Goal: Task Accomplishment & Management: Complete application form

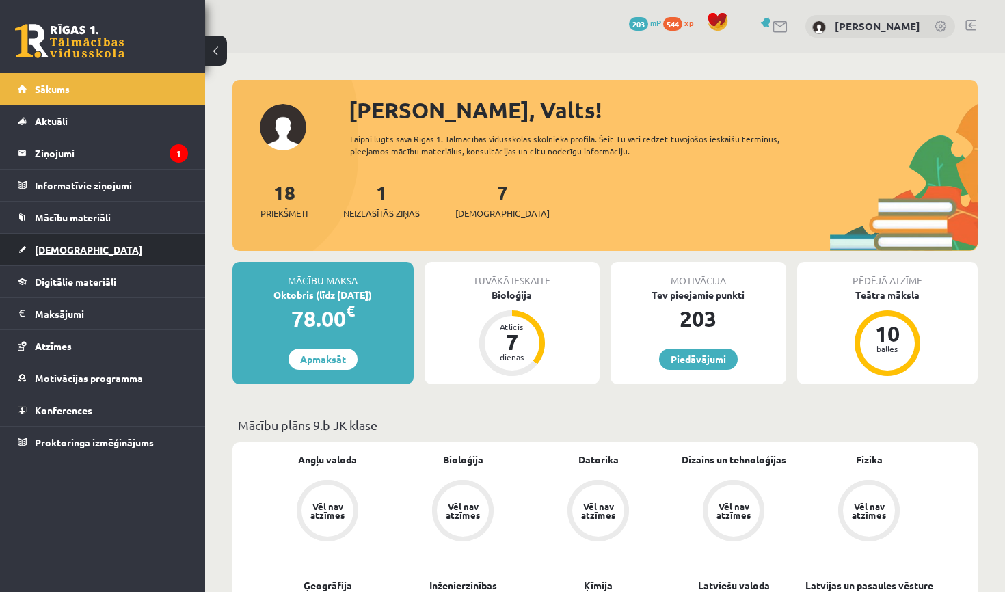
click at [98, 255] on link "[DEMOGRAPHIC_DATA]" at bounding box center [103, 249] width 170 height 31
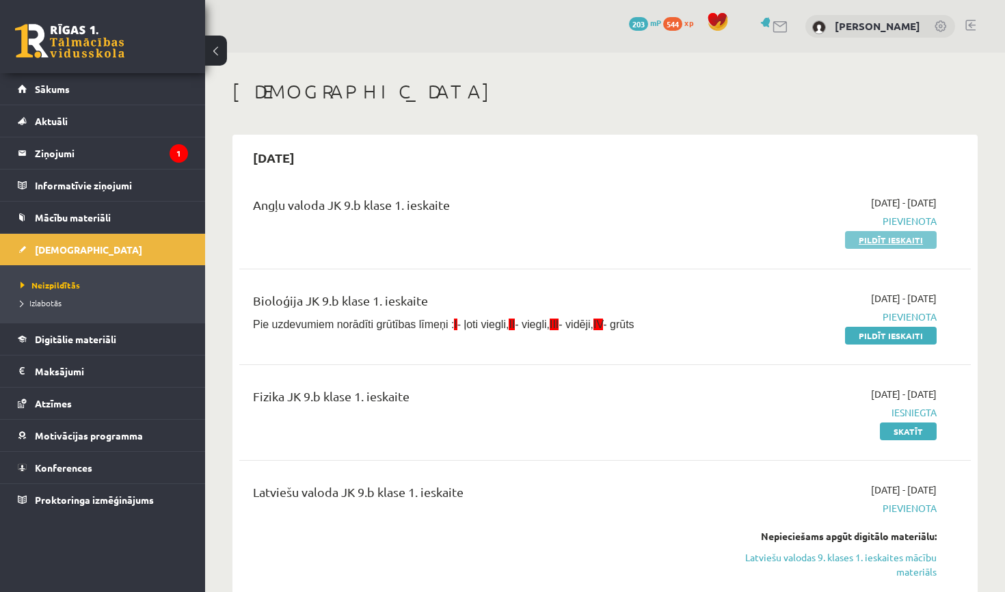
click at [891, 236] on link "Pildīt ieskaiti" at bounding box center [891, 240] width 92 height 18
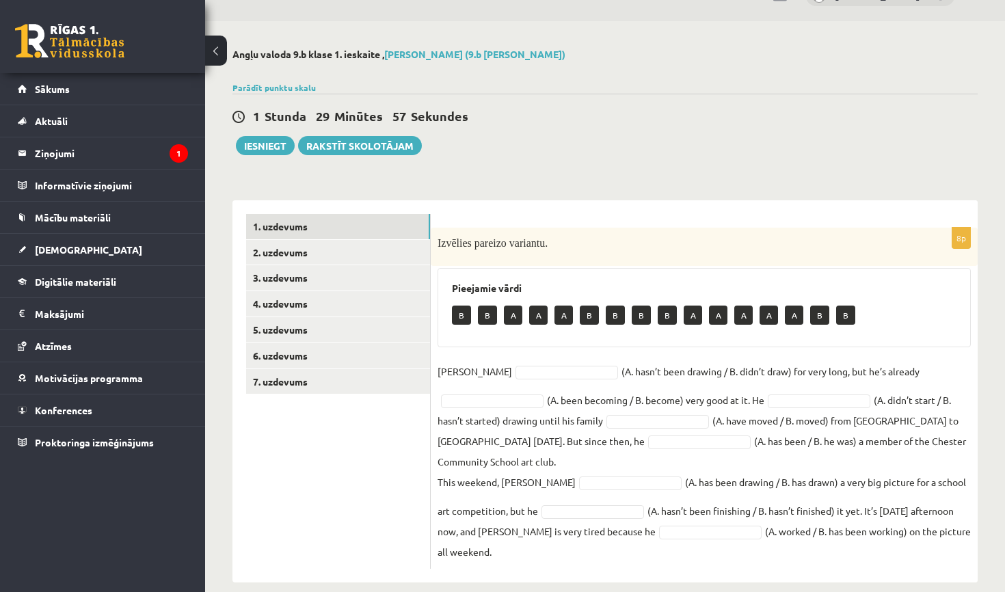
scroll to position [27, 0]
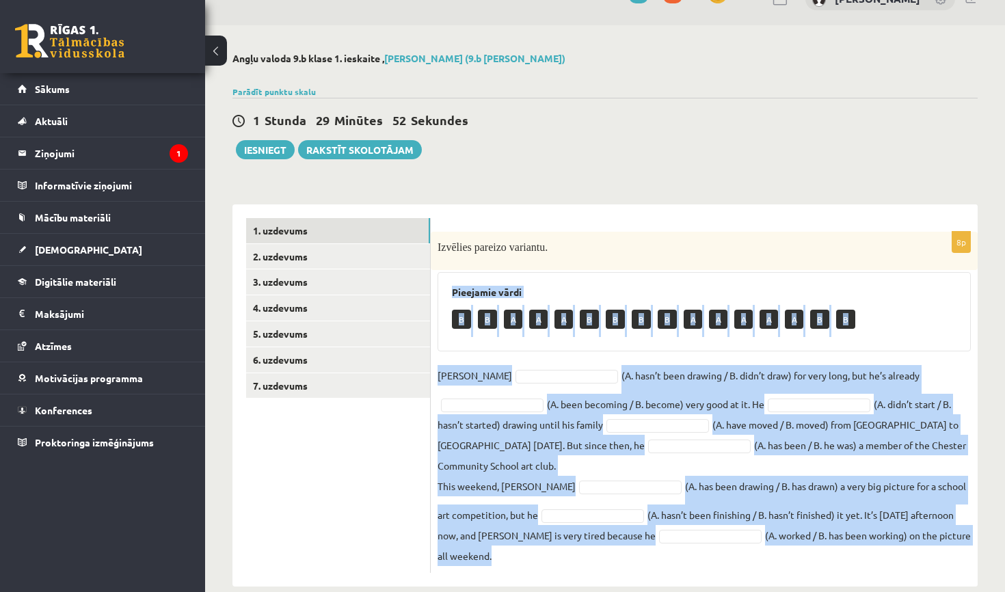
drag, startPoint x: 452, startPoint y: 290, endPoint x: 858, endPoint y: 558, distance: 486.9
click at [858, 558] on div "8p Izvēlies pareizo variantu. Pieejamie vārdi B B A A A B B B B A A A A A B B […" at bounding box center [704, 395] width 547 height 382
copy div "Pieejamie vārdi B B A A A B B B B A A A A A B B Danny (A. hasn’t been drawing /…"
click at [592, 282] on div "Pieejamie vārdi B B A A A B B B B A A A A A B B" at bounding box center [703, 311] width 533 height 79
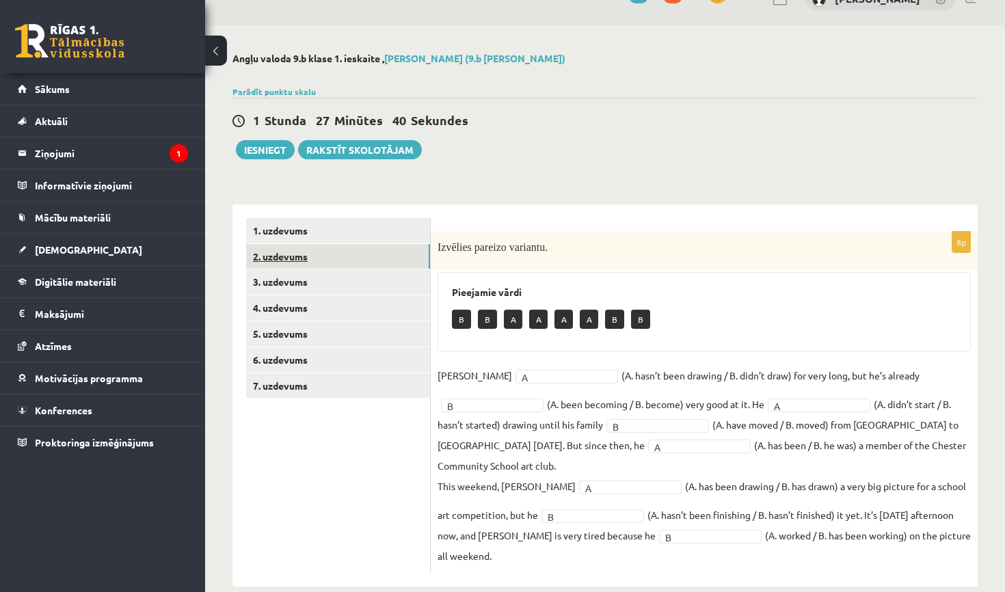
click at [332, 258] on link "2. uzdevums" at bounding box center [338, 256] width 184 height 25
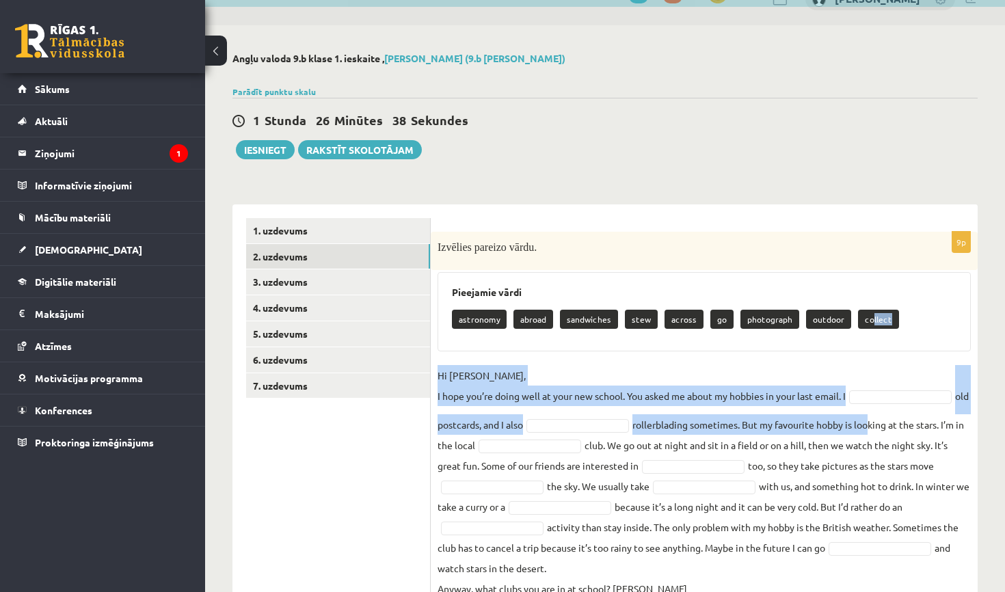
drag, startPoint x: 862, startPoint y: 318, endPoint x: 888, endPoint y: 393, distance: 78.7
click at [888, 393] on div "9p Izvēlies pareizo vārdu. Pieejamie vārdi astronomy abroad sandwiches stew acr…" at bounding box center [704, 419] width 547 height 374
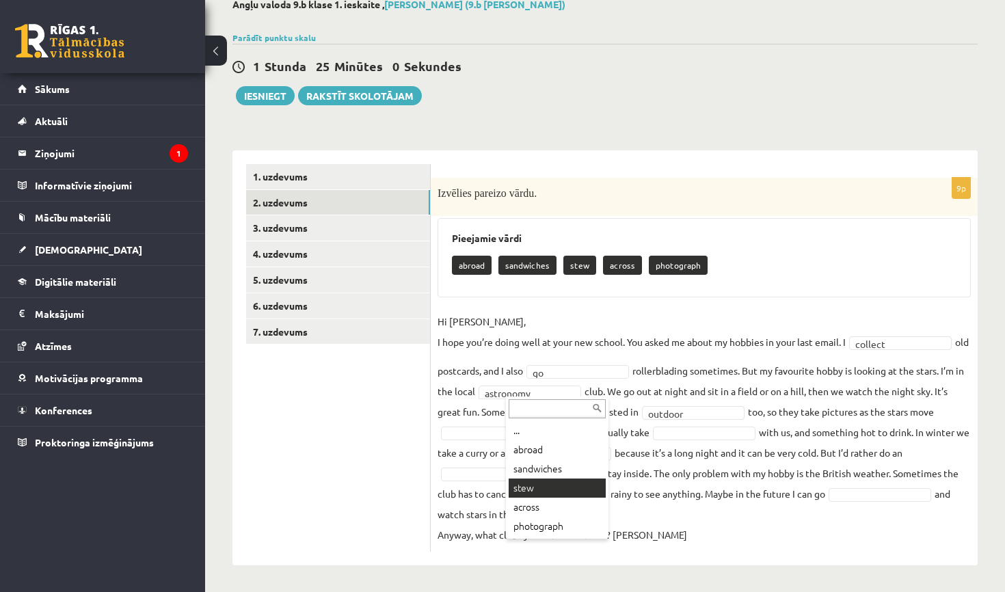
scroll to position [81, 0]
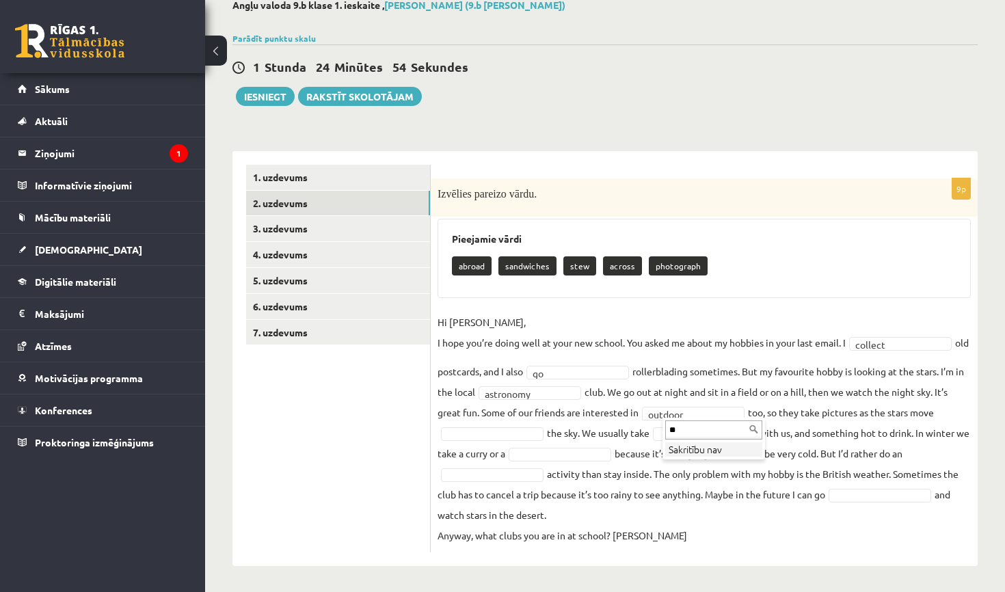
type input "*"
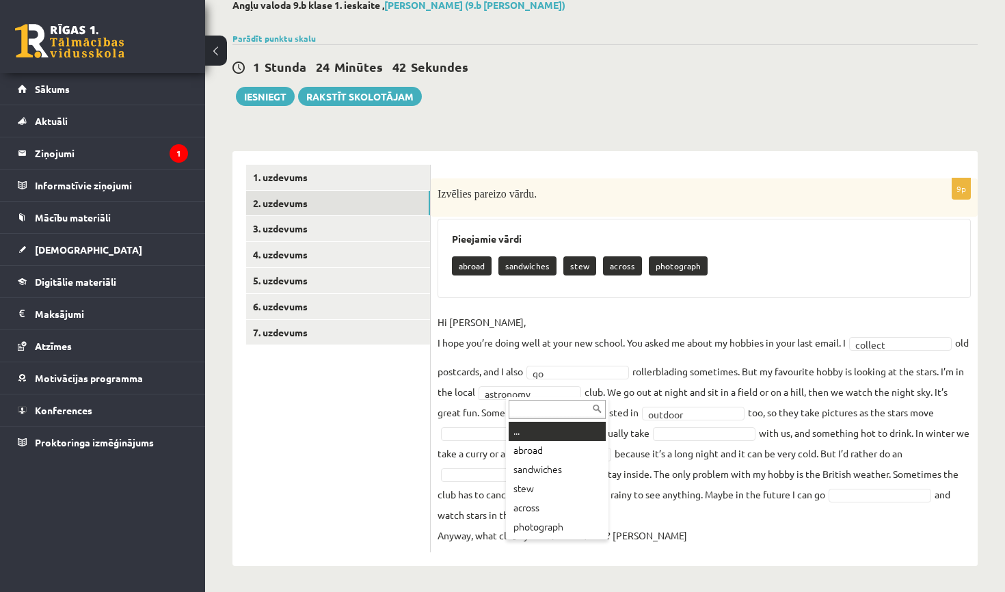
type input "*"
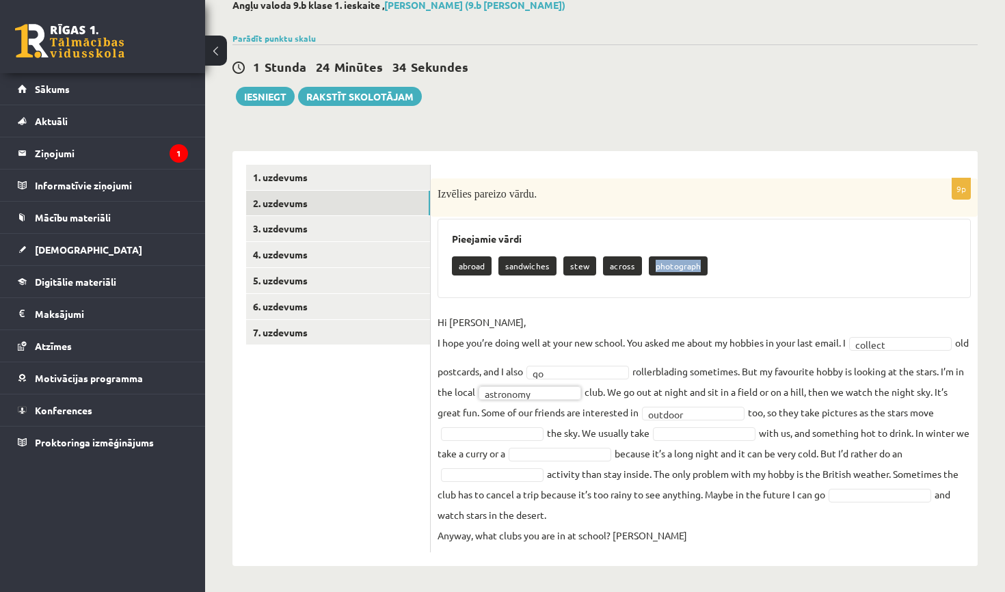
click at [669, 263] on \\a\} "photograph" at bounding box center [678, 265] width 59 height 19
click at [667, 263] on \\a\} "photograph" at bounding box center [678, 265] width 59 height 19
click at [707, 424] on fieldset "Hi Gracie, I hope you’re doing well at your new school. You asked me about my h…" at bounding box center [703, 429] width 533 height 234
click at [849, 486] on fieldset "**********" at bounding box center [703, 429] width 533 height 234
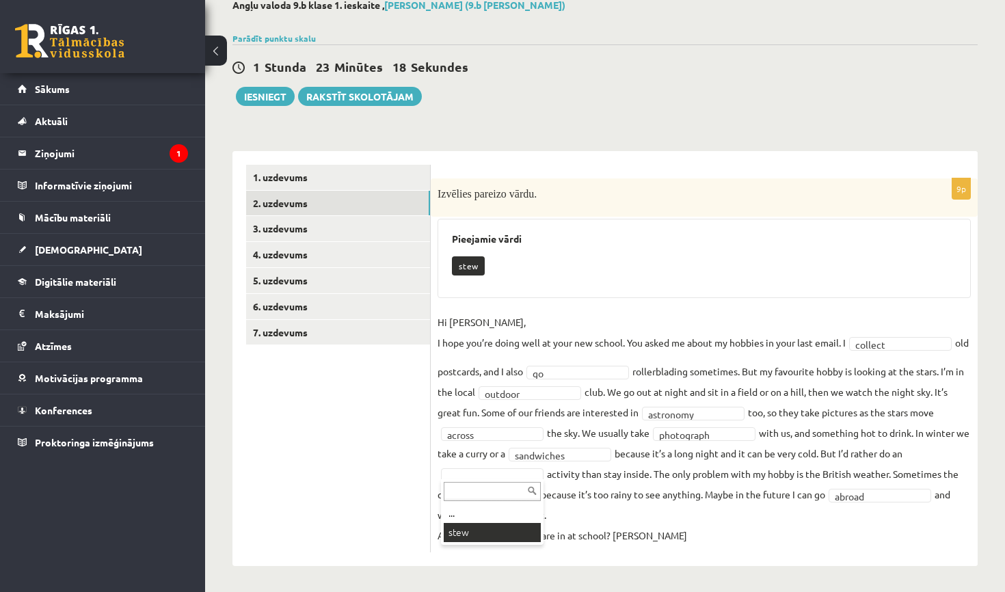
scroll to position [49, 0]
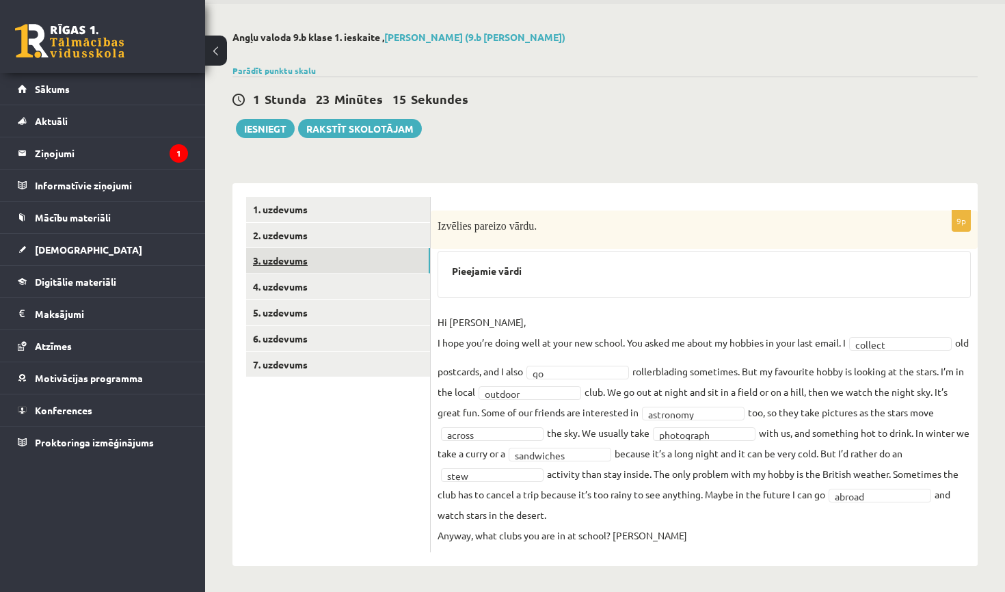
click at [319, 256] on link "3. uzdevums" at bounding box center [338, 260] width 184 height 25
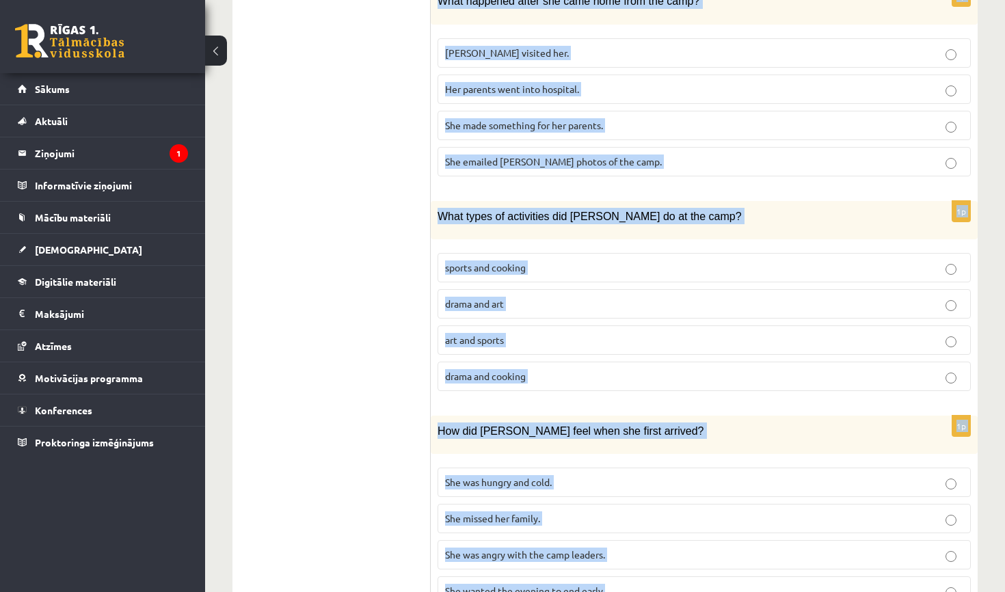
scroll to position [1194, 0]
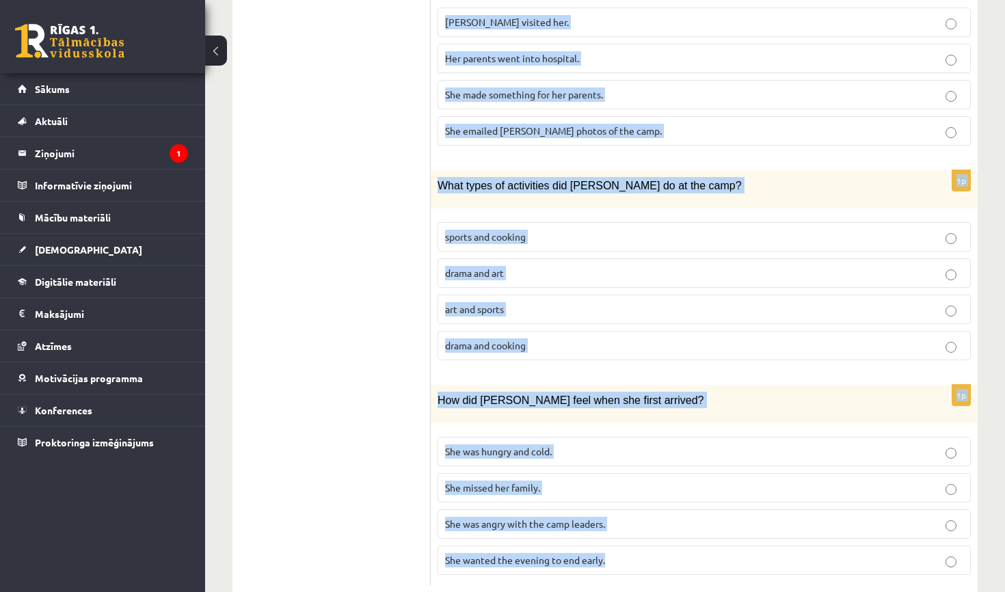
drag, startPoint x: 444, startPoint y: 283, endPoint x: 802, endPoint y: 591, distance: 471.9
copy form "A Scottish summer camp Summer camps are becoming more and more popular with you…"
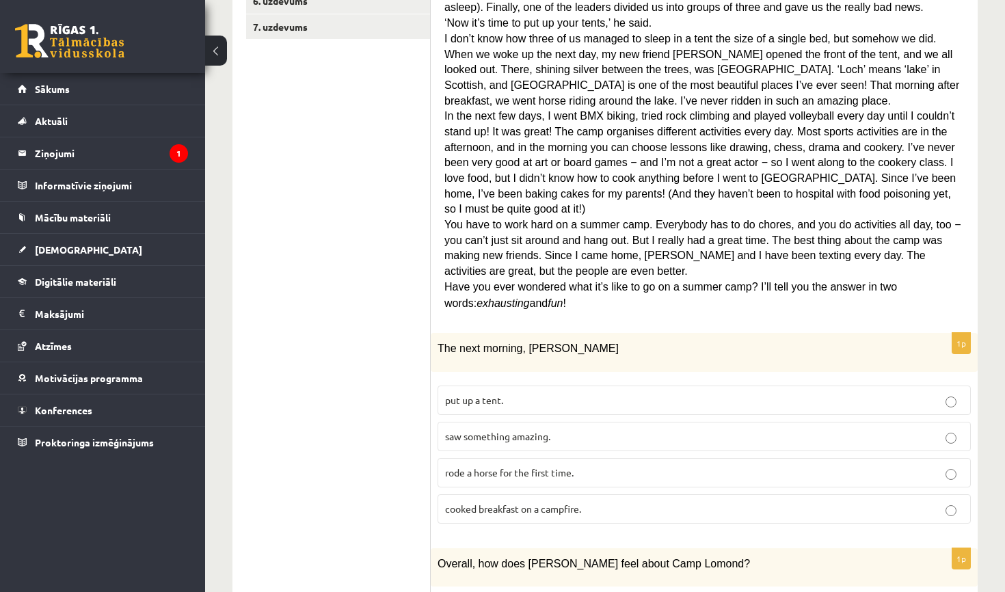
scroll to position [387, 0]
click at [534, 428] on p "saw something amazing." at bounding box center [704, 435] width 518 height 14
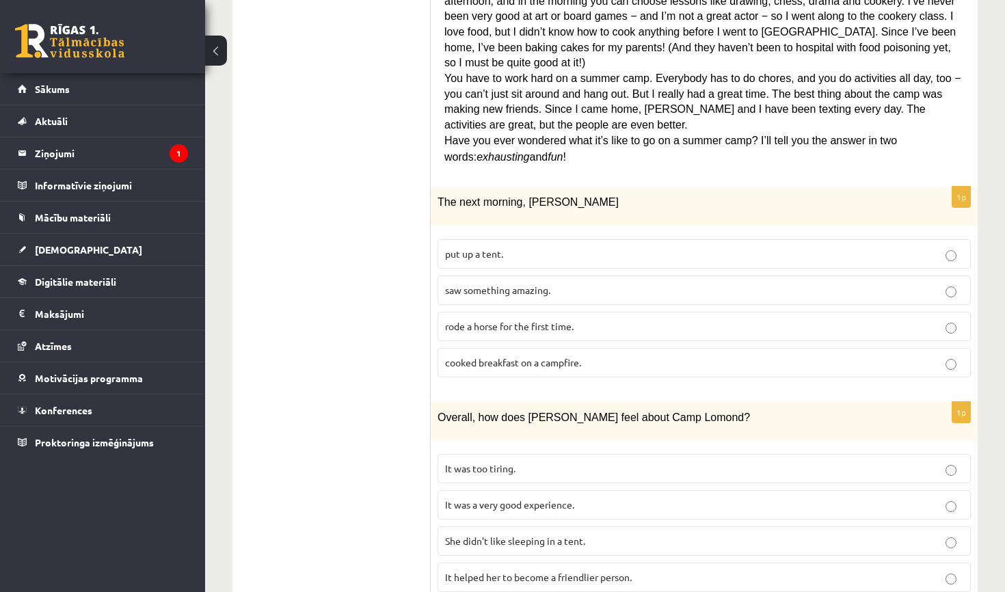
scroll to position [548, 0]
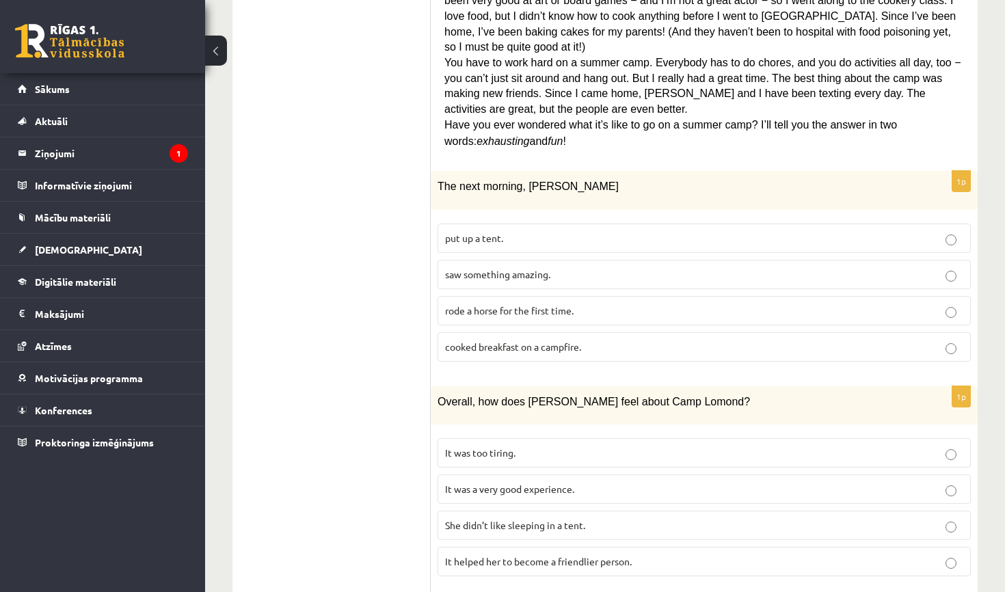
click at [533, 482] on span "It was a very good experience." at bounding box center [509, 488] width 129 height 12
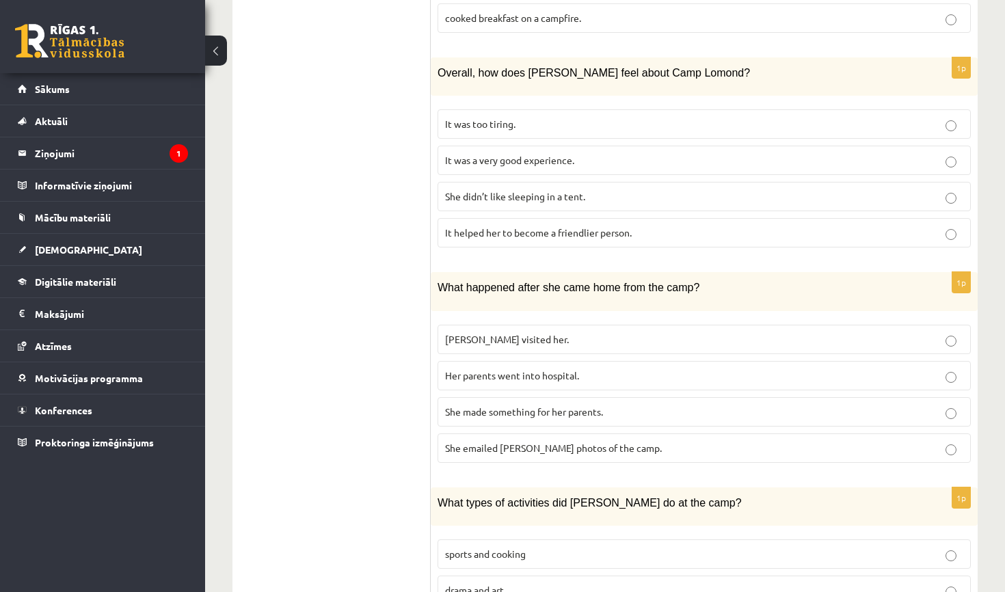
scroll to position [888, 0]
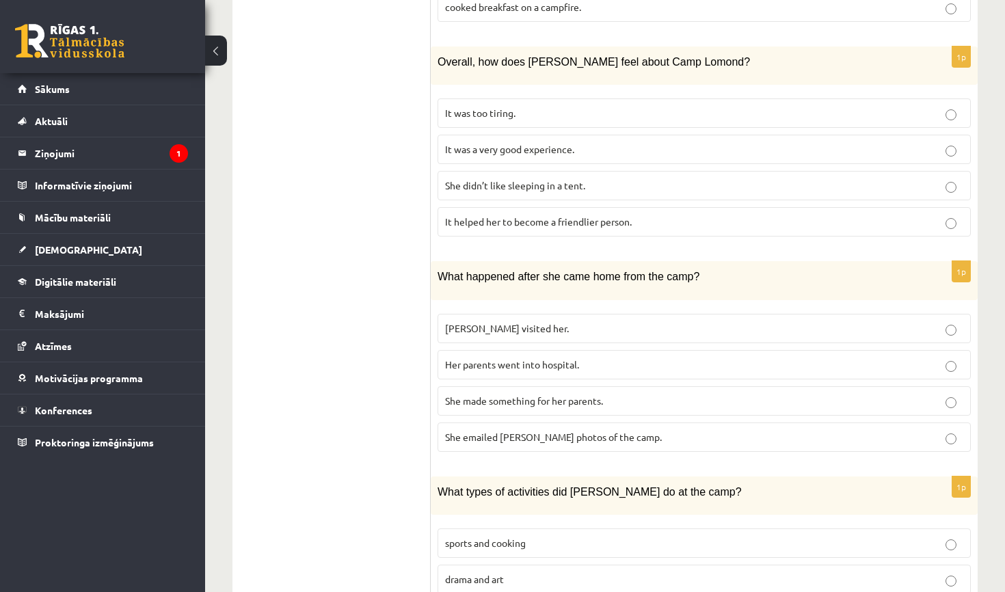
click at [606, 394] on p "She made something for her parents." at bounding box center [704, 401] width 518 height 14
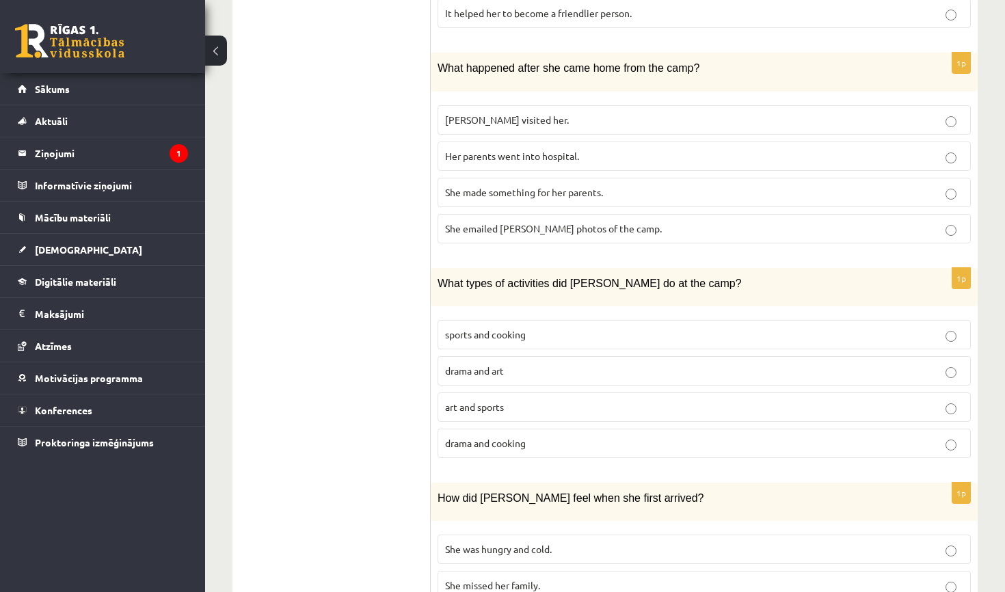
scroll to position [1097, 0]
click at [517, 327] on span "sports and cooking" at bounding box center [485, 333] width 81 height 12
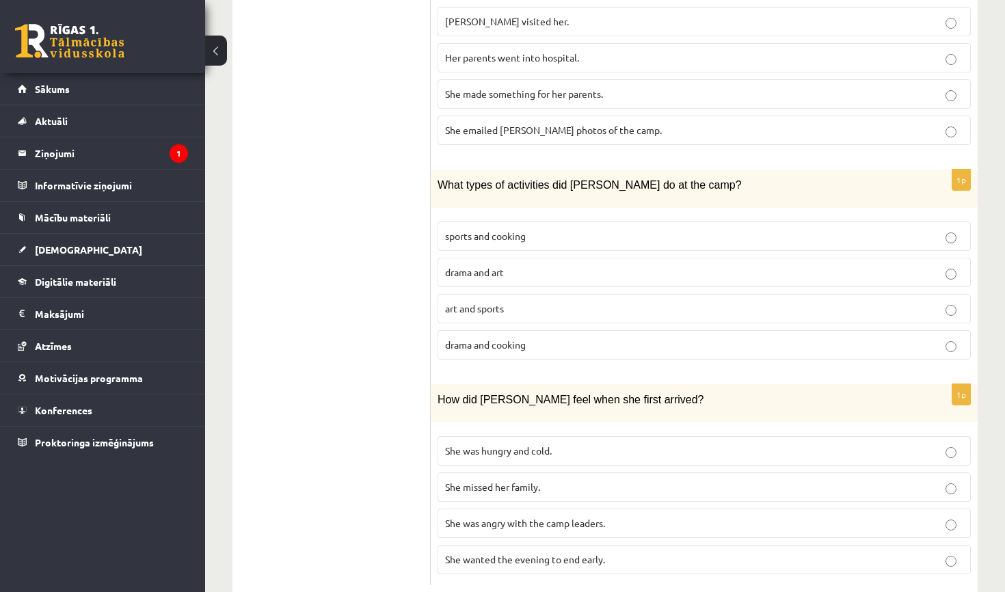
scroll to position [1194, 0]
click at [545, 554] on span "She wanted the evening to end early." at bounding box center [525, 560] width 160 height 12
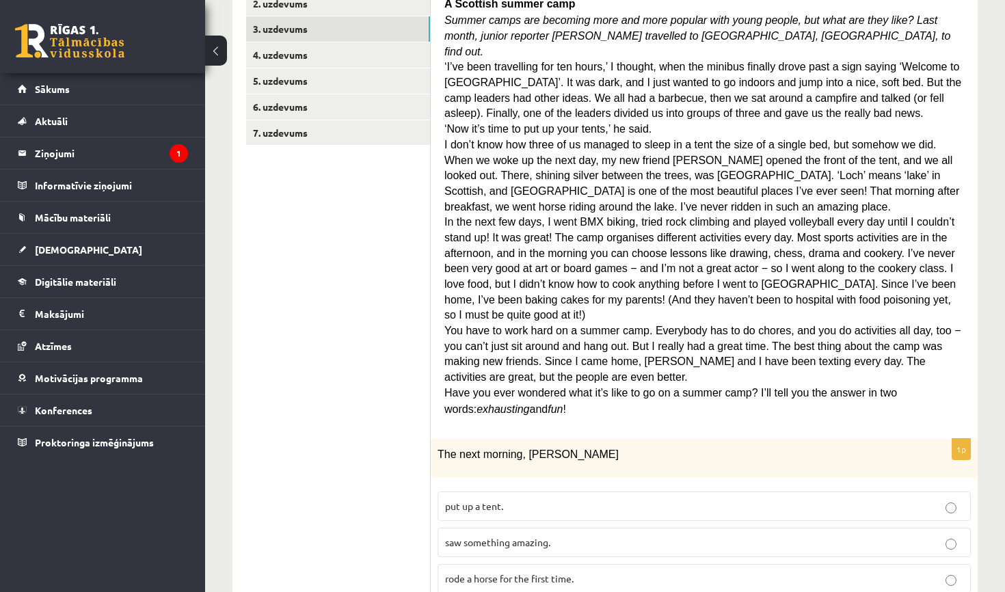
scroll to position [266, 0]
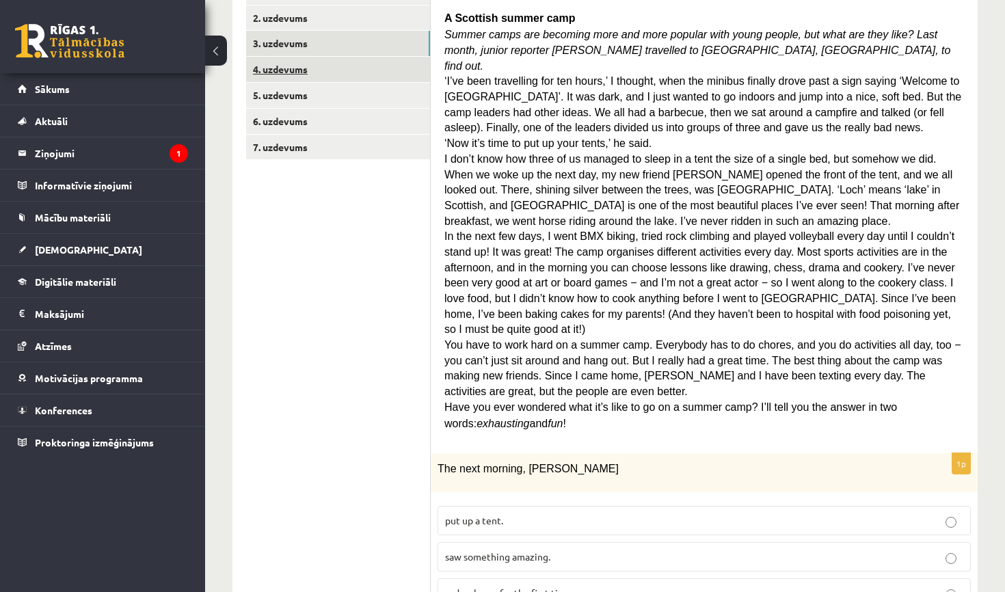
click at [351, 64] on link "4. uzdevums" at bounding box center [338, 69] width 184 height 25
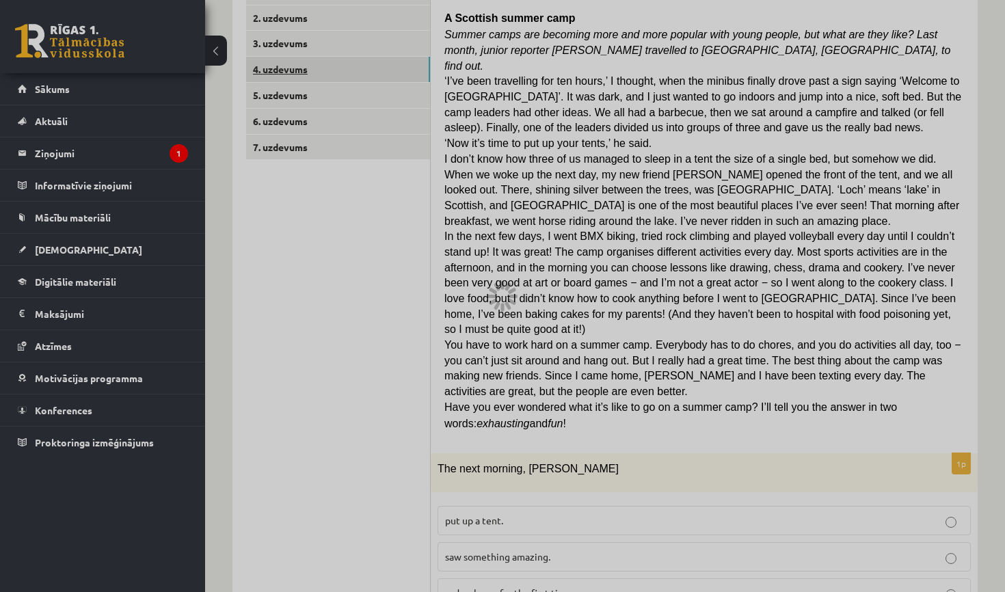
scroll to position [203, 0]
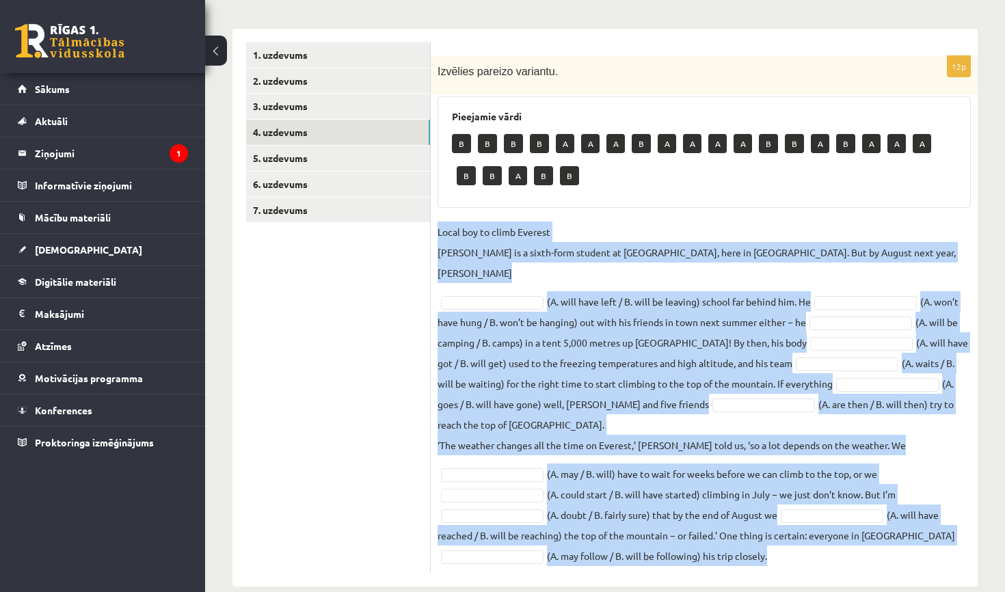
drag, startPoint x: 438, startPoint y: 230, endPoint x: 816, endPoint y: 536, distance: 486.8
click at [815, 536] on fieldset "Local boy to climb Everest Nathan Short is a sixth-form student at Pittville Co…" at bounding box center [703, 393] width 533 height 344
copy fieldset "Local boy to climb Everest Nathan Short is a sixth-form student at Pittville Co…"
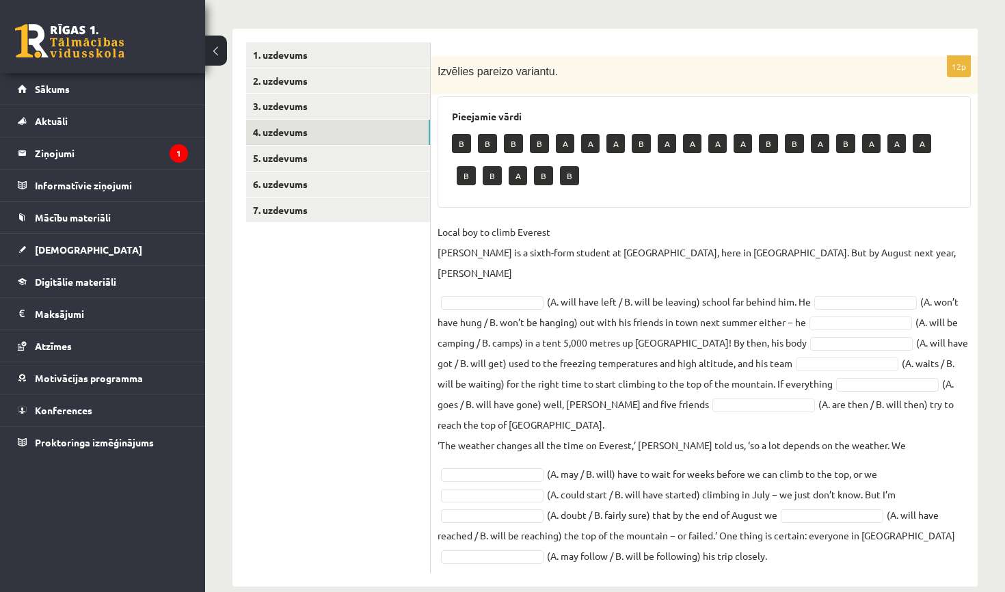
click at [618, 165] on div "B B B B A A A B A A A A B B A B A A A B B A B B" at bounding box center [704, 161] width 504 height 64
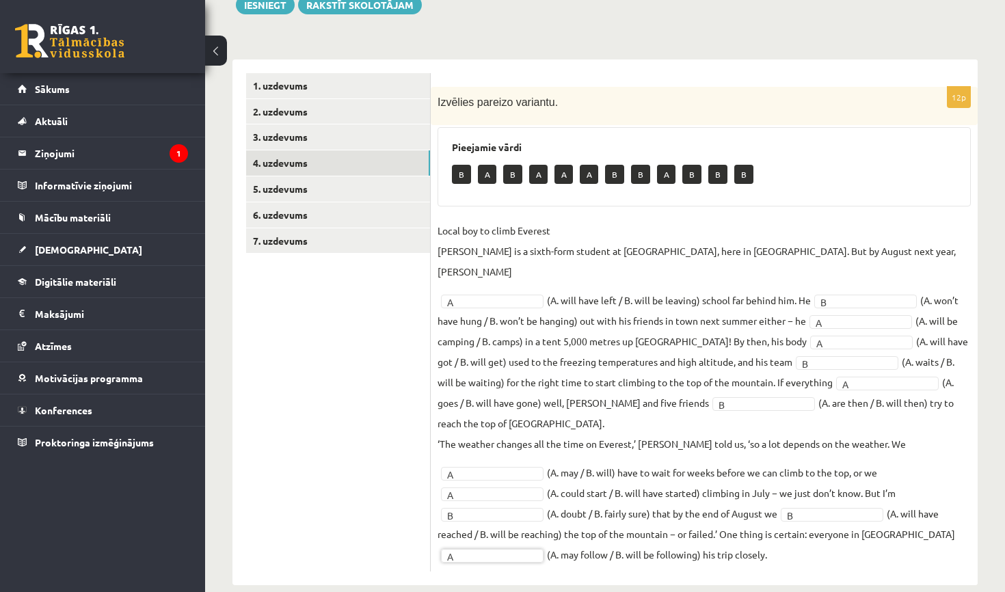
scroll to position [171, 0]
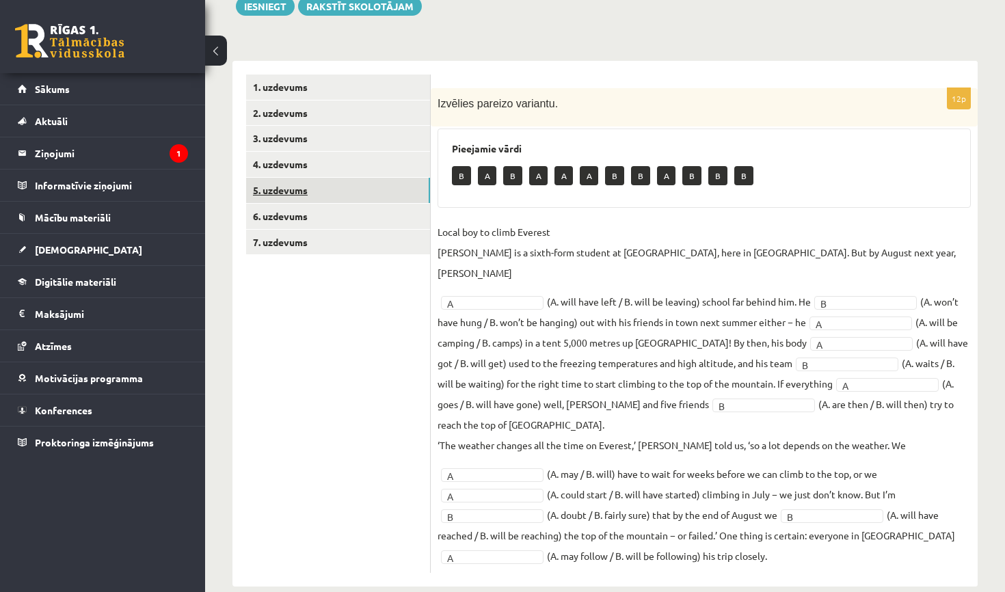
click at [339, 191] on link "5. uzdevums" at bounding box center [338, 190] width 184 height 25
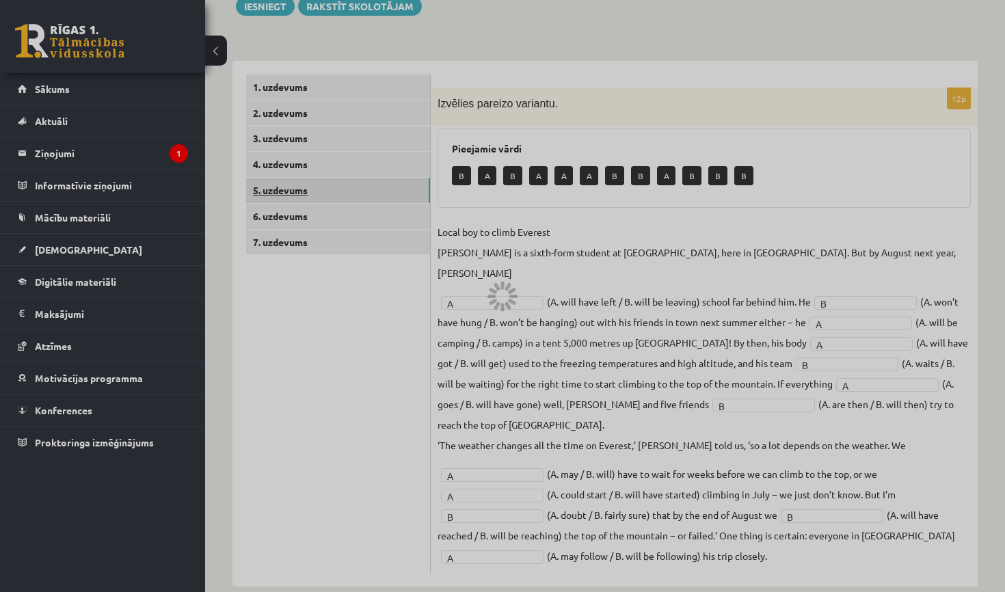
scroll to position [40, 0]
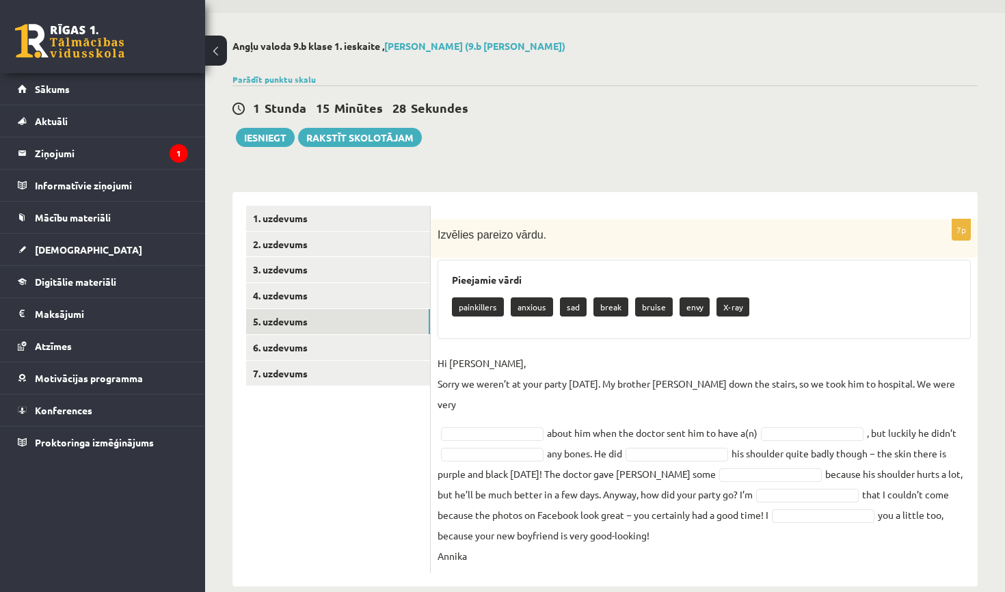
click at [538, 312] on p "anxious" at bounding box center [531, 306] width 42 height 19
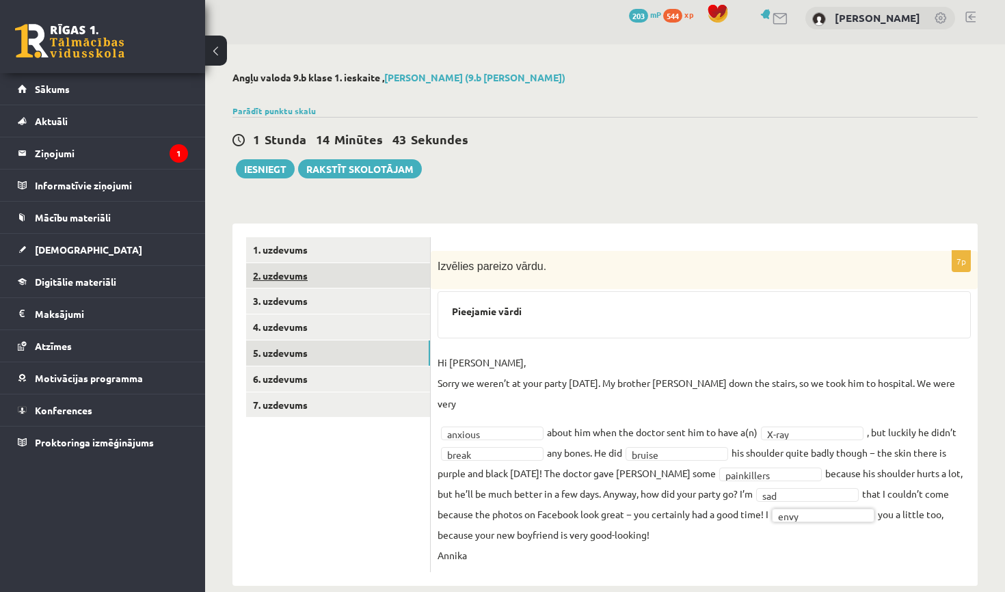
scroll to position [8, 0]
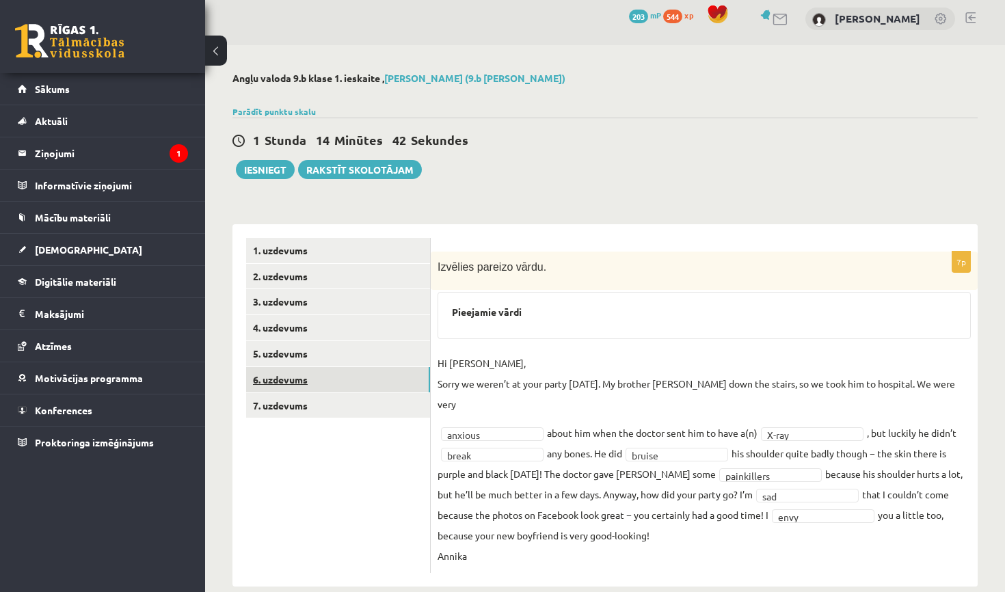
click at [288, 375] on link "6. uzdevums" at bounding box center [338, 379] width 184 height 25
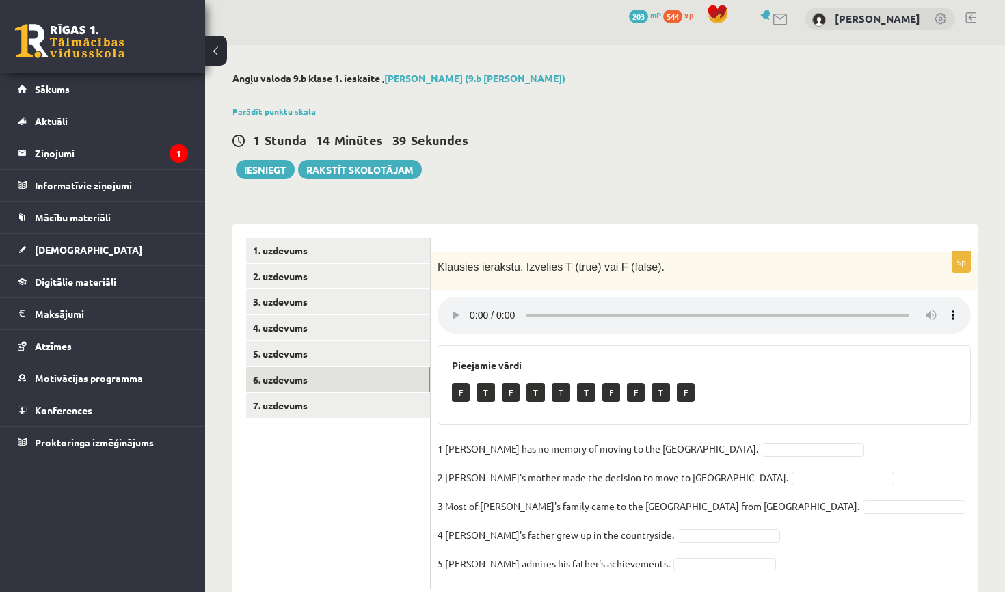
click at [472, 305] on audio at bounding box center [703, 315] width 533 height 37
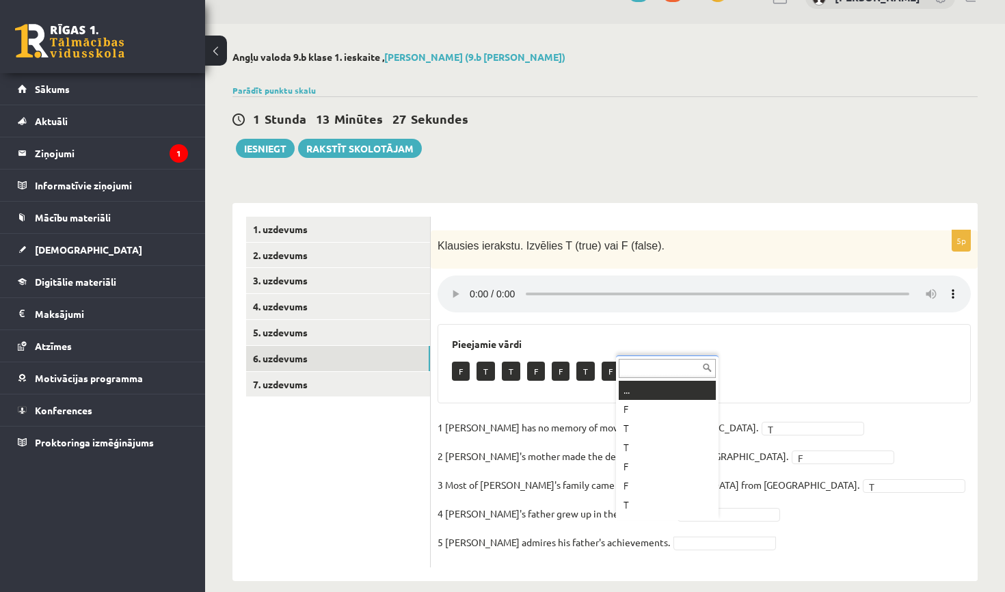
scroll to position [16, 0]
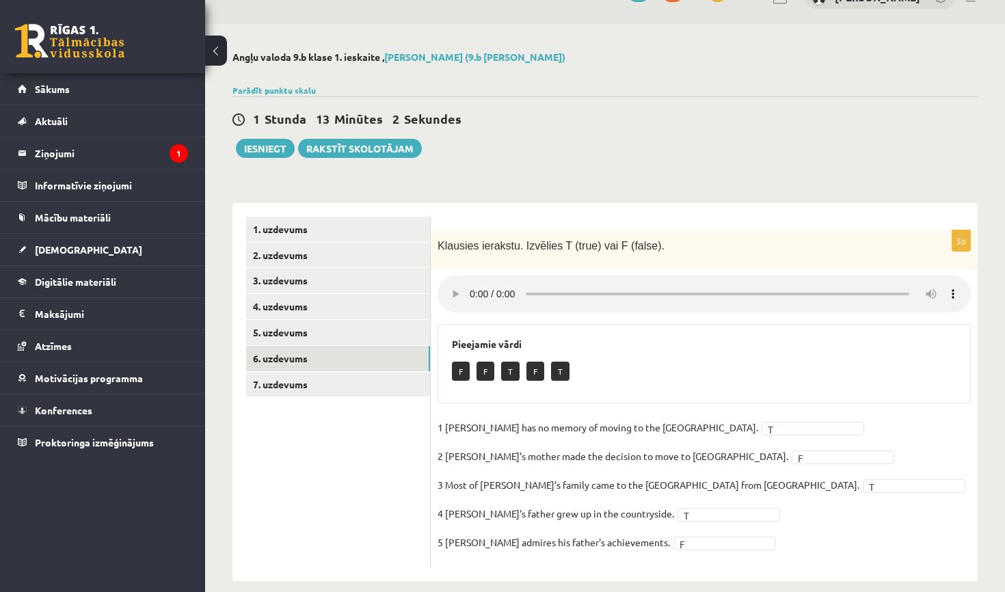
click at [652, 539] on fieldset "1 Lila has no memory of moving to the UK. T * 2 Lila's mother made the decision…" at bounding box center [703, 489] width 533 height 144
click at [323, 381] on link "7. uzdevums" at bounding box center [338, 384] width 184 height 25
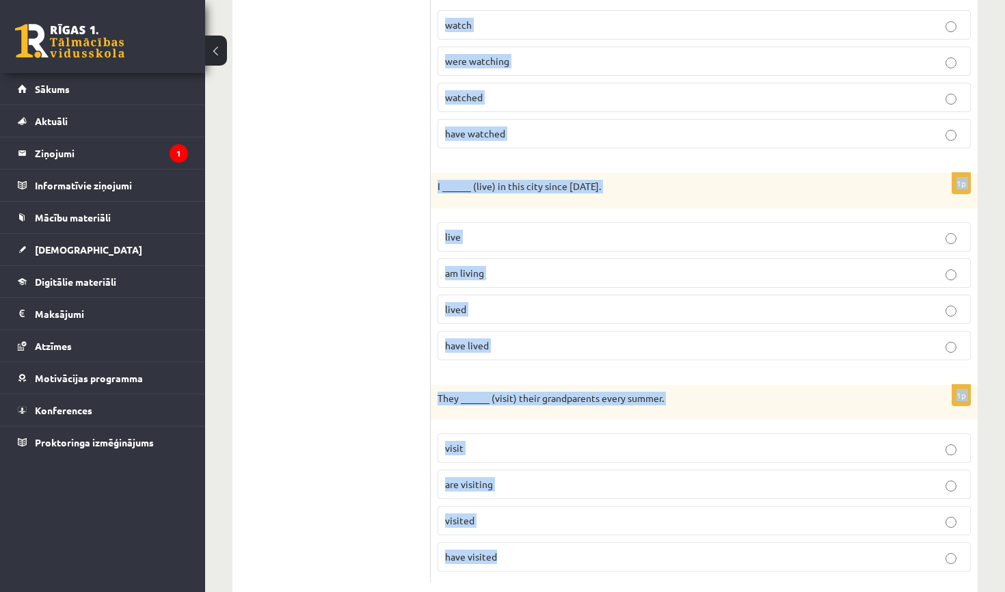
scroll to position [1803, 0]
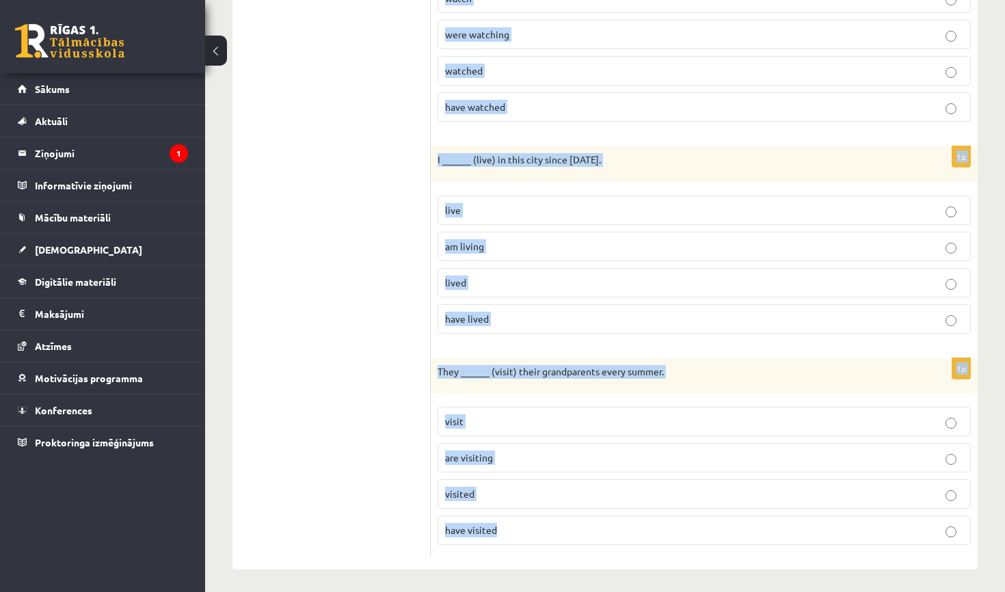
drag, startPoint x: 439, startPoint y: 243, endPoint x: 668, endPoint y: 588, distance: 414.1
copy form "They ______ (play) soccer when it started to rain. play are playing were playin…"
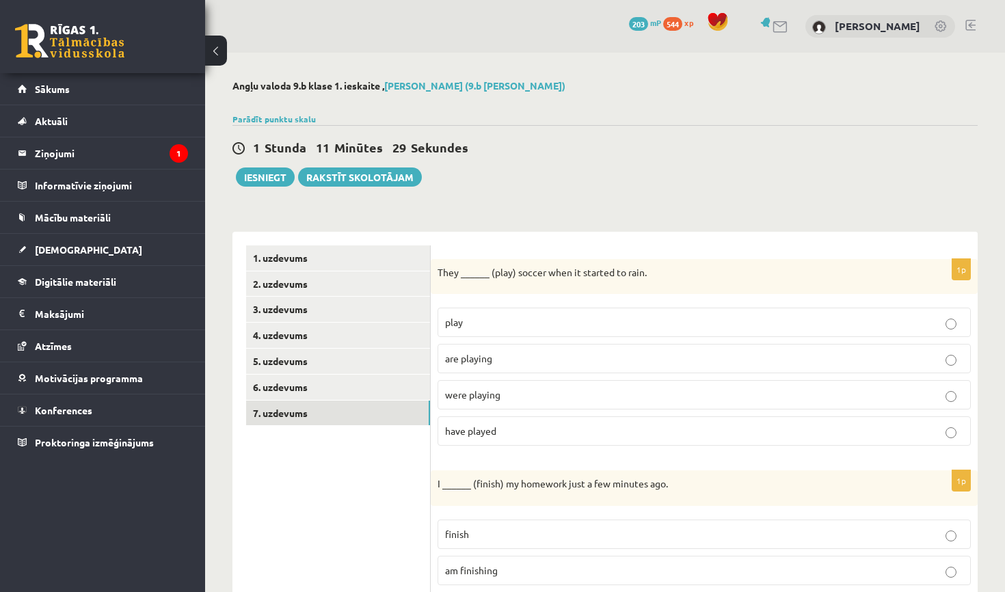
scroll to position [0, 0]
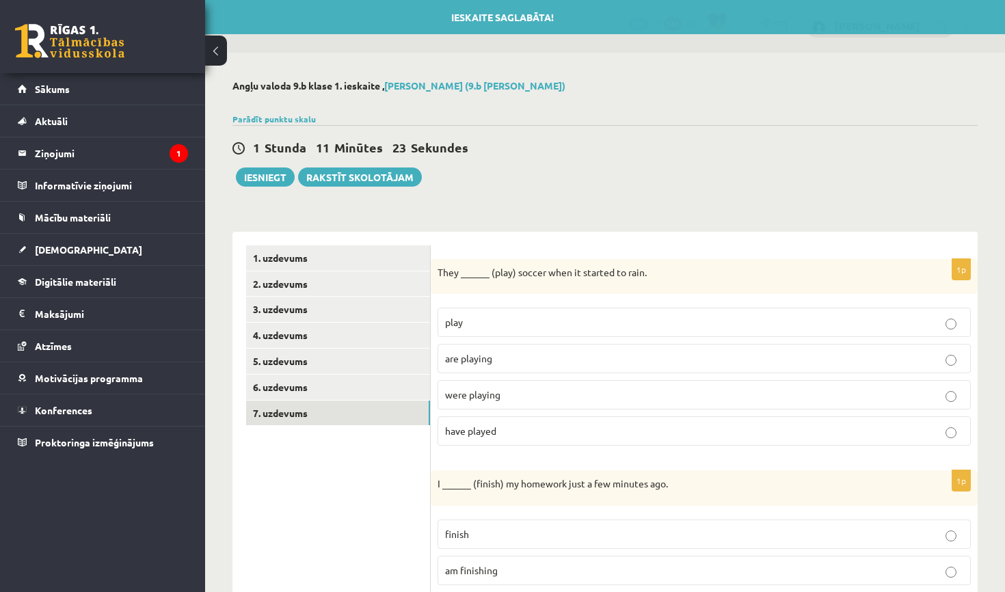
click at [513, 400] on p "were playing" at bounding box center [704, 394] width 518 height 14
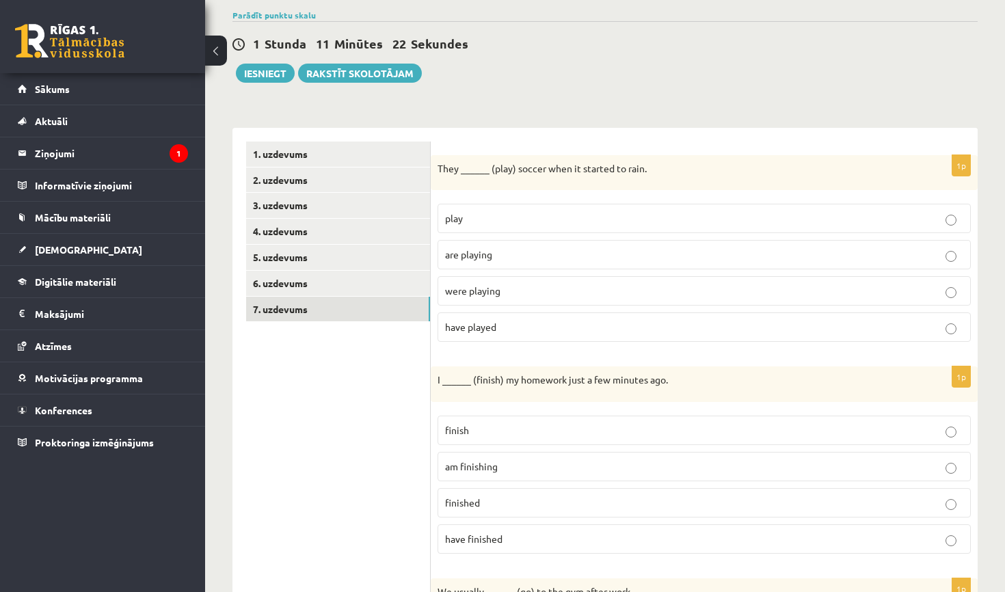
scroll to position [110, 0]
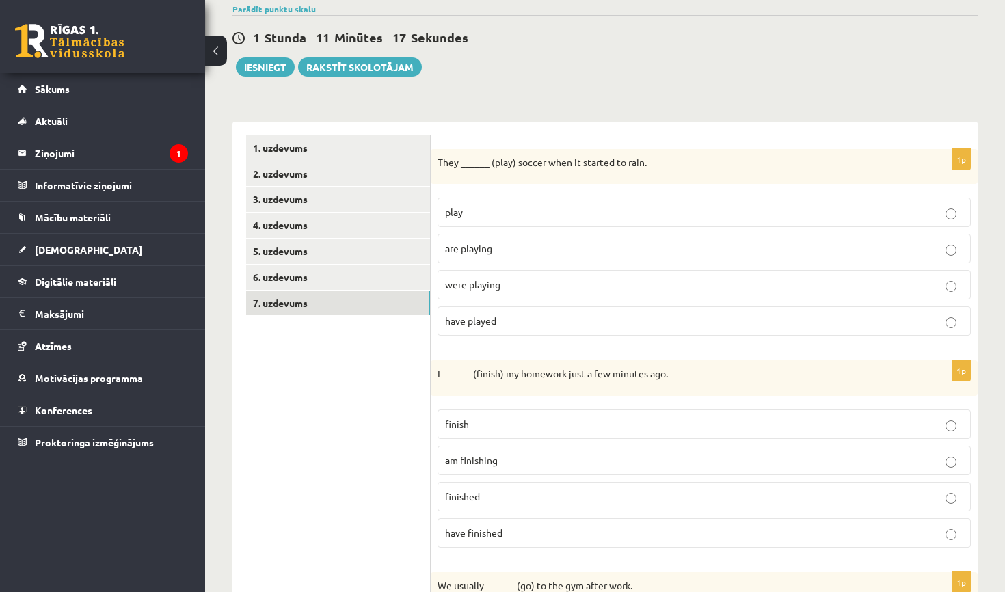
click at [518, 494] on p "finished" at bounding box center [704, 496] width 518 height 14
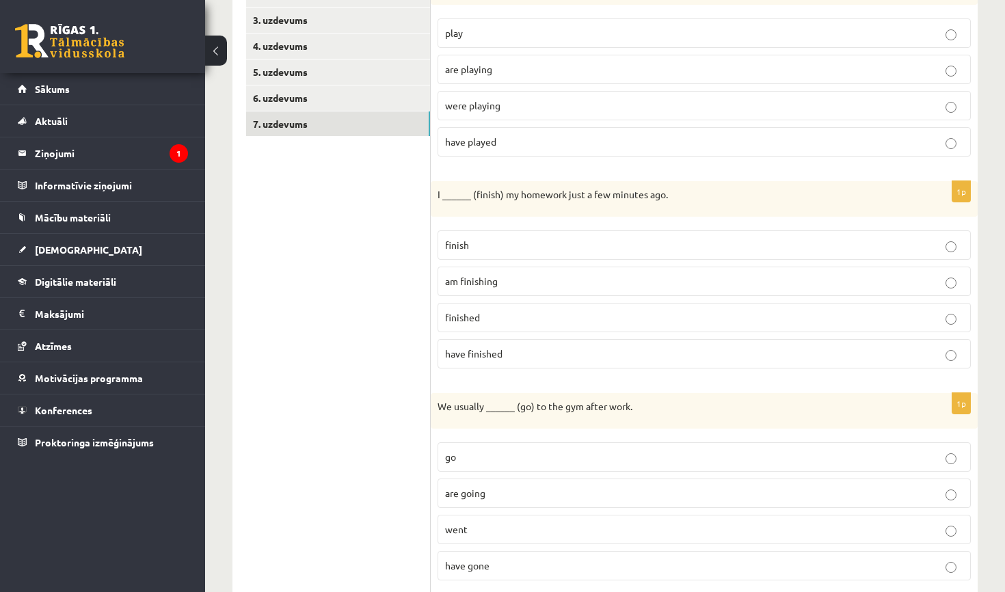
scroll to position [290, 0]
click at [497, 448] on p "go" at bounding box center [704, 455] width 518 height 14
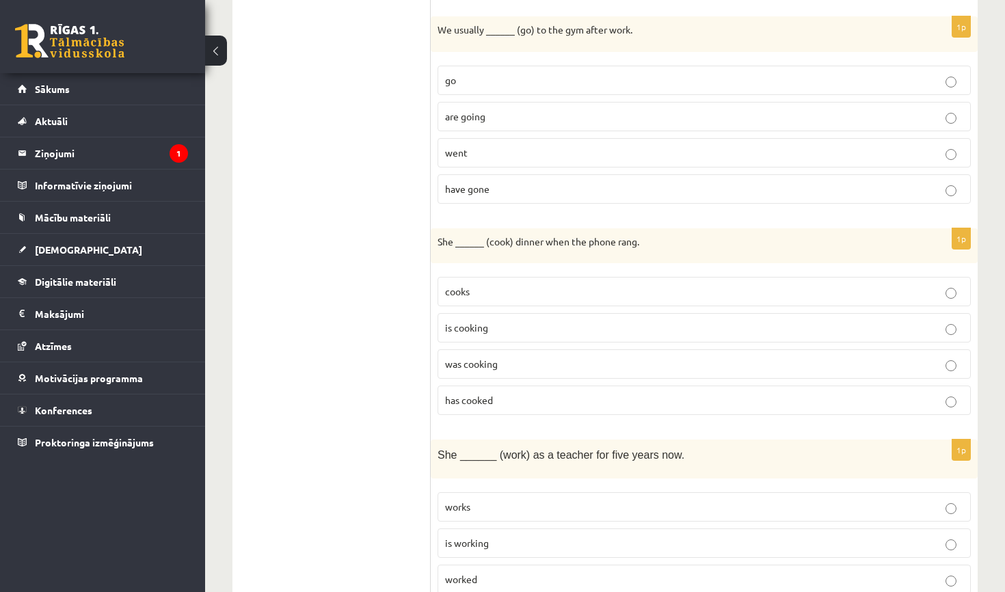
scroll to position [665, 0]
click at [468, 369] on p "was cooking" at bounding box center [704, 364] width 518 height 14
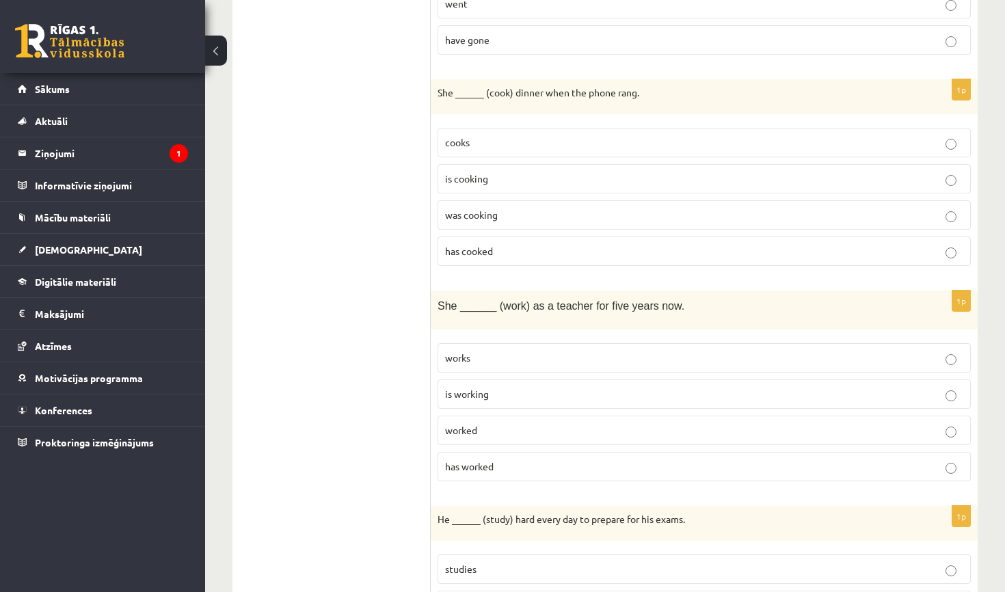
scroll to position [827, 0]
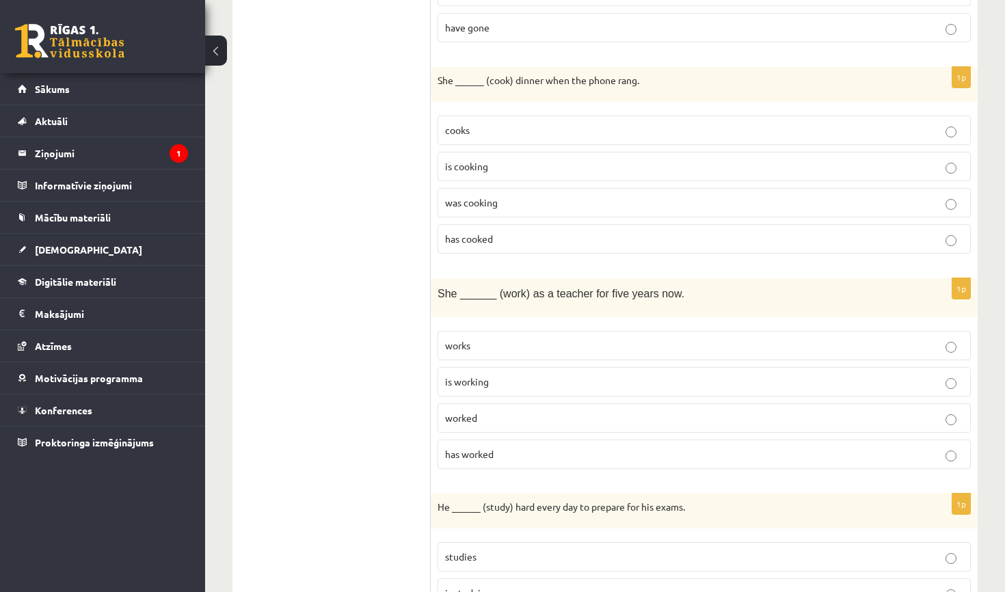
click at [479, 441] on label "has worked" at bounding box center [703, 453] width 533 height 29
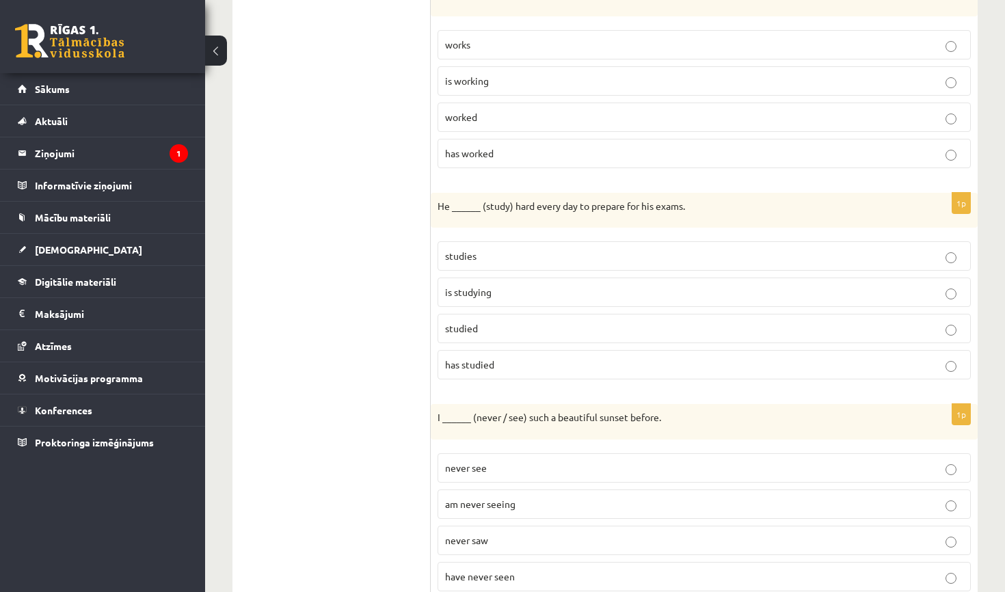
scroll to position [1156, 0]
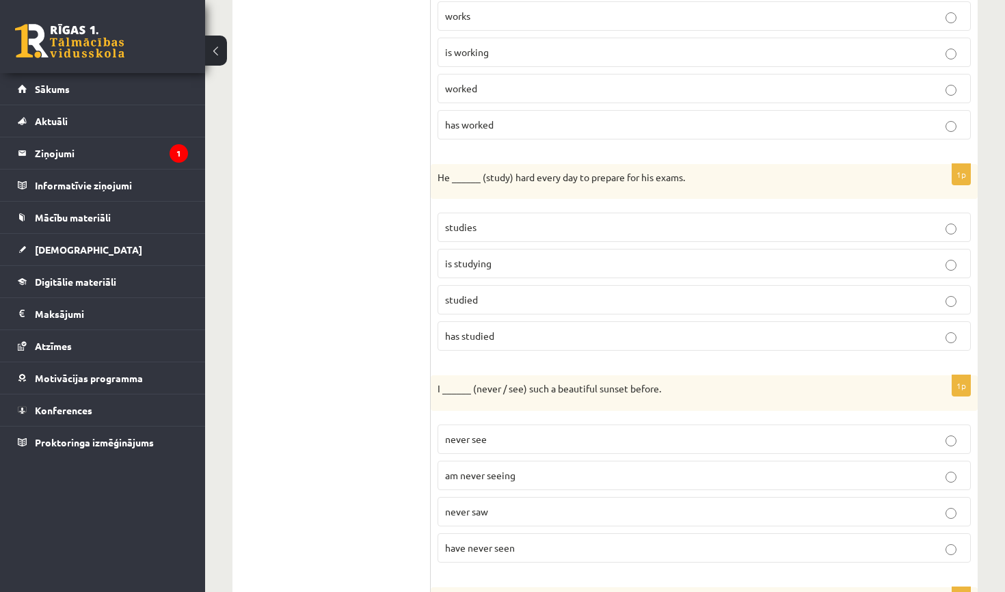
click at [502, 264] on p "is studying" at bounding box center [704, 263] width 518 height 14
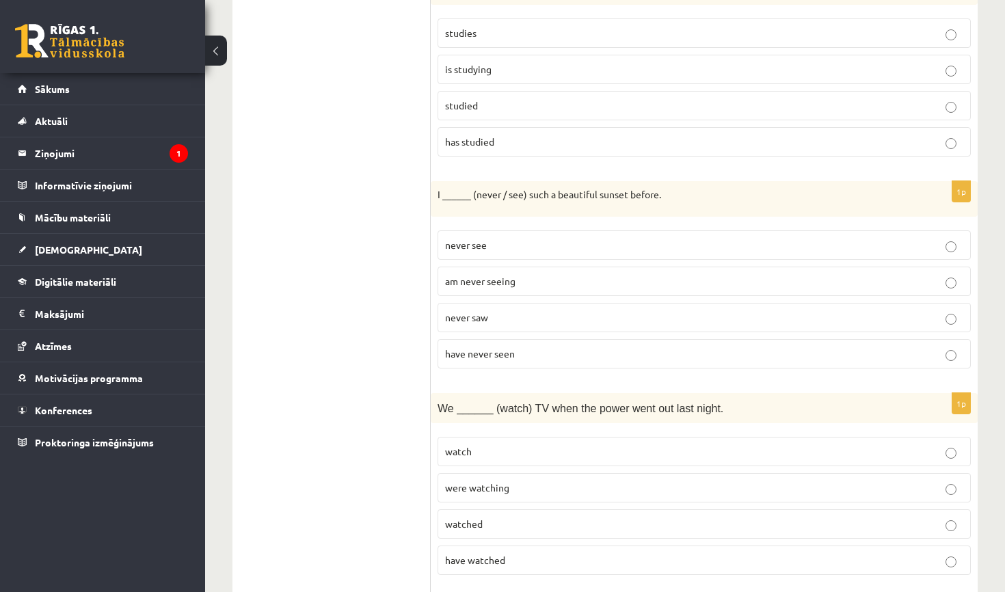
scroll to position [1372, 0]
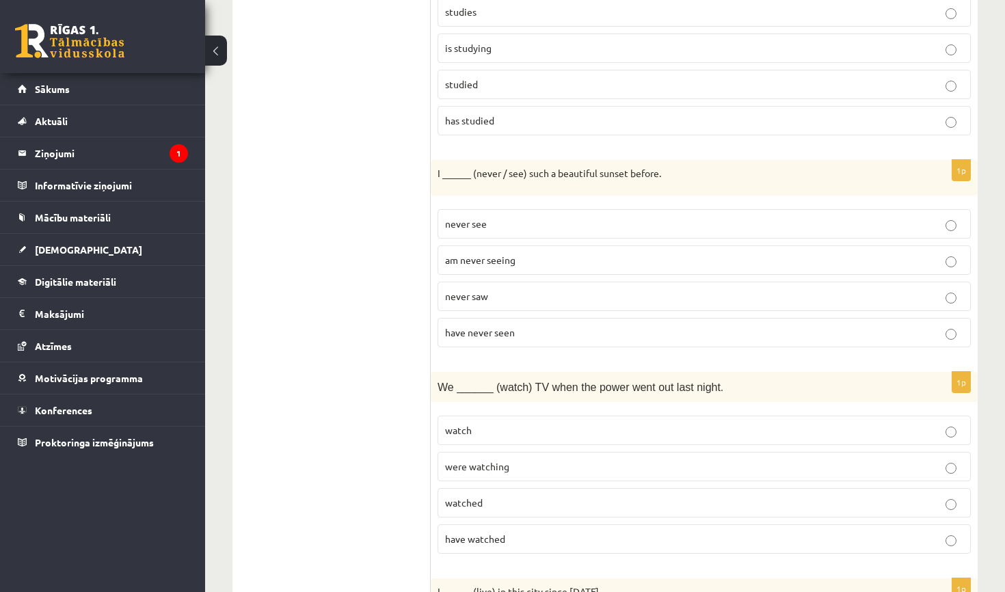
click at [483, 333] on span "have never seen" at bounding box center [480, 332] width 70 height 12
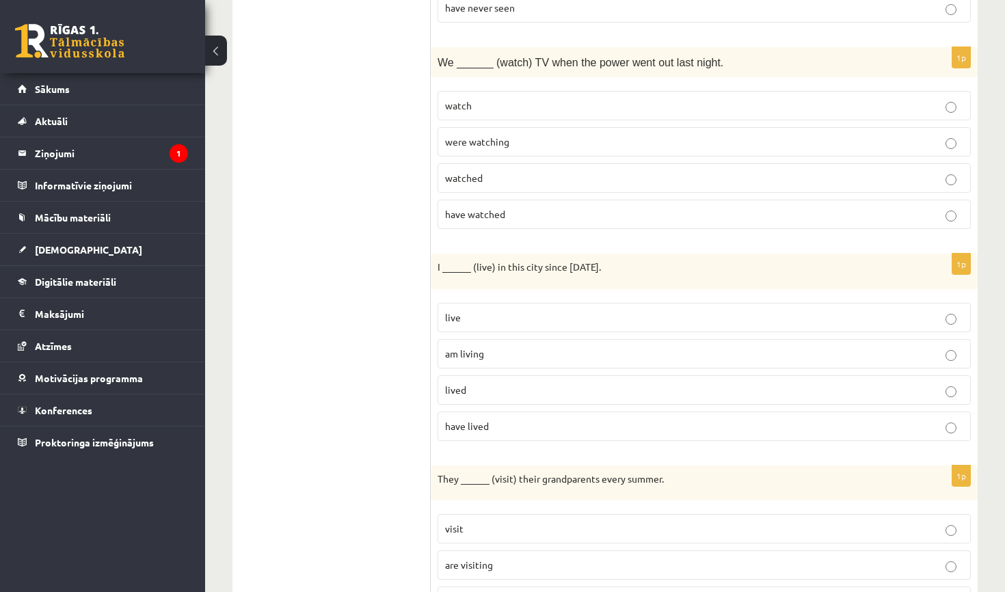
scroll to position [1688, 0]
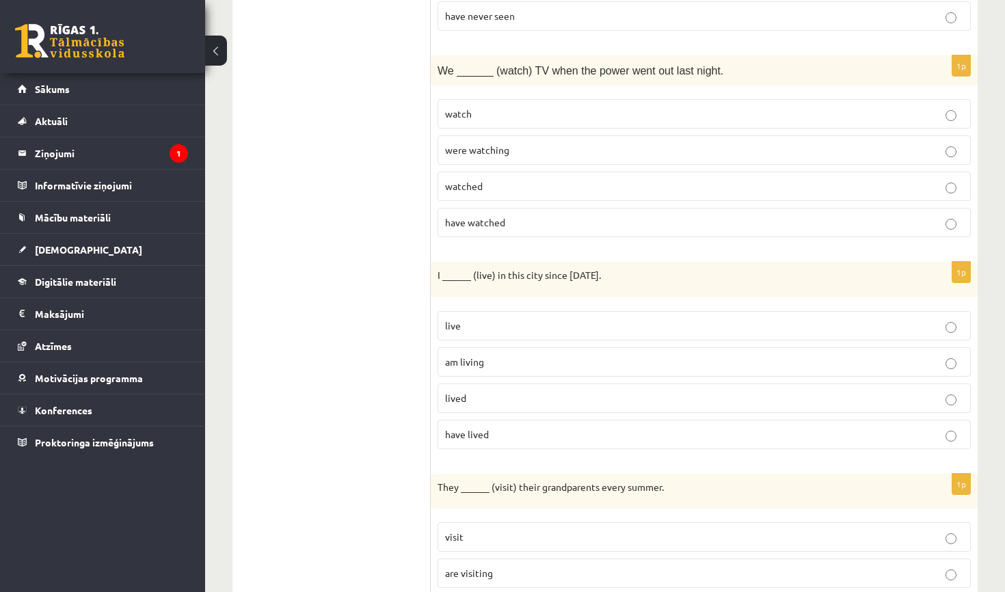
click at [522, 150] on p "were watching" at bounding box center [704, 150] width 518 height 14
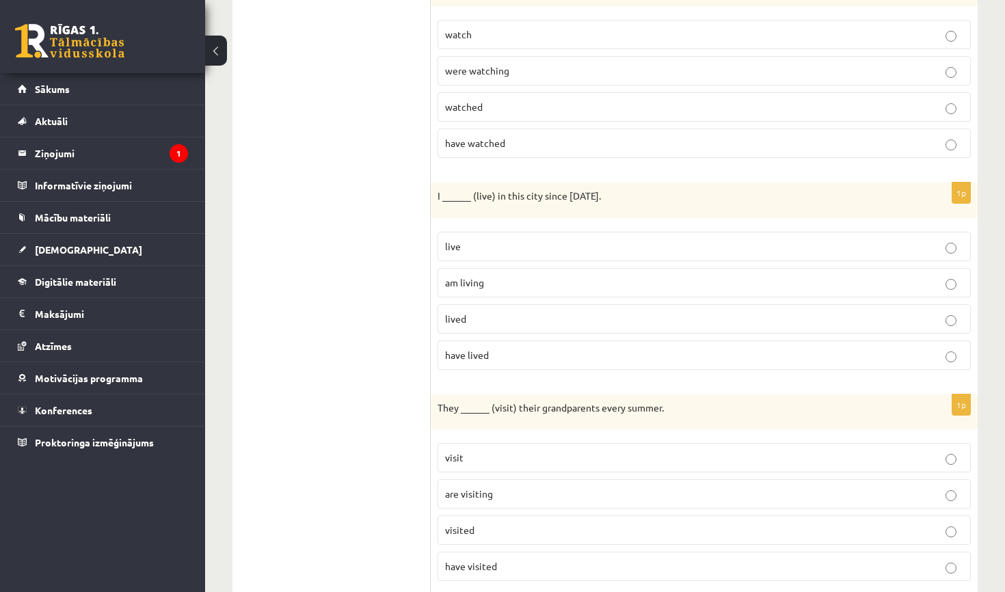
scroll to position [1769, 0]
click at [473, 350] on span "have lived" at bounding box center [467, 353] width 44 height 12
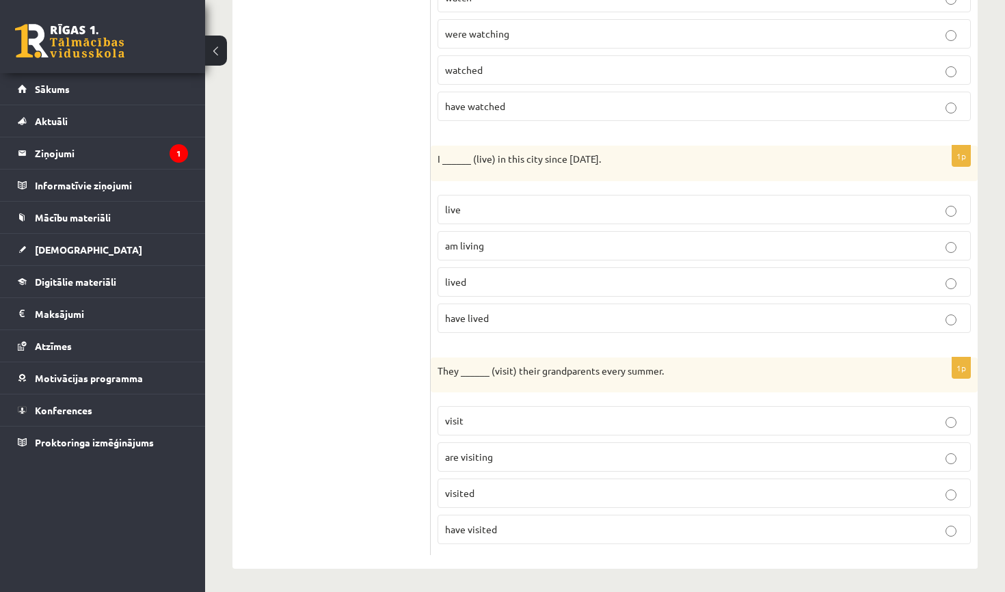
scroll to position [1803, 0]
click at [506, 450] on p "are visiting" at bounding box center [704, 457] width 518 height 14
click at [475, 435] on fieldset "visit are visiting visited have visited" at bounding box center [703, 474] width 533 height 149
click at [465, 424] on label "visit" at bounding box center [703, 421] width 533 height 29
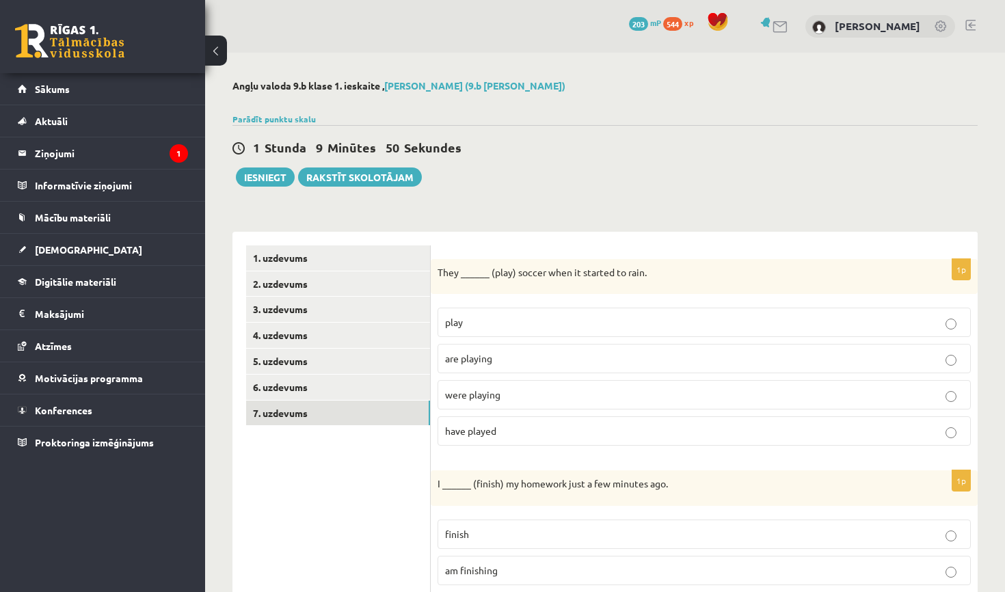
scroll to position [0, 0]
click at [269, 174] on button "Iesniegt" at bounding box center [265, 176] width 59 height 19
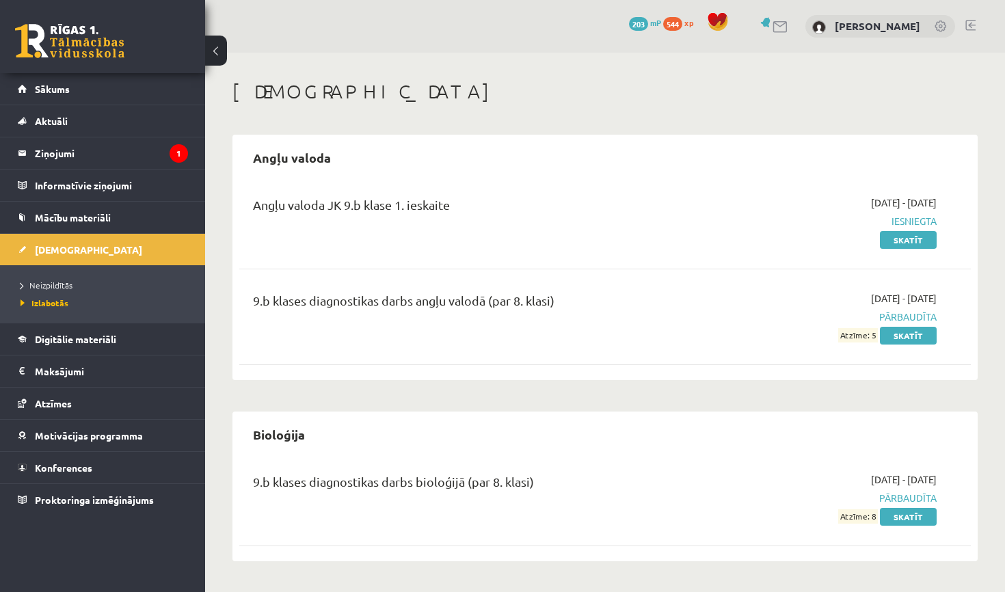
click at [57, 277] on li "Neizpildītās" at bounding box center [106, 285] width 171 height 18
click at [57, 285] on span "Neizpildītās" at bounding box center [50, 285] width 59 height 11
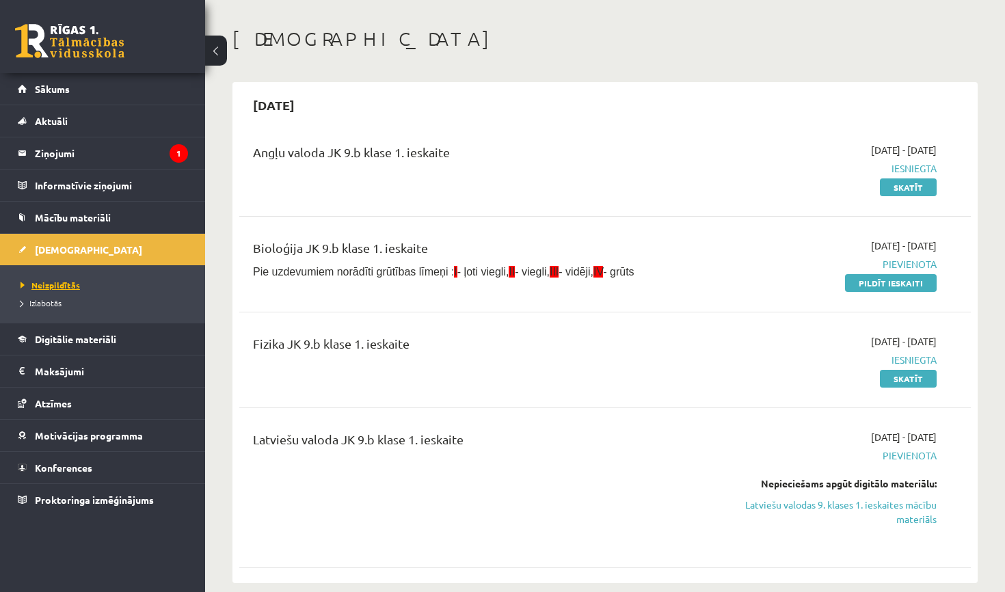
scroll to position [72, 0]
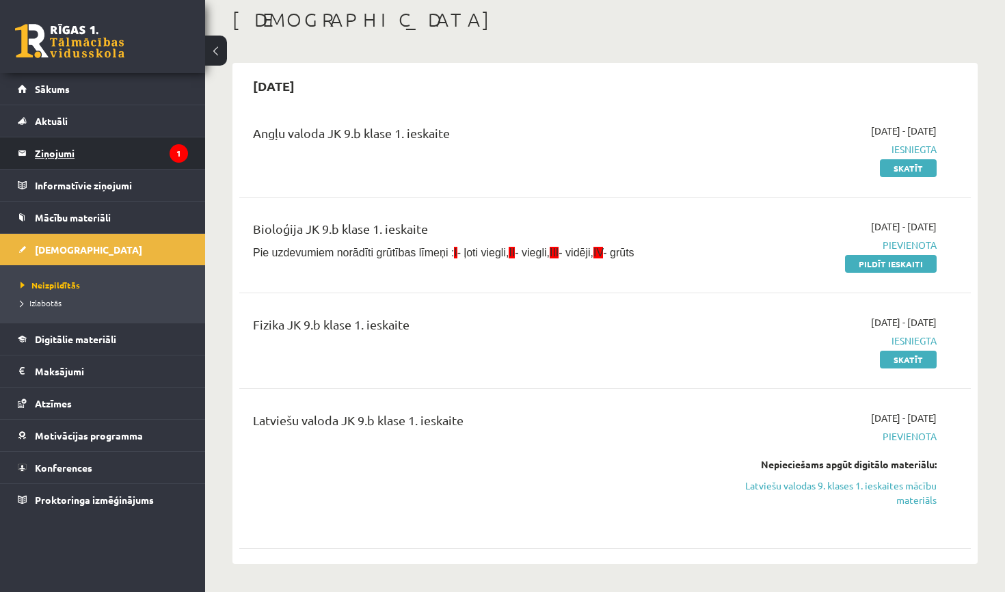
click at [114, 158] on legend "Ziņojumi 1" at bounding box center [111, 152] width 153 height 31
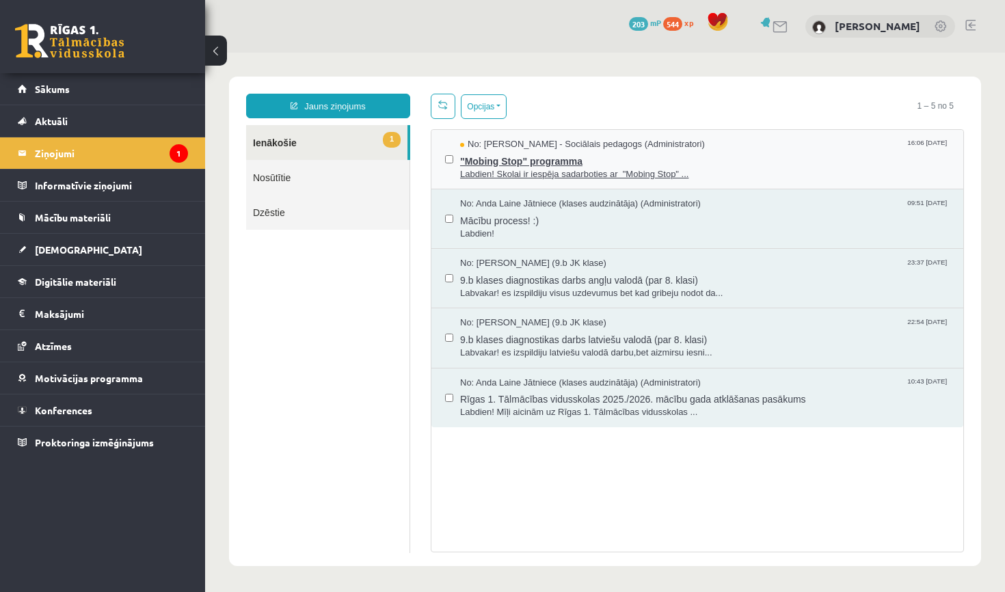
click at [488, 163] on span ""Mobing Stop" programma" at bounding box center [704, 159] width 489 height 17
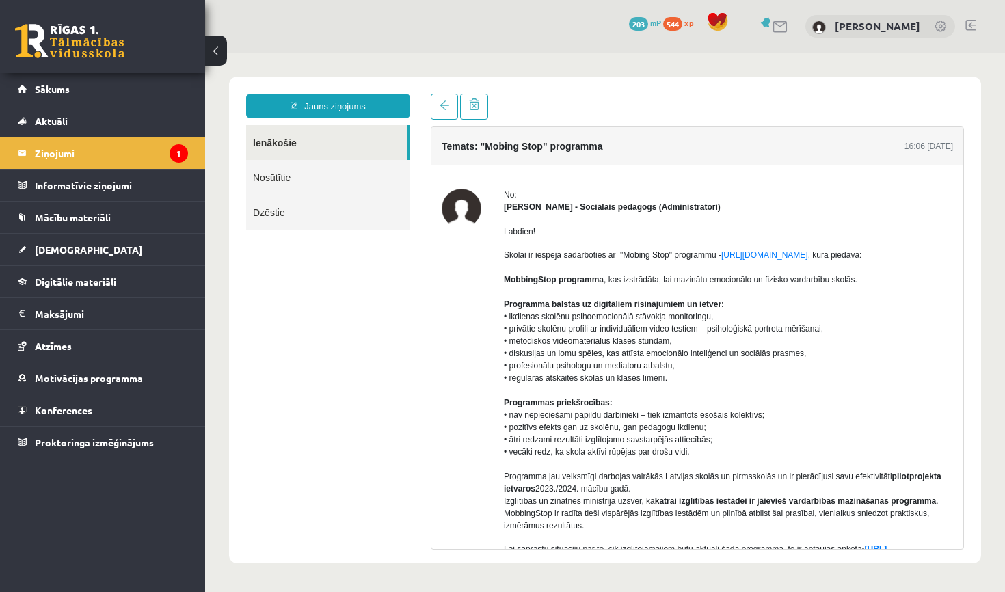
click at [299, 142] on link "Ienākošie" at bounding box center [326, 142] width 161 height 35
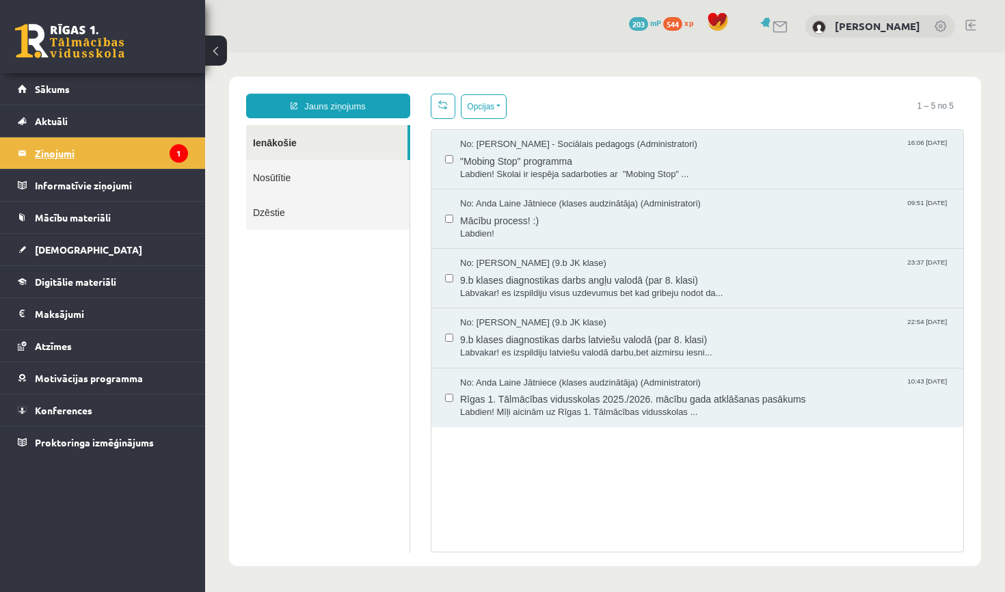
click at [186, 153] on icon "1" at bounding box center [178, 153] width 18 height 18
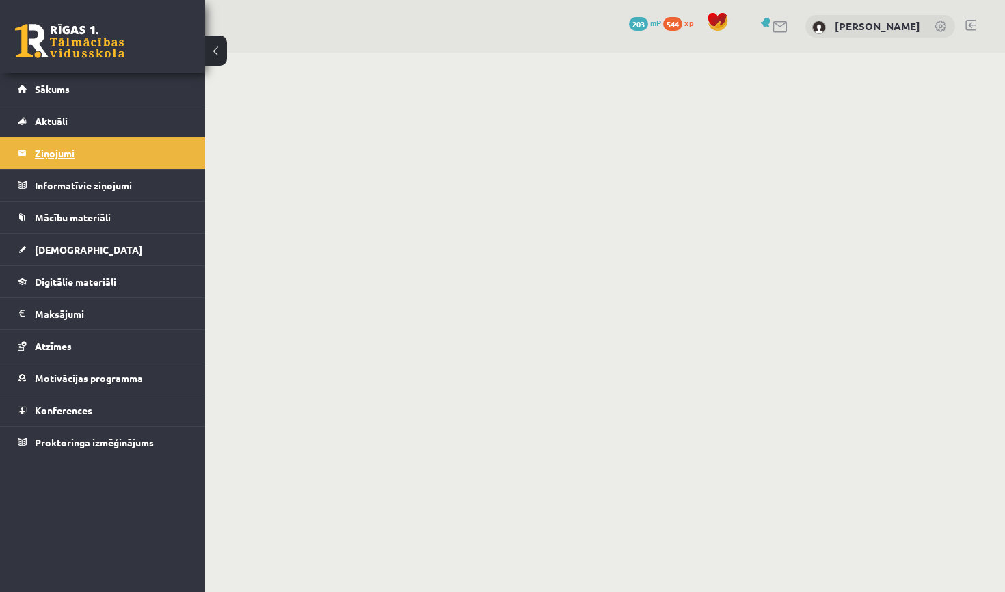
click at [186, 153] on legend "Ziņojumi 1" at bounding box center [111, 152] width 153 height 31
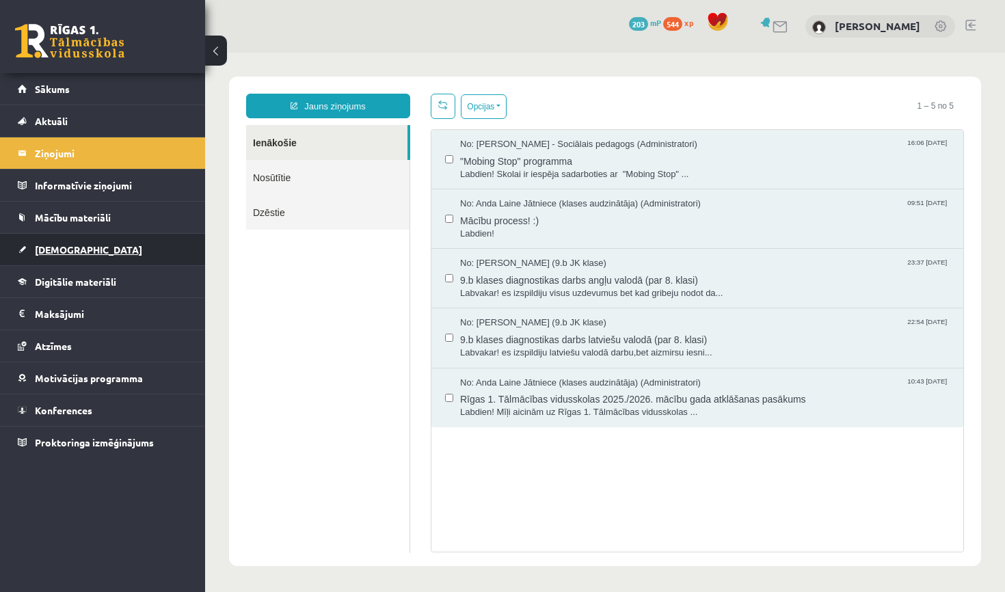
click at [98, 254] on link "[DEMOGRAPHIC_DATA]" at bounding box center [103, 249] width 170 height 31
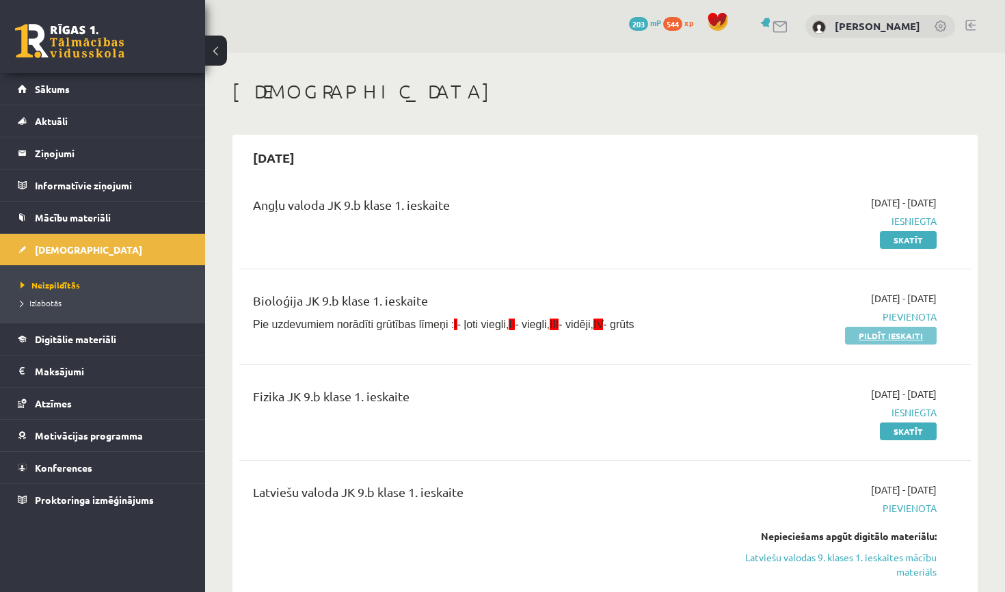
click at [897, 327] on link "Pildīt ieskaiti" at bounding box center [891, 336] width 92 height 18
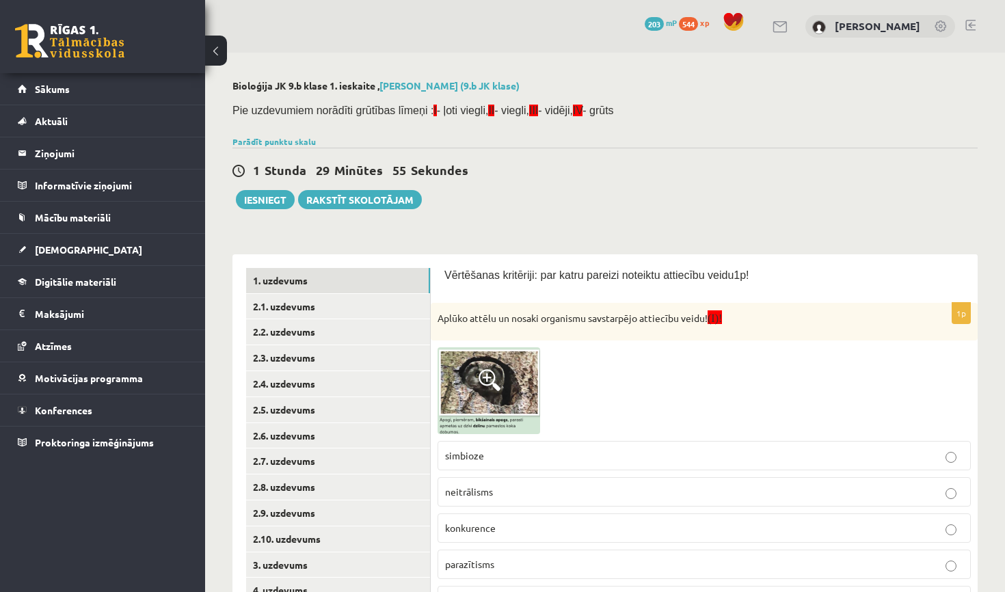
click at [491, 382] on span at bounding box center [489, 380] width 22 height 22
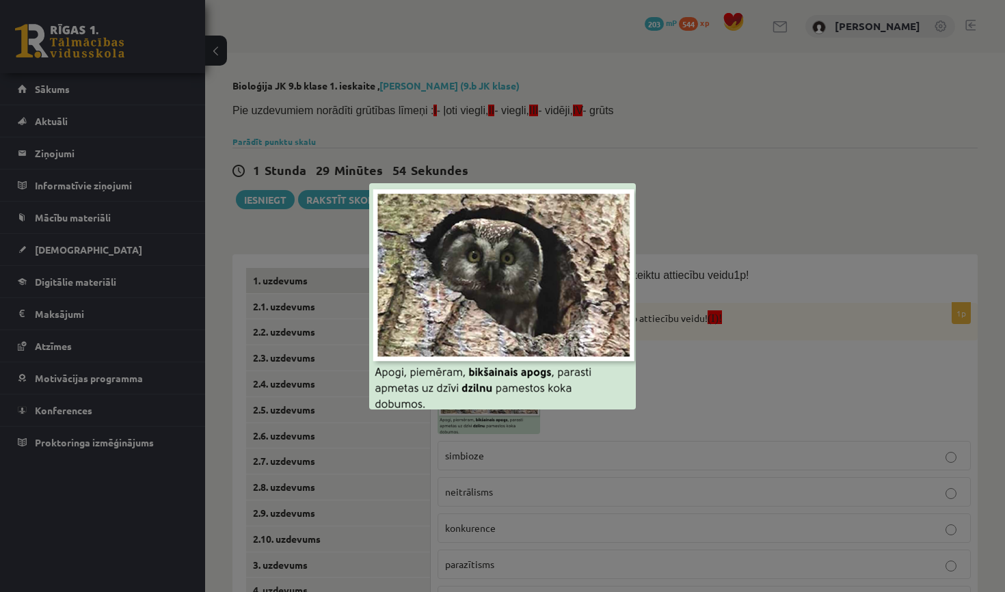
click at [821, 277] on div at bounding box center [502, 296] width 1005 height 592
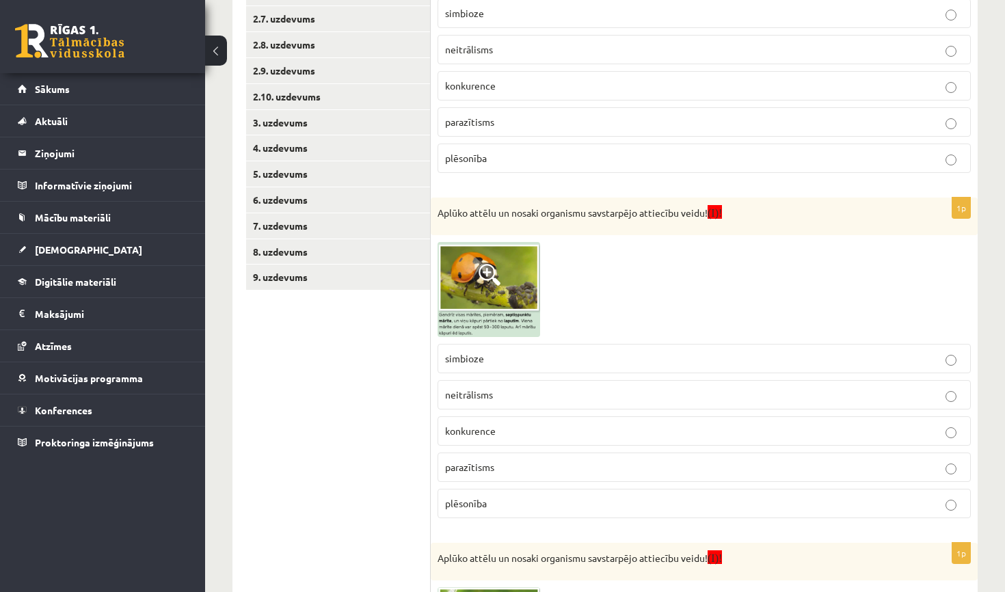
scroll to position [442, 0]
click at [502, 267] on img at bounding box center [488, 289] width 103 height 95
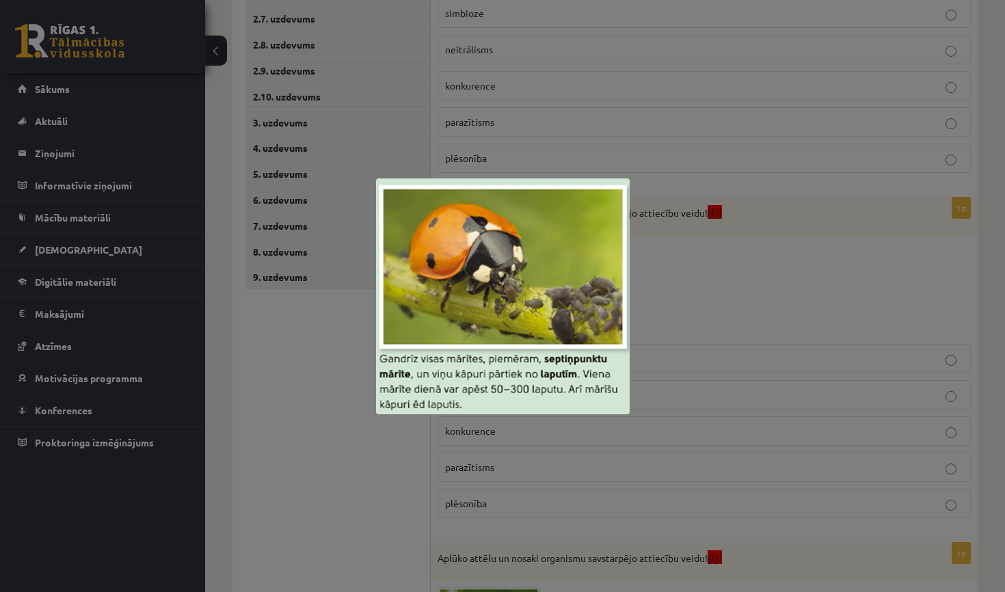
click at [502, 267] on img at bounding box center [503, 296] width 254 height 236
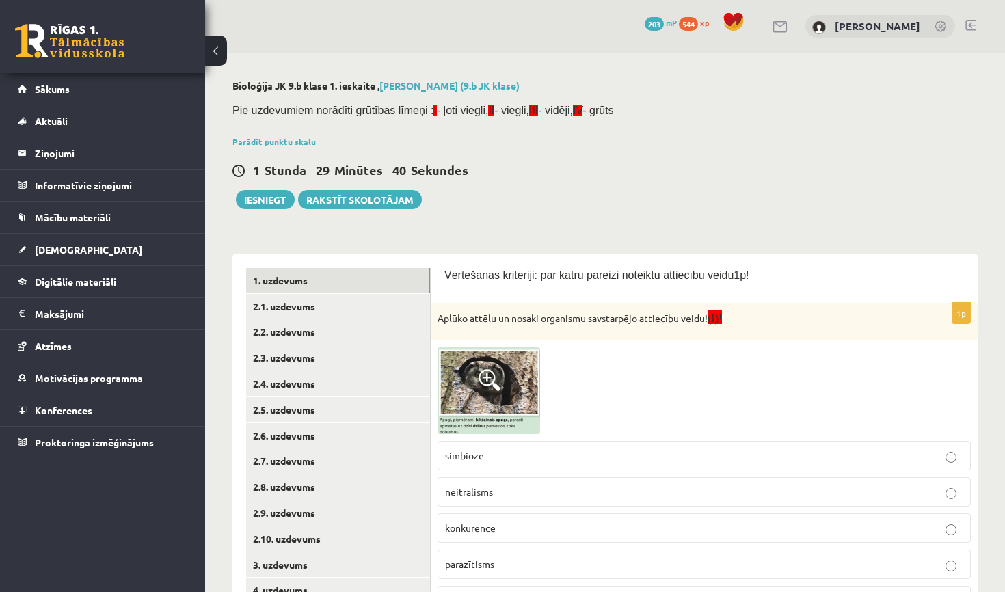
scroll to position [0, 0]
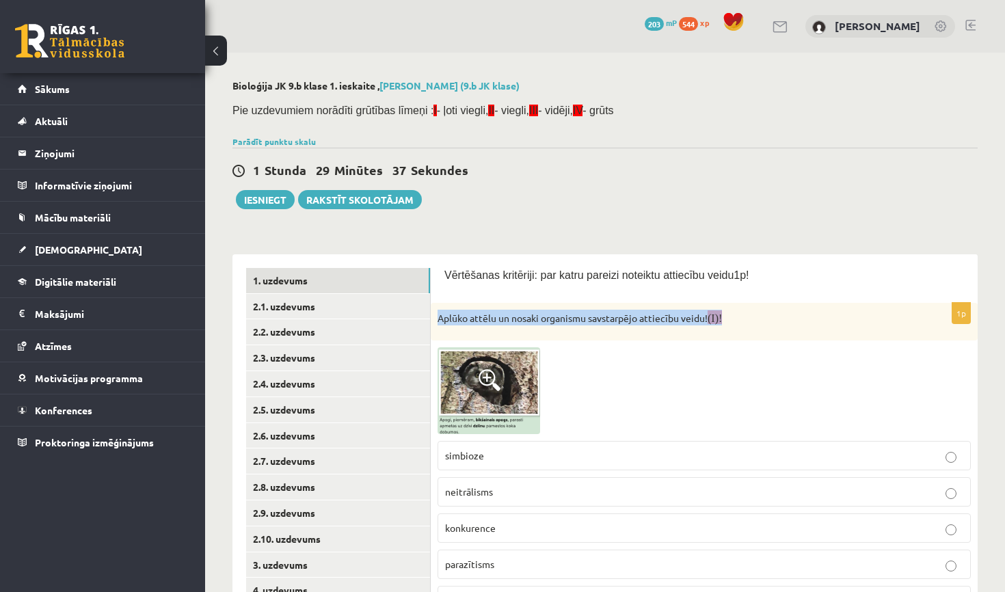
drag, startPoint x: 439, startPoint y: 318, endPoint x: 583, endPoint y: 338, distance: 145.6
click at [478, 325] on div "Aplūko attēlu un nosaki organismu savstarpējo attiecību veidu! (I)!" at bounding box center [704, 322] width 547 height 38
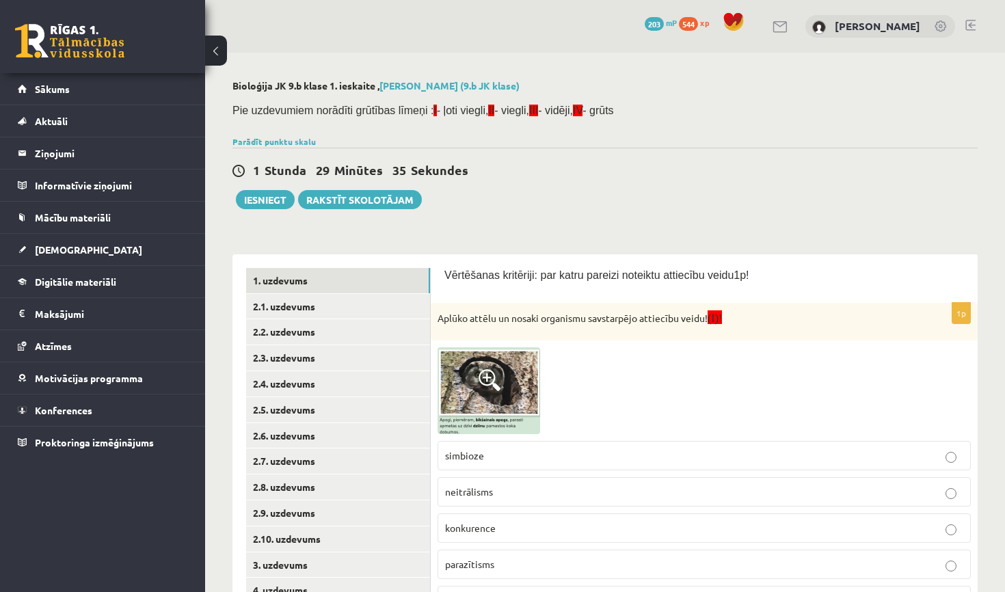
click at [674, 448] on p "simbioze" at bounding box center [704, 455] width 518 height 14
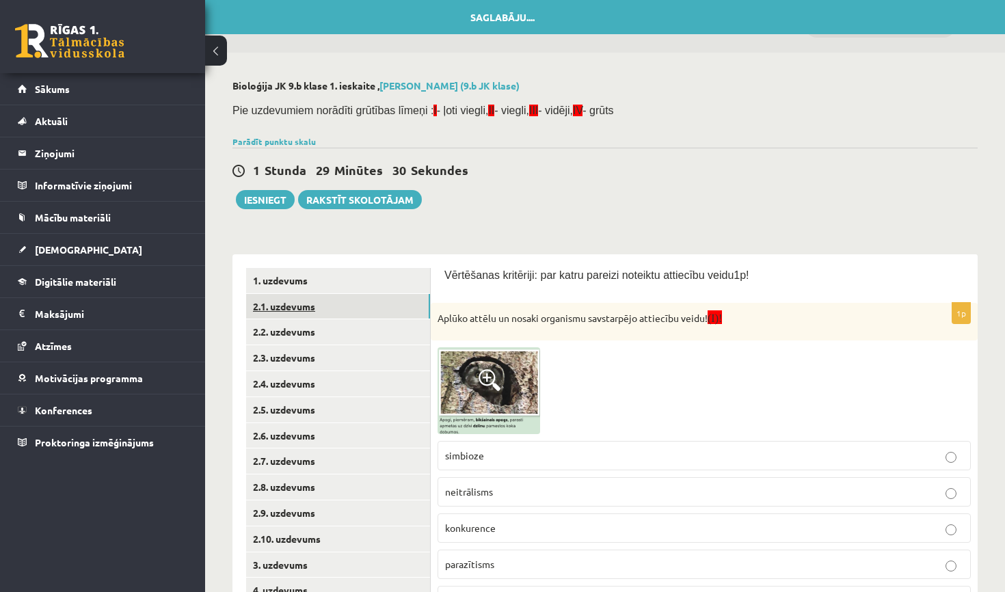
click at [404, 305] on link "2.1. uzdevums" at bounding box center [338, 306] width 184 height 25
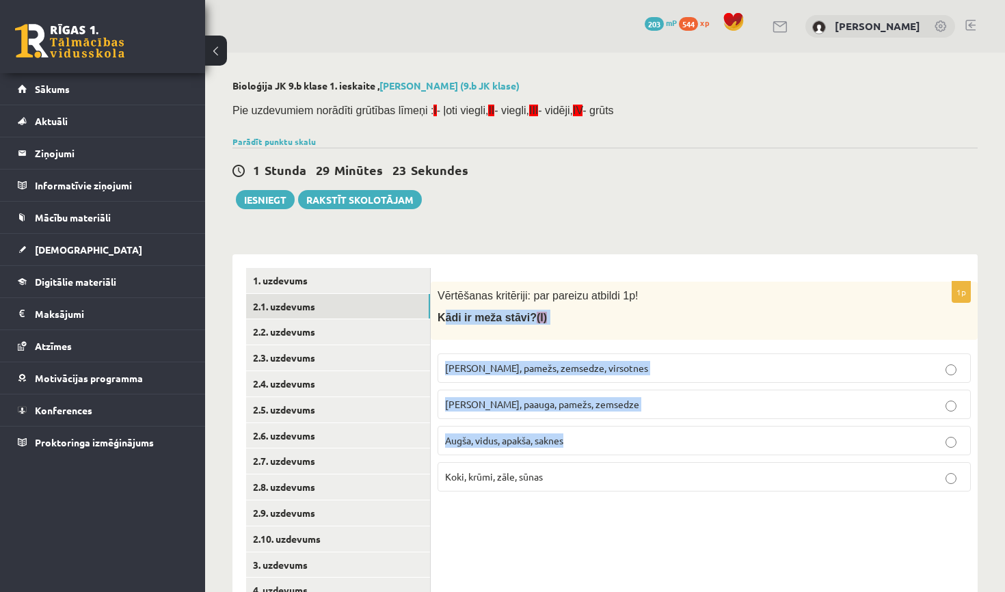
drag, startPoint x: 441, startPoint y: 316, endPoint x: 565, endPoint y: 448, distance: 180.8
click at [565, 448] on div "1p Vērtēšanas kritēriji: par pareizu atbildi 1p! Kādi ir meža stāvi? (I) Kokaud…" at bounding box center [704, 392] width 547 height 221
click at [565, 448] on label "Augša, vidus, apakša, saknes" at bounding box center [703, 440] width 533 height 29
drag, startPoint x: 438, startPoint y: 318, endPoint x: 575, endPoint y: 511, distance: 236.8
click at [575, 511] on div "1p Vērtēšanas kritēriji: par pareizu atbildi 1p! Kādi ir meža stāvi? (I) Kokaud…" at bounding box center [704, 500] width 547 height 492
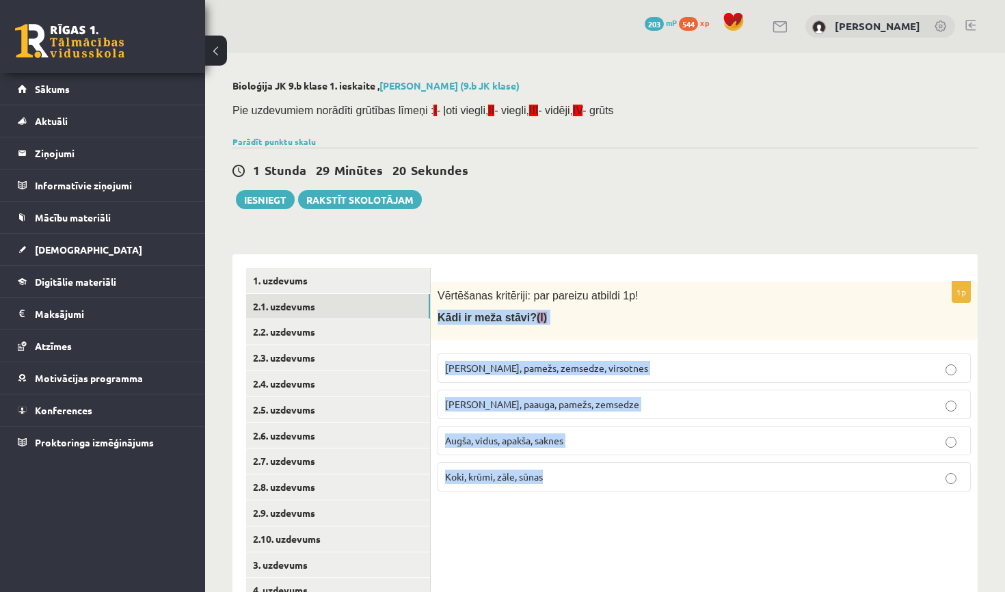
copy div "Kādi ir meža stāvi? (I) Kokaudze, pamežs, zemsedze, virsotnes Kokaudze, paauga,…"
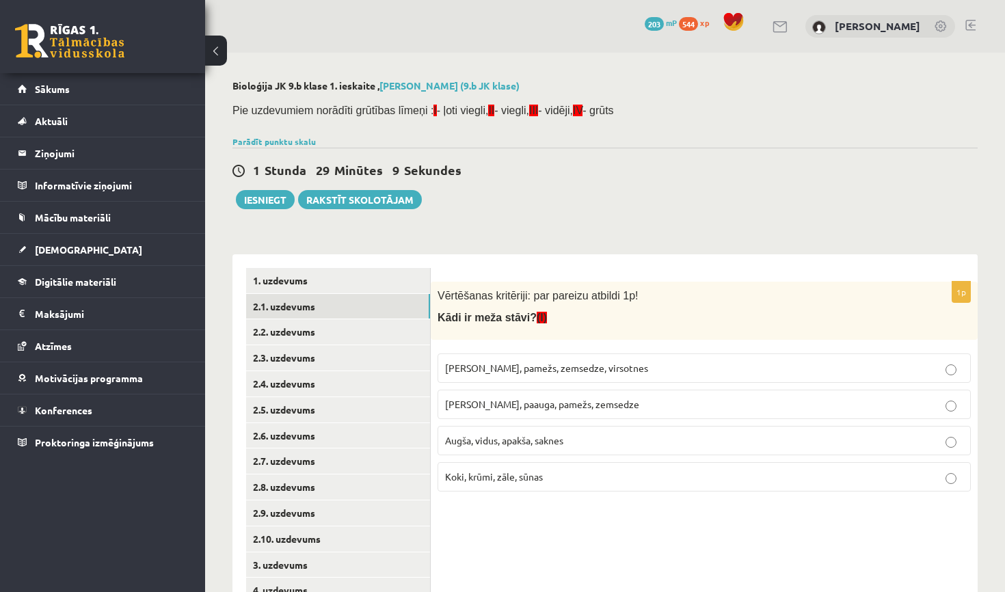
click at [461, 146] on div "Parādīt punktu skalu Atzīme No Līdz 1 0 10 2 11 15 3 16 21 4 22 26 5 27 31 6 32…" at bounding box center [604, 141] width 745 height 12
click at [585, 394] on label "Kokaudze, paauga, pamežs, zemsedze" at bounding box center [703, 404] width 533 height 29
click at [344, 328] on link "2.2. uzdevums" at bounding box center [338, 331] width 184 height 25
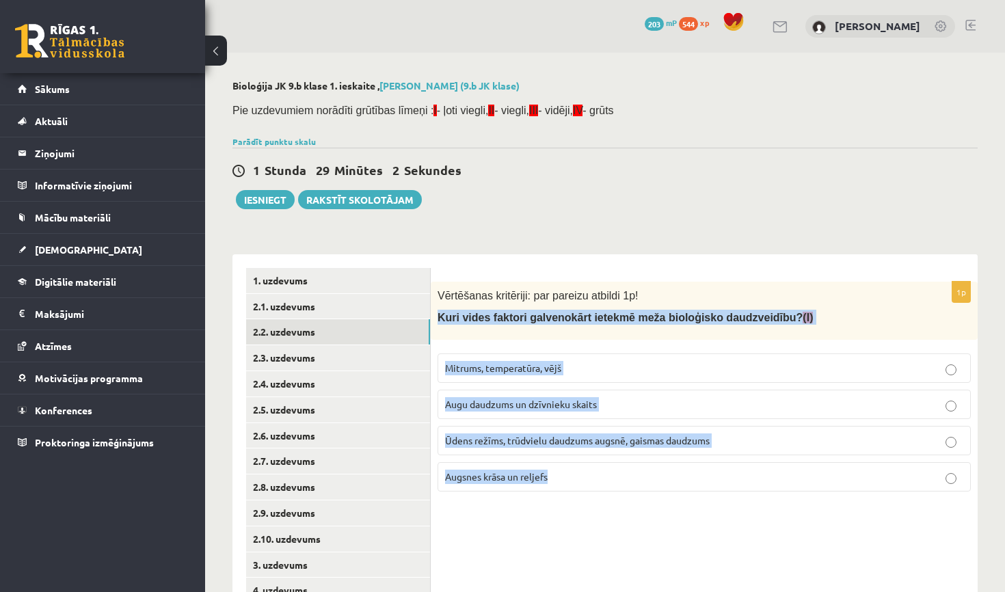
drag, startPoint x: 438, startPoint y: 314, endPoint x: 670, endPoint y: 518, distance: 308.9
click at [670, 517] on div "1p Vērtēšanas kritēriji: par pareizu atbildi 1p! Kuri vides faktori galvenokārt…" at bounding box center [704, 500] width 547 height 492
copy div "Kuri vides faktori galvenokārt ietekmē meža bioloģisko daudzveidību? (I) Mitrum…"
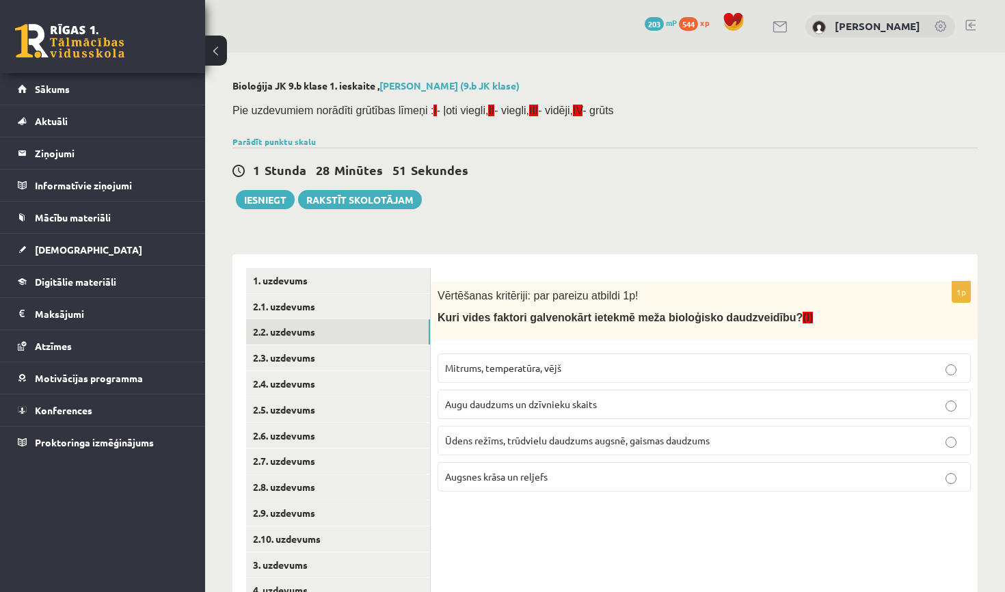
click at [509, 185] on div "1 Stunda 28 Minūtes 51 Sekundes Ieskaite saglabāta! Iesniegt Rakstīt skolotājam" at bounding box center [604, 179] width 745 height 62
click at [541, 436] on span "Ūdens režīms, trūdvielu daudzums augsnē, gaismas daudzums" at bounding box center [577, 440] width 264 height 12
click at [392, 353] on link "2.3. uzdevums" at bounding box center [338, 357] width 184 height 25
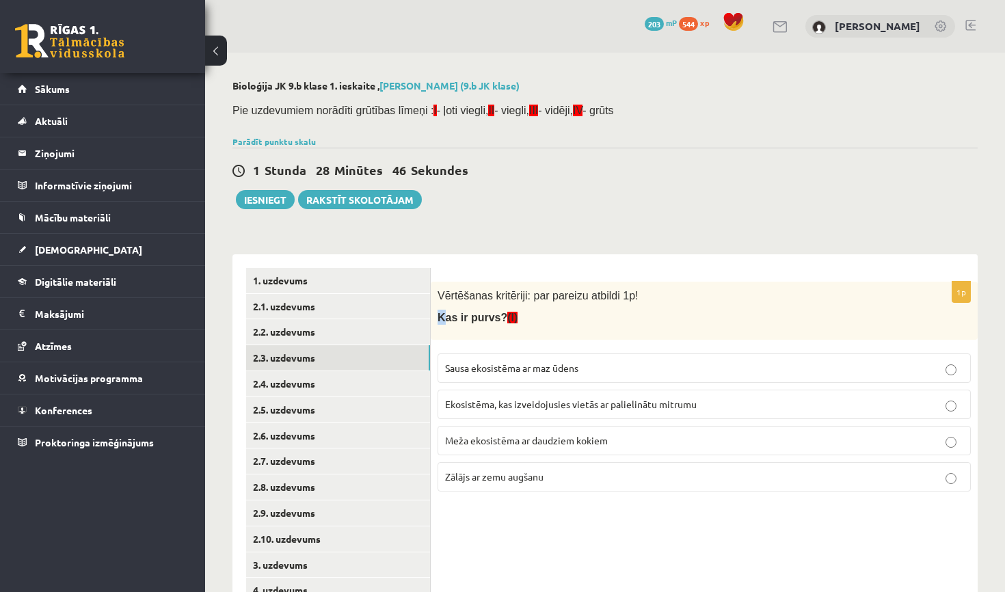
click at [442, 318] on span "Kas ir purvs? (I)" at bounding box center [477, 318] width 80 height 12
click at [522, 403] on span "Ekosistēma, kas izveidojusies vietās ar palielinātu mitrumu" at bounding box center [570, 404] width 251 height 12
click at [392, 375] on link "2.4. uzdevums" at bounding box center [338, 383] width 184 height 25
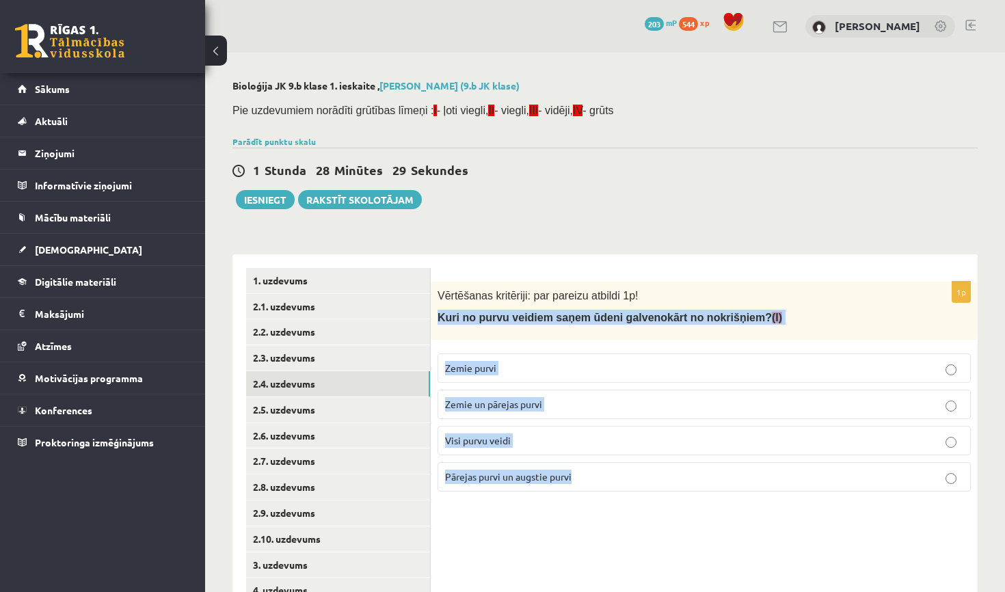
drag, startPoint x: 441, startPoint y: 316, endPoint x: 626, endPoint y: 514, distance: 270.7
click at [626, 514] on div "1p Vērtēšanas kritēriji: par pareizu atbildi 1p! Kuri no purvu veidiem saņem ūd…" at bounding box center [704, 500] width 547 height 492
copy div "Kuri no purvu veidiem saņem ūdeni galvenokārt no nokrišņiem? (I) Zemie purvi Ze…"
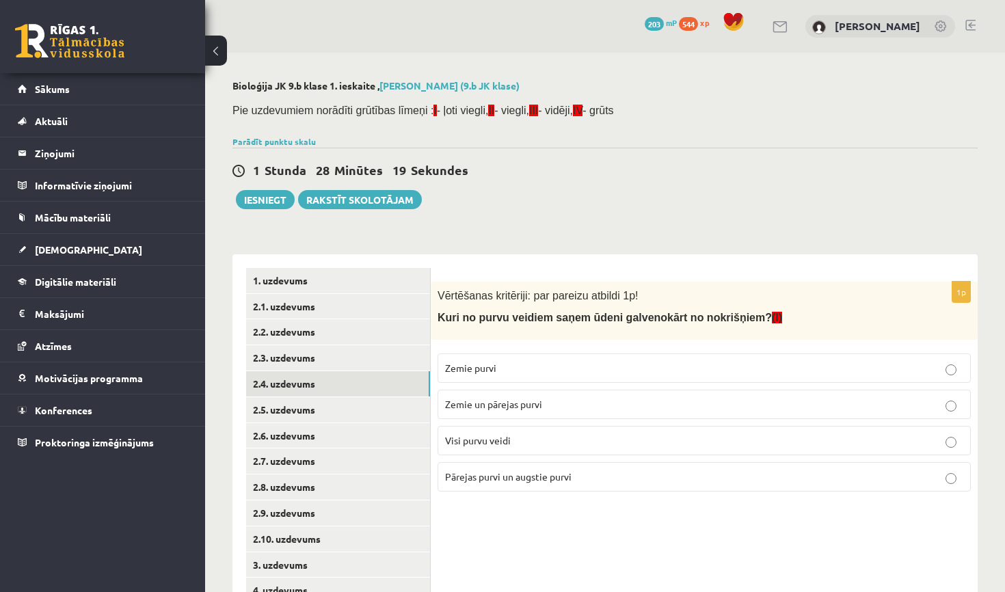
click at [577, 228] on div "Bioloģija JK 9.b klase 1. ieskaite , Valts Skujiņš (9.b JK klase) Pie uzdevumie…" at bounding box center [605, 413] width 800 height 721
click at [608, 467] on label "Pārejas purvi un augstie purvi" at bounding box center [703, 476] width 533 height 29
click at [364, 404] on link "2.5. uzdevums" at bounding box center [338, 409] width 184 height 25
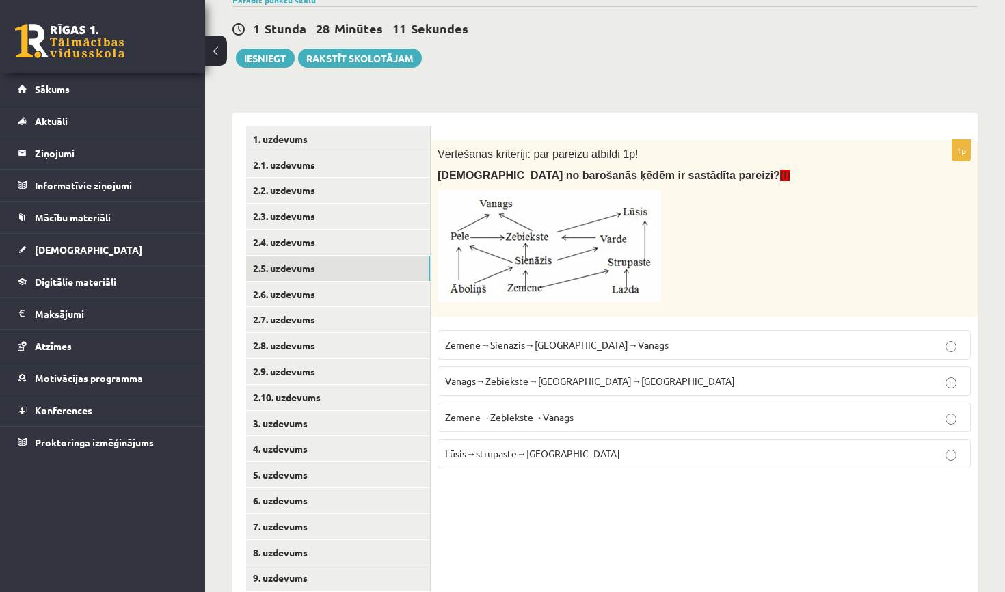
scroll to position [148, 0]
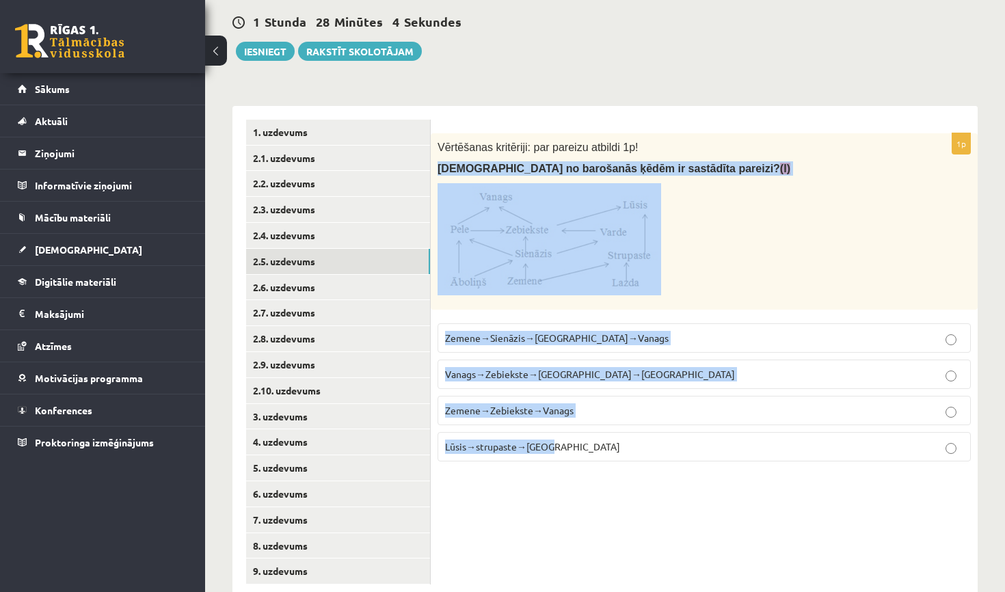
drag, startPoint x: 438, startPoint y: 164, endPoint x: 633, endPoint y: 470, distance: 363.2
click at [633, 470] on div "1p Vērtēšanas kritēriji: par pareizu atbildi 1p! Kura no barošanās ķēdēm ir sas…" at bounding box center [704, 302] width 547 height 339
copy div "Kura no barošanās ķēdēm ir sastādīta pareizi? (I) Zemene→Sienāzis→Zebiekste→Van…"
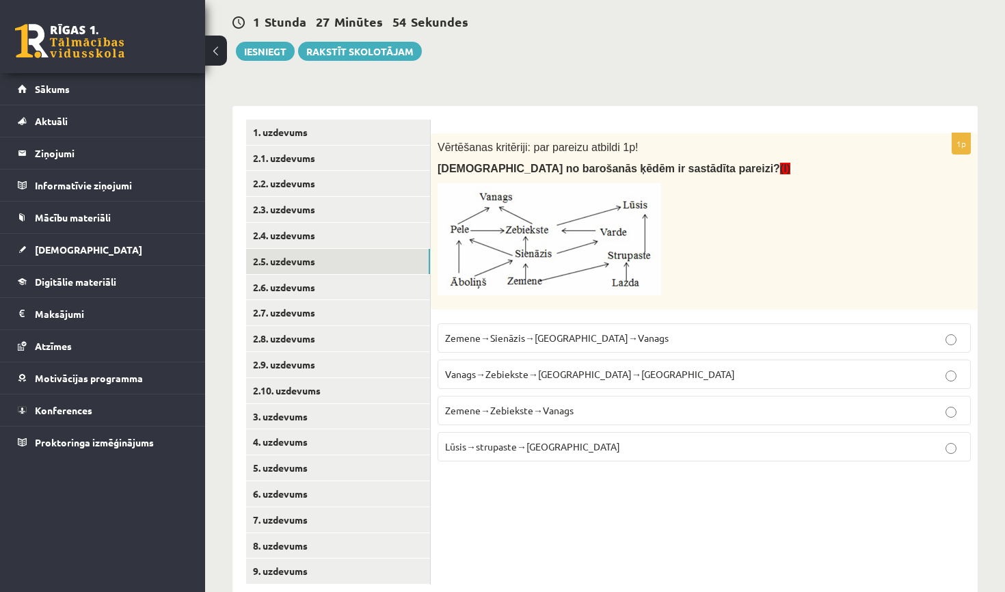
click at [592, 543] on div "1p Vērtēšanas kritēriji: par pareizu atbildi 1p! Kura no barošanās ķēdēm ir sas…" at bounding box center [704, 352] width 547 height 492
click at [591, 350] on label "Zemene→Sienāzis→Zebiekste→Vanags" at bounding box center [703, 337] width 533 height 29
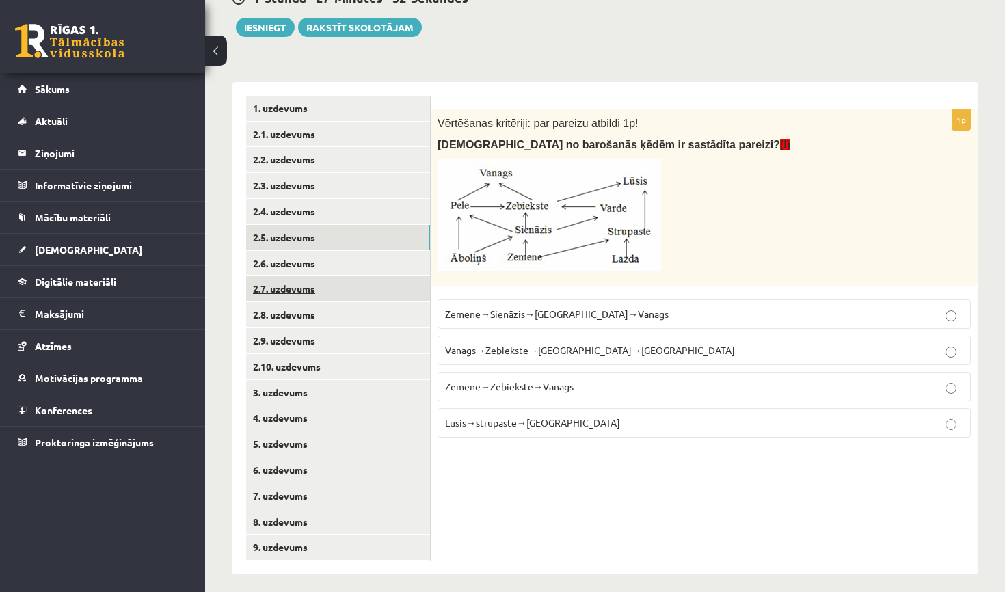
scroll to position [172, 0]
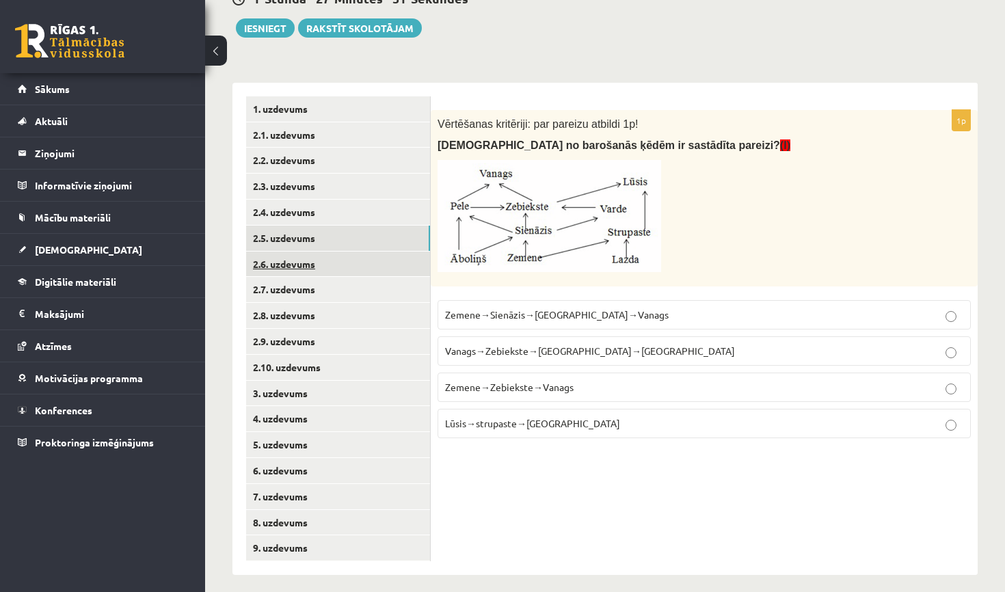
click at [375, 258] on link "2.6. uzdevums" at bounding box center [338, 263] width 184 height 25
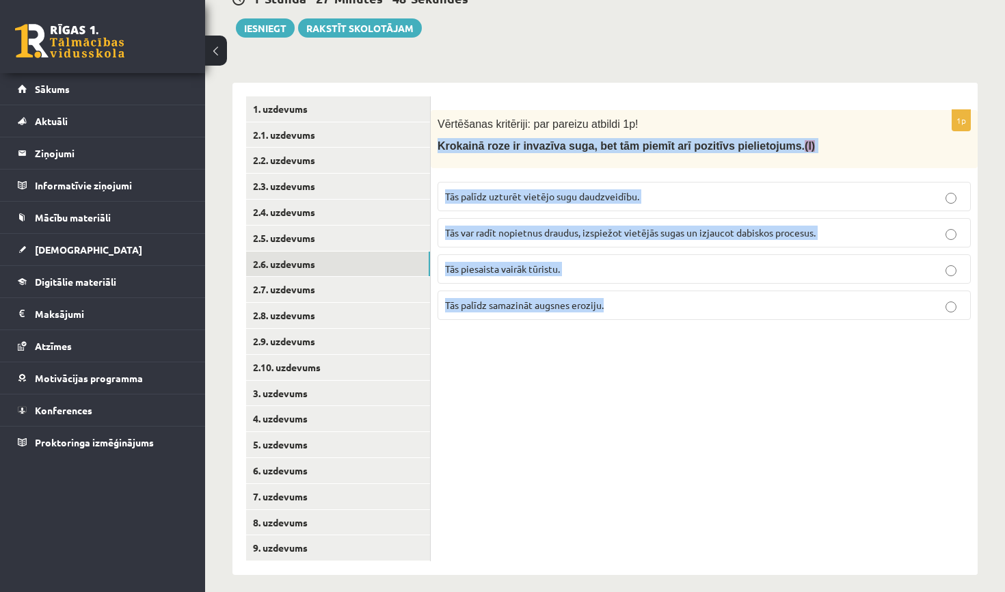
drag, startPoint x: 439, startPoint y: 149, endPoint x: 763, endPoint y: 351, distance: 382.5
click at [763, 351] on div "1p Vērtēšanas kritēriji: par pareizu atbildi 1p! Krokainā roze ir invazīva suga…" at bounding box center [704, 329] width 547 height 492
copy div "Krokainā roze ir invazīva suga, bet tām piemīt arī pozitīvs pielietojums. (I) T…"
click at [564, 347] on div "1p Vērtēšanas kritēriji: par pareizu atbildi 1p! Krokainā roze ir invazīva suga…" at bounding box center [704, 329] width 547 height 492
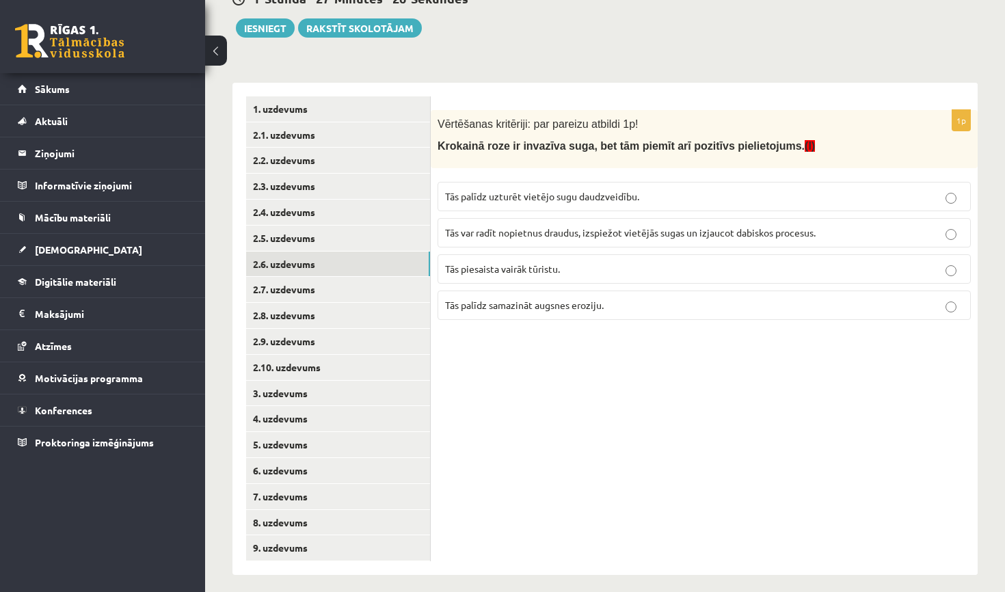
click at [566, 305] on span "Tās palīdz samazināt augsnes eroziju." at bounding box center [524, 305] width 159 height 12
click at [395, 282] on link "2.7. uzdevums" at bounding box center [338, 289] width 184 height 25
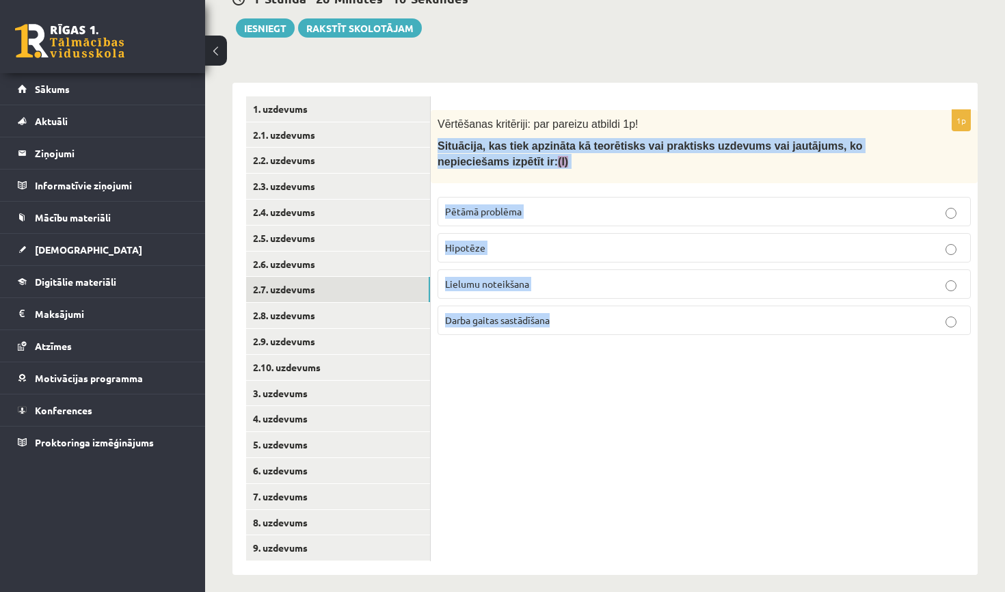
drag, startPoint x: 440, startPoint y: 149, endPoint x: 650, endPoint y: 345, distance: 287.2
click at [650, 345] on div "1p Vērtēšanas kritēriji: par pareizu atbildi 1p! Situācija, kas tiek apzināta k…" at bounding box center [704, 329] width 547 height 492
copy div "Situācija, kas tiek apzināta kā teorētisks vai praktisks uzdevums vai jautājums…"
click at [567, 362] on div "1p Vērtēšanas kritēriji: par pareizu atbildi 1p! Situācija, kas tiek apzināta k…" at bounding box center [704, 329] width 547 height 492
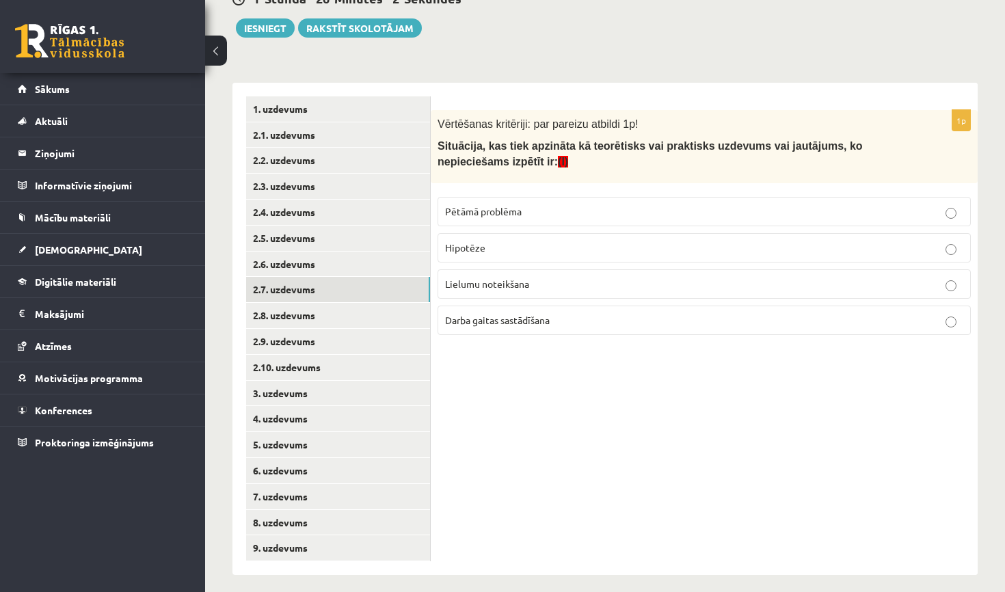
click at [553, 205] on p "Pētāmā problēma" at bounding box center [704, 211] width 518 height 14
click at [388, 318] on link "2.8. uzdevums" at bounding box center [338, 315] width 184 height 25
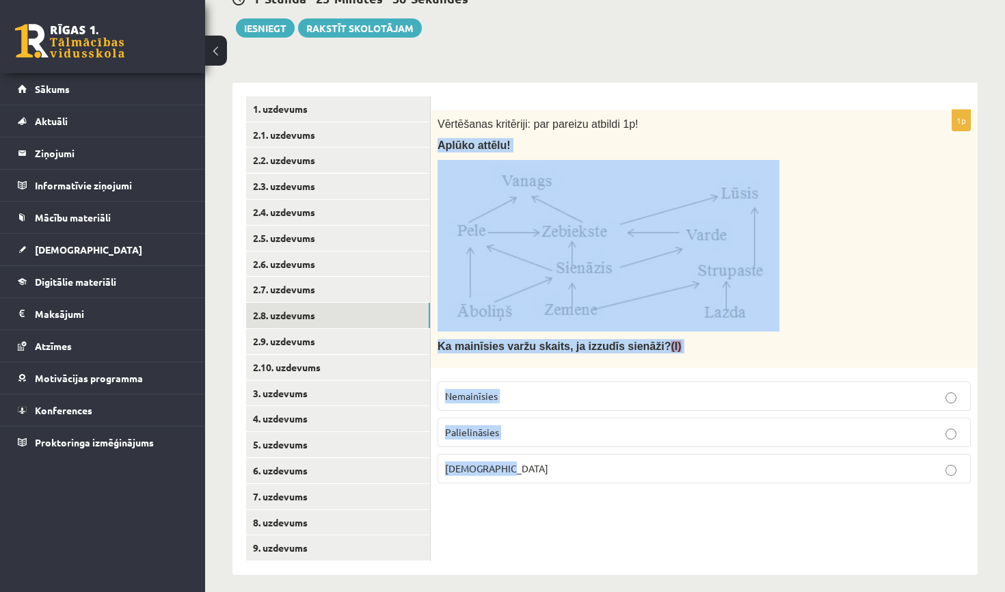
drag, startPoint x: 436, startPoint y: 141, endPoint x: 657, endPoint y: 507, distance: 427.1
click at [657, 506] on div "1p Vērtēšanas kritēriji: par pareizu atbildi 1p! Aplūko attēlu! Ka mainīsies va…" at bounding box center [704, 329] width 547 height 492
copy div "Aplūko attēlu! Ka mainīsies varžu skaits, ja izzudīs sienāži? (I) Nemainīsies P…"
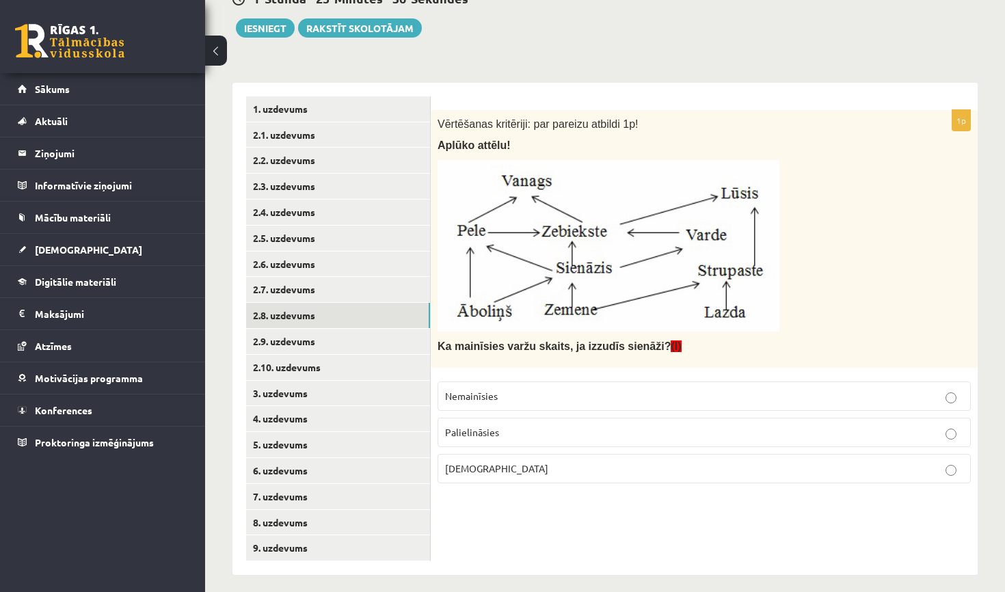
click at [645, 96] on form "1p Vērtēšanas kritēriji: par pareizu atbildi 1p! Aplūko attēlu! Ka mainīsies va…" at bounding box center [703, 295] width 519 height 398
click at [534, 426] on p "Palielināsies" at bounding box center [704, 432] width 518 height 14
click at [506, 398] on p "Nemainīsies" at bounding box center [704, 396] width 518 height 14
click at [364, 333] on link "2.9. uzdevums" at bounding box center [338, 341] width 184 height 25
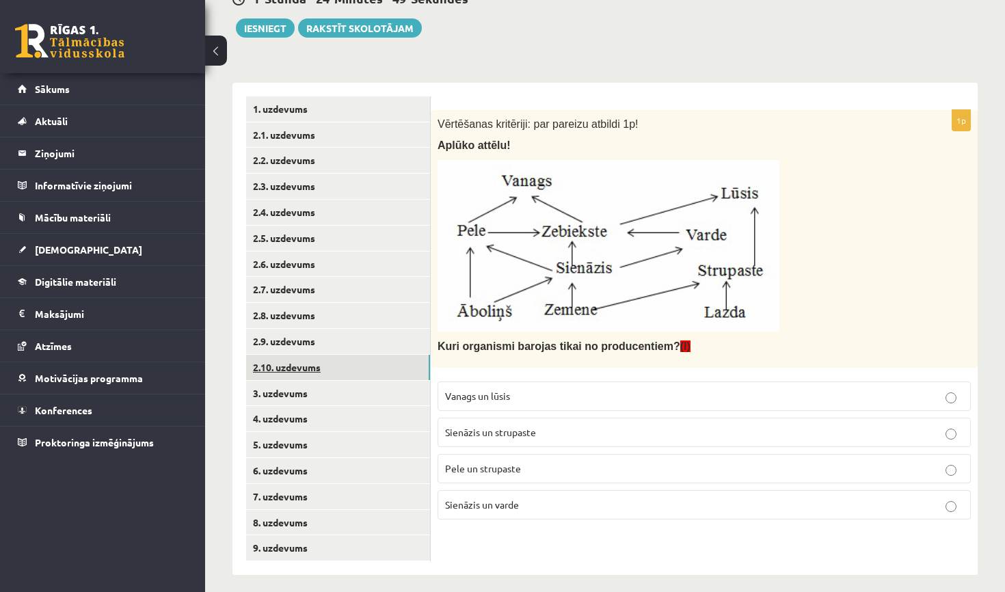
click at [383, 357] on link "2.10. uzdevums" at bounding box center [338, 367] width 184 height 25
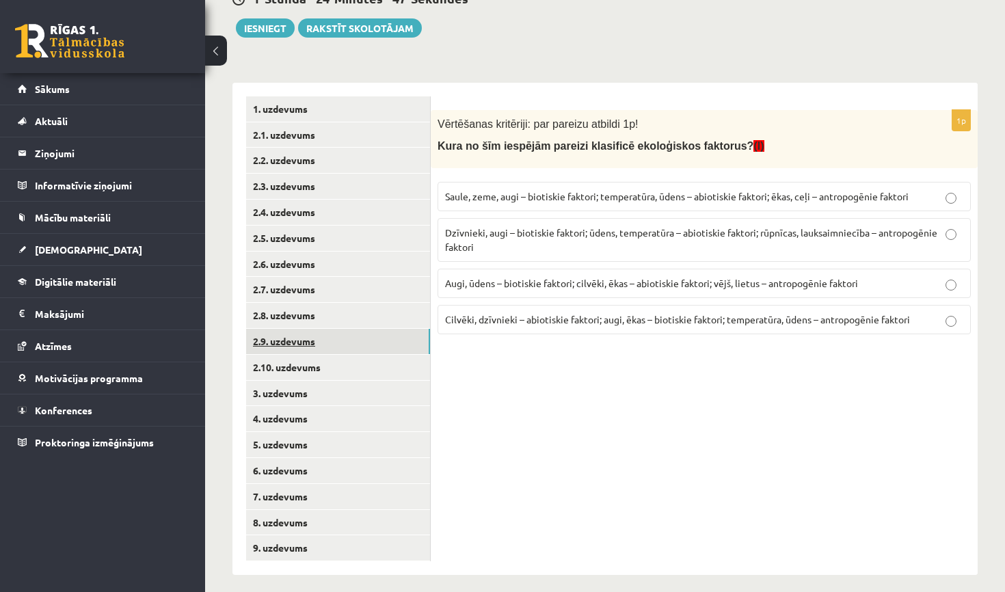
click at [372, 331] on link "2.9. uzdevums" at bounding box center [338, 341] width 184 height 25
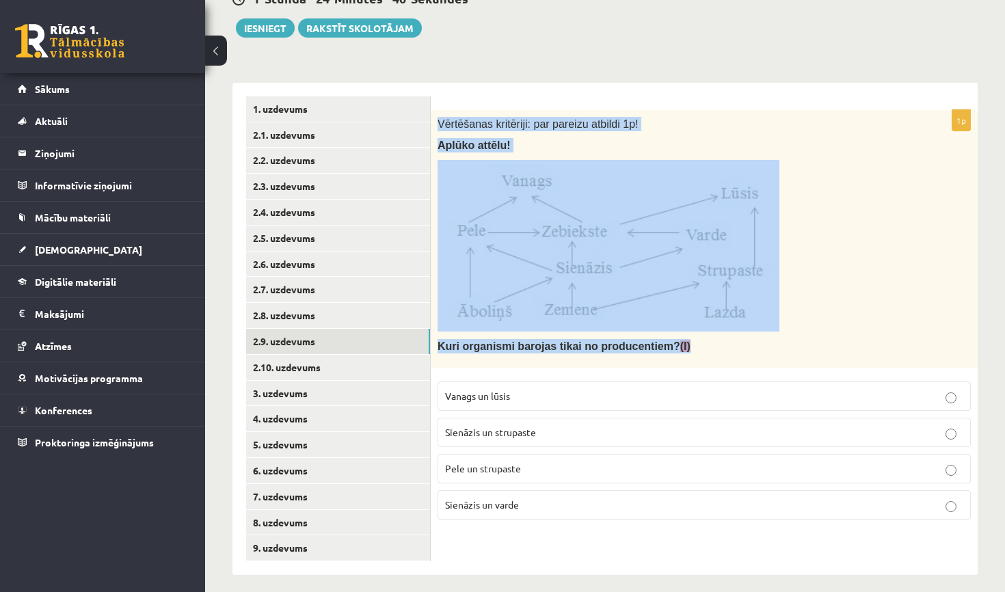
drag, startPoint x: 445, startPoint y: 106, endPoint x: 744, endPoint y: 362, distance: 393.6
click at [744, 362] on form "1p Vērtēšanas kritēriji: par pareizu atbildi 1p! Aplūko attēlu! Kuri organismi …" at bounding box center [703, 313] width 519 height 434
click at [751, 83] on div "1p Vērtēšanas kritēriji: par pareizu atbildi 1p! Aplūko attēlu! Kuri organismi …" at bounding box center [704, 329] width 547 height 492
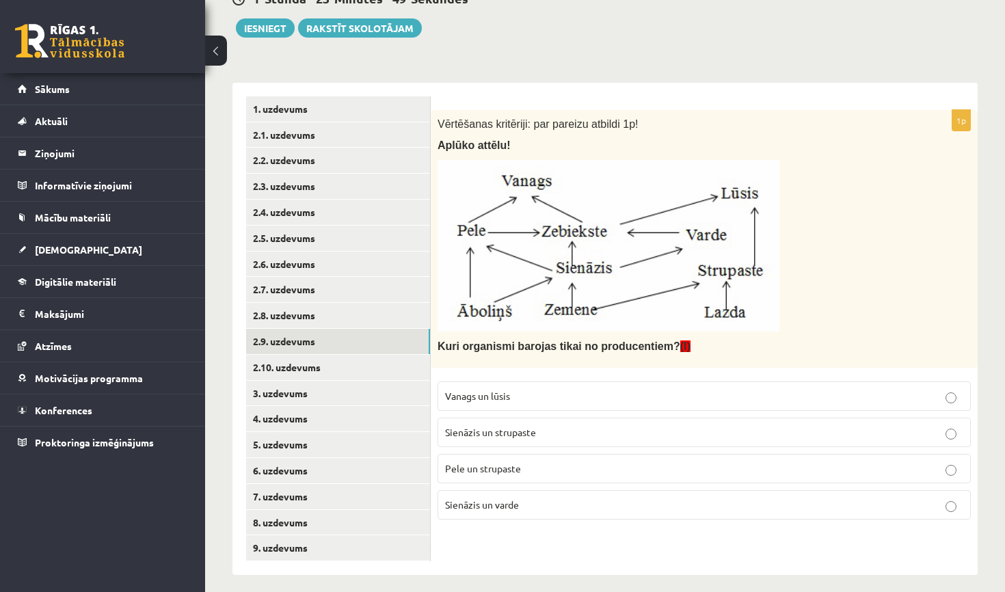
click at [605, 411] on fieldset "Vanags un lūsis Sienāzis un strupaste Pele un strupaste Sienāzis un varde" at bounding box center [703, 448] width 533 height 149
click at [605, 398] on p "Vanags un lūsis" at bounding box center [704, 396] width 518 height 14
click at [359, 366] on link "2.10. uzdevums" at bounding box center [338, 367] width 184 height 25
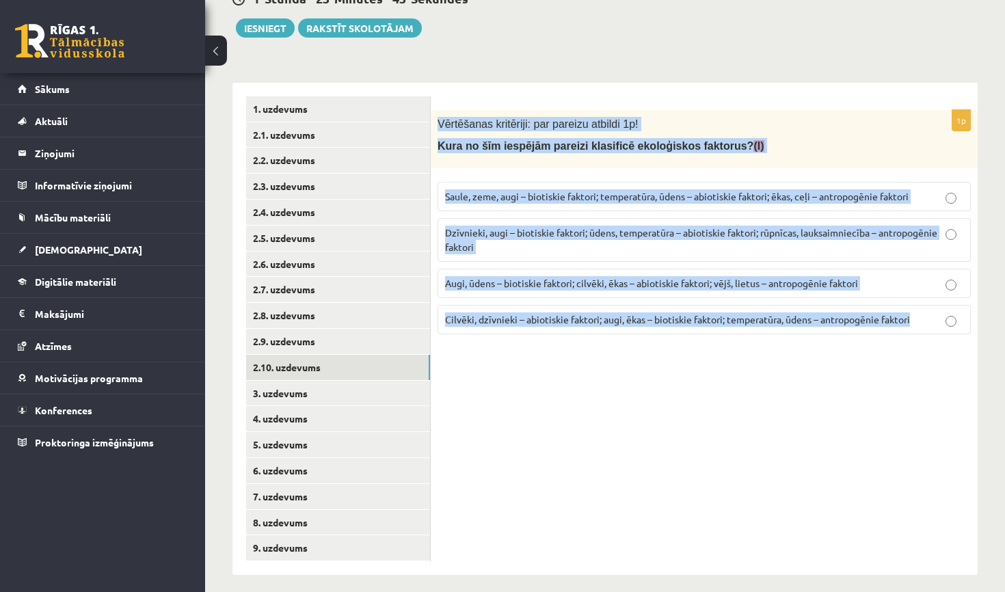
drag, startPoint x: 439, startPoint y: 123, endPoint x: 726, endPoint y: 509, distance: 481.5
click at [726, 509] on div "1p Vērtēšanas kritēriji: par pareizu atbildi 1p! Kura no šīm iespējām pareizi k…" at bounding box center [704, 329] width 547 height 492
copy div "Vērtēšanas kritēriji: par pareizu atbildi 1p! Kura no šīm iespējām pareizi klas…"
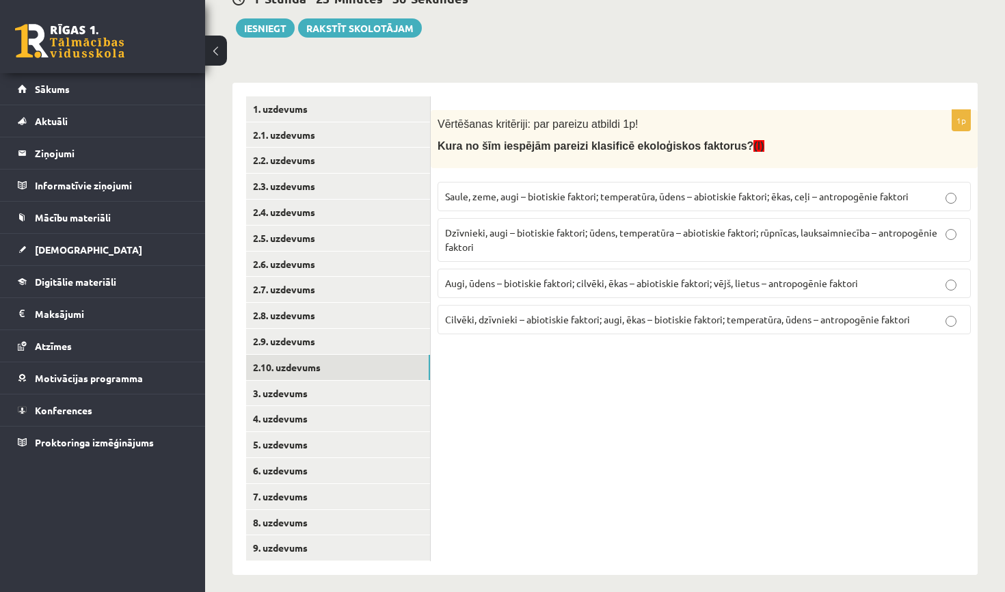
click at [528, 354] on div "1p Vērtēšanas kritēriji: par pareizu atbildi 1p! Kura no šīm iespējām pareizi k…" at bounding box center [704, 329] width 547 height 492
click at [530, 226] on span "Dzīvnieki, augi – biotiskie faktori; ūdens, temperatūra – abiotiskie faktori; r…" at bounding box center [691, 239] width 492 height 27
click at [335, 384] on link "3. uzdevums" at bounding box center [338, 393] width 184 height 25
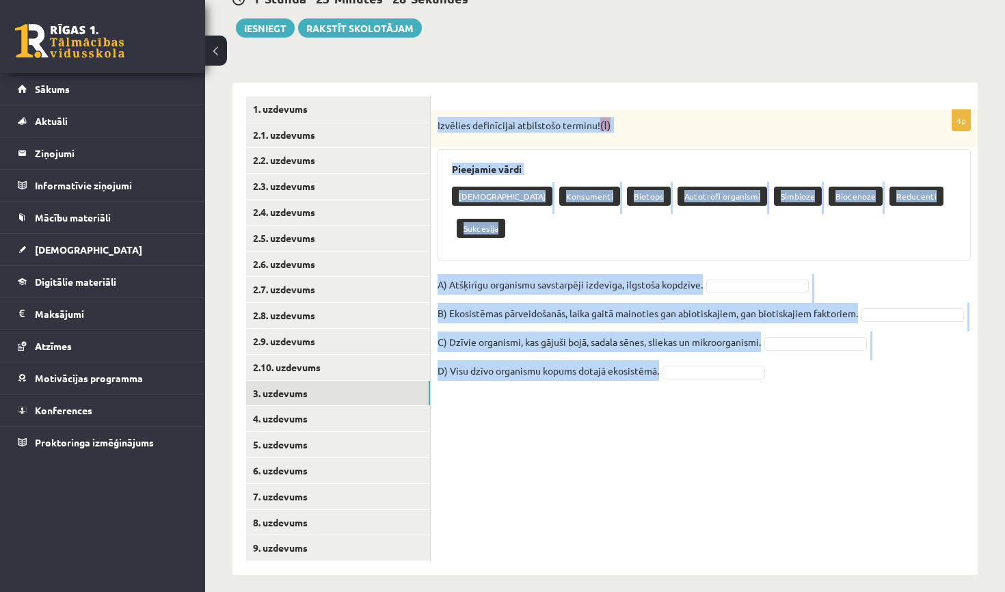
drag, startPoint x: 438, startPoint y: 122, endPoint x: 873, endPoint y: 426, distance: 531.0
click at [873, 426] on div "4p Izvēlies definīcijai atbilstošo terminu! (I) Pieejamie vārdi Neitrālisms Kon…" at bounding box center [704, 329] width 547 height 492
copy div "Izvēlies definīcijai atbilstošo terminu! (I) Pieejamie vārdi Neitrālisms Konsum…"
click at [688, 320] on fieldset "A) Atšķirīgu organismu savstarpēji izdevīga, ilgstoša kopdzīve. B) Ekosistēmas …" at bounding box center [703, 331] width 533 height 115
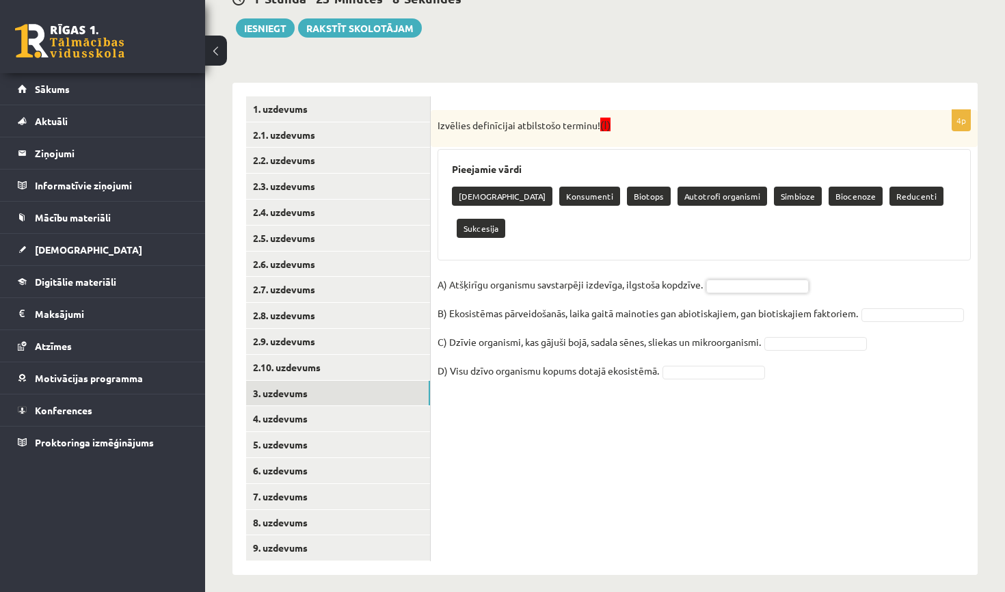
click at [774, 196] on p "Simbioze" at bounding box center [798, 196] width 48 height 19
drag, startPoint x: 746, startPoint y: 196, endPoint x: 748, endPoint y: 219, distance: 23.4
click at [748, 219] on div "Pieejamie vārdi Neitrālisms Konsumenti Biotops Autotrofi organismi Simbioze Bio…" at bounding box center [703, 204] width 533 height 111
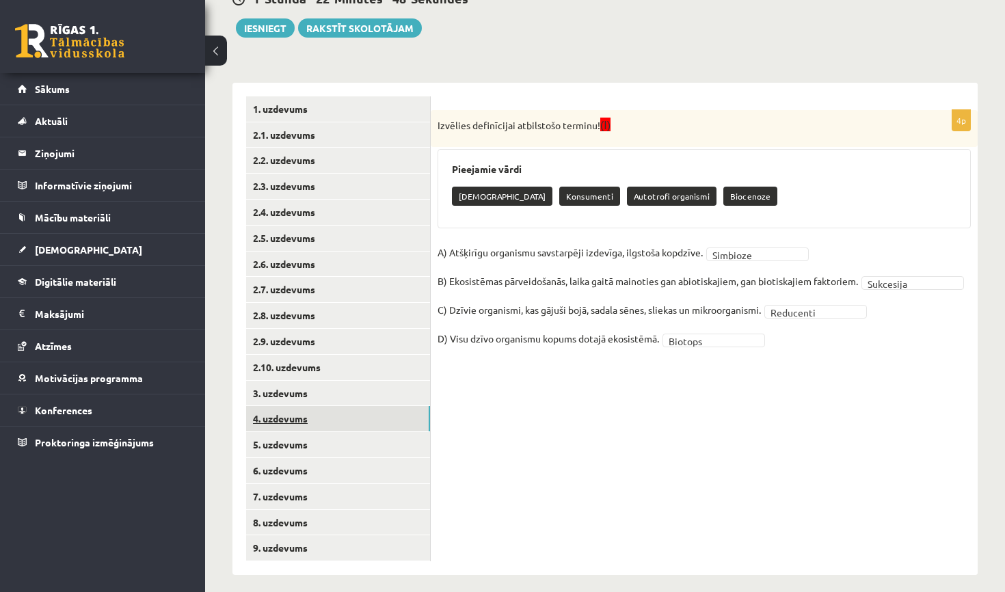
click at [351, 409] on link "4. uzdevums" at bounding box center [338, 418] width 184 height 25
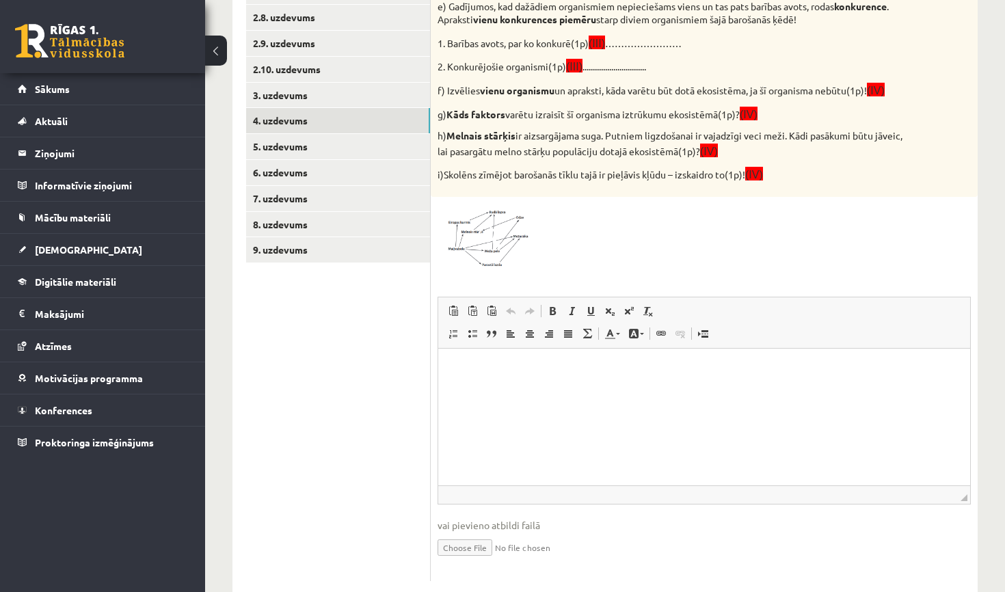
scroll to position [477, 0]
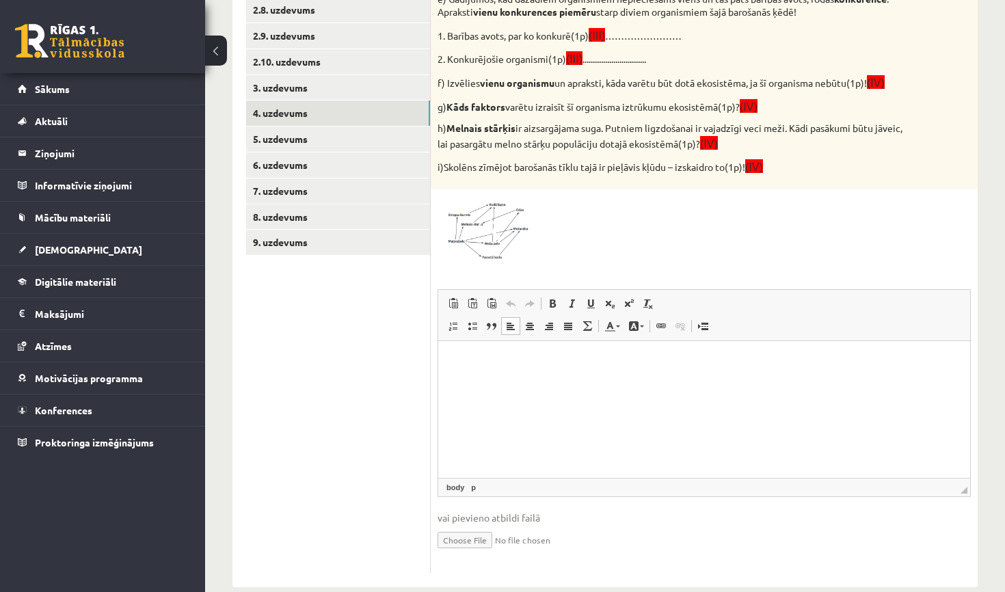
click at [591, 374] on html at bounding box center [704, 361] width 532 height 42
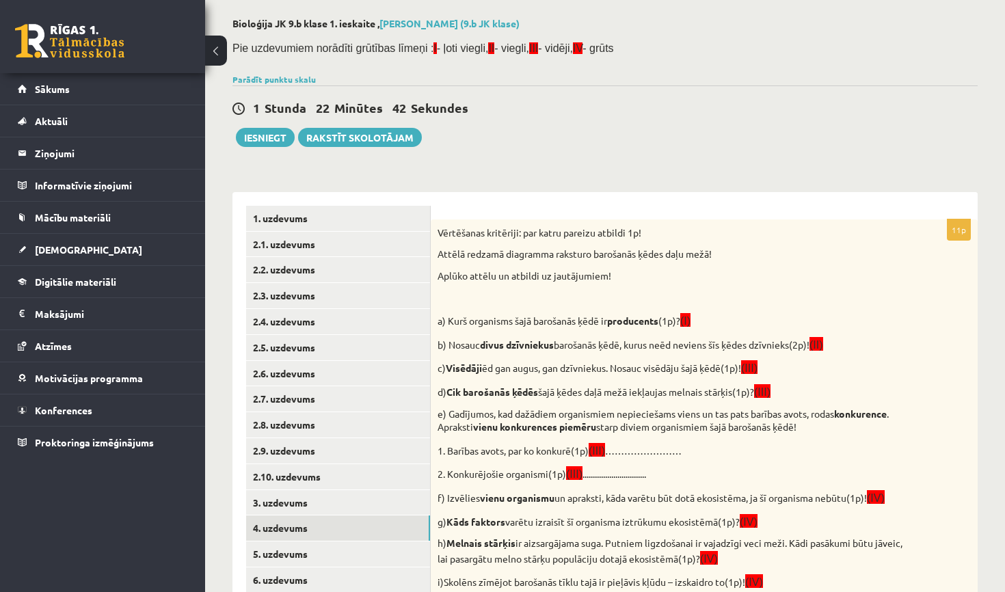
scroll to position [62, 0]
click at [628, 445] on p "1. Barības avots, par ko konkurē(1p) (III) ……………………" at bounding box center [669, 451] width 465 height 16
click at [628, 444] on p "1. Barības avots, par ko konkurē(1p) (III) ……………………" at bounding box center [669, 451] width 465 height 16
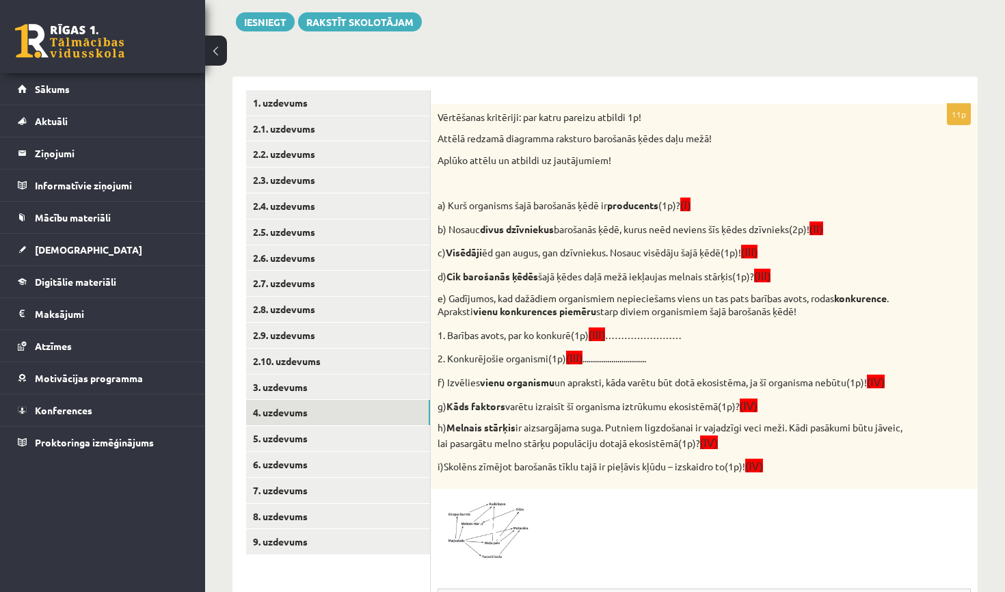
scroll to position [178, 0]
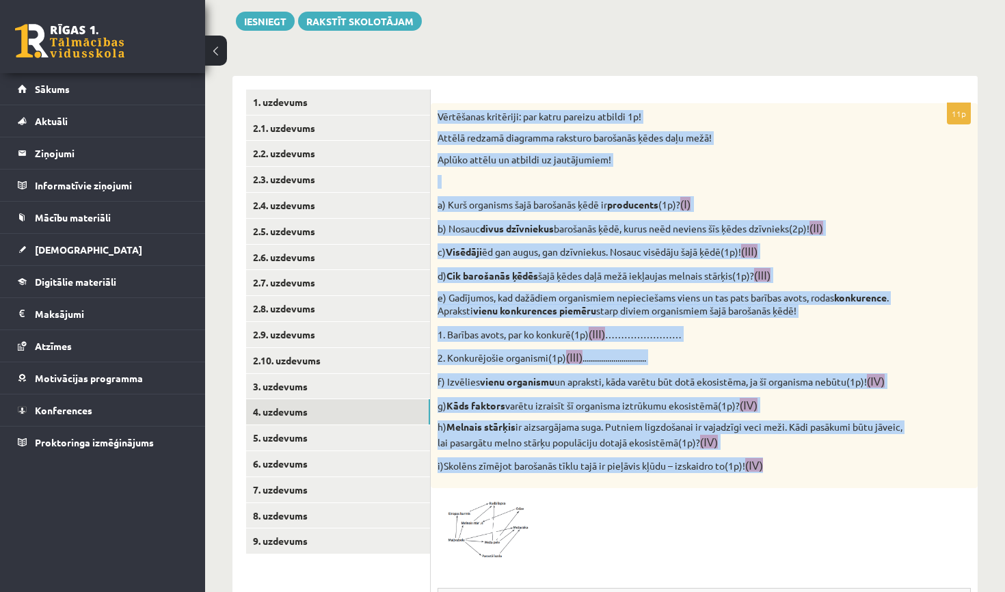
drag, startPoint x: 438, startPoint y: 113, endPoint x: 729, endPoint y: 478, distance: 466.3
click at [729, 478] on div "Vērtēšanas kritēriji: par katru pareizu atbildi 1p! Attēlā redzamā diagramma ra…" at bounding box center [704, 295] width 547 height 385
copy div "Vērtēšanas kritēriji: par katru pareizu atbildi 1p! Attēlā redzamā diagramma ra…"
click at [500, 514] on img at bounding box center [488, 528] width 103 height 66
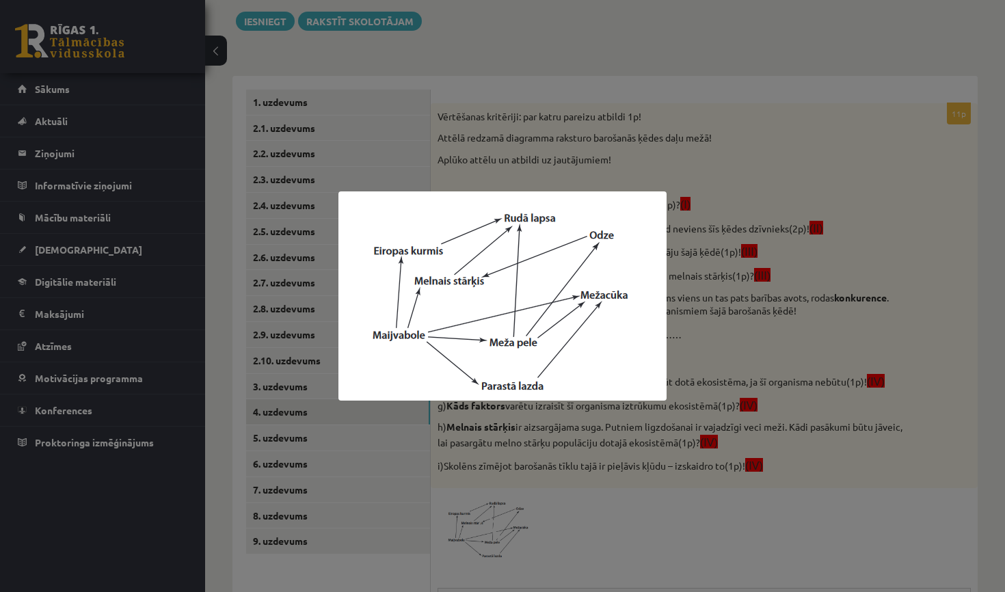
click at [696, 218] on div at bounding box center [502, 296] width 1005 height 592
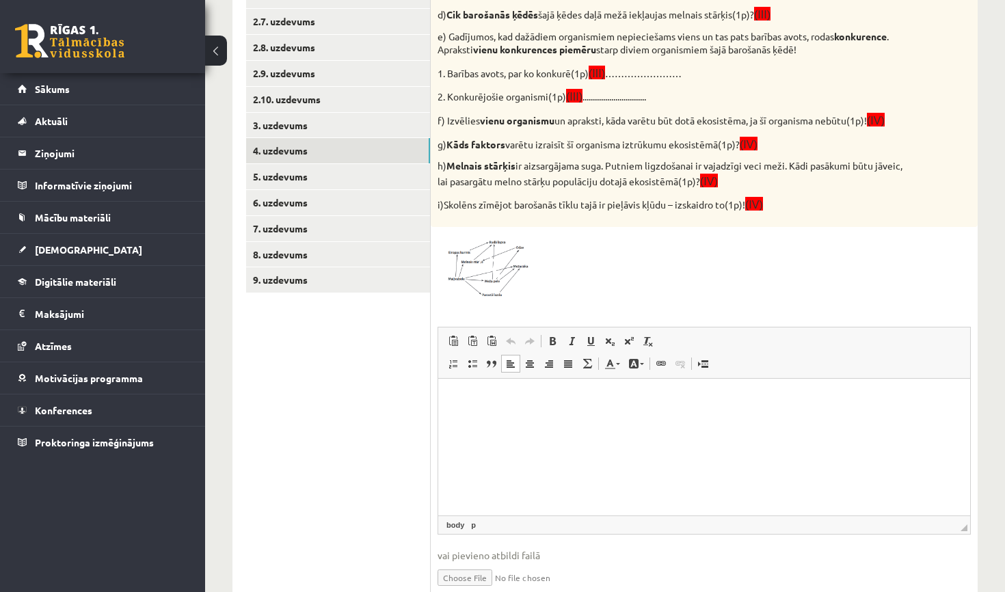
scroll to position [445, 0]
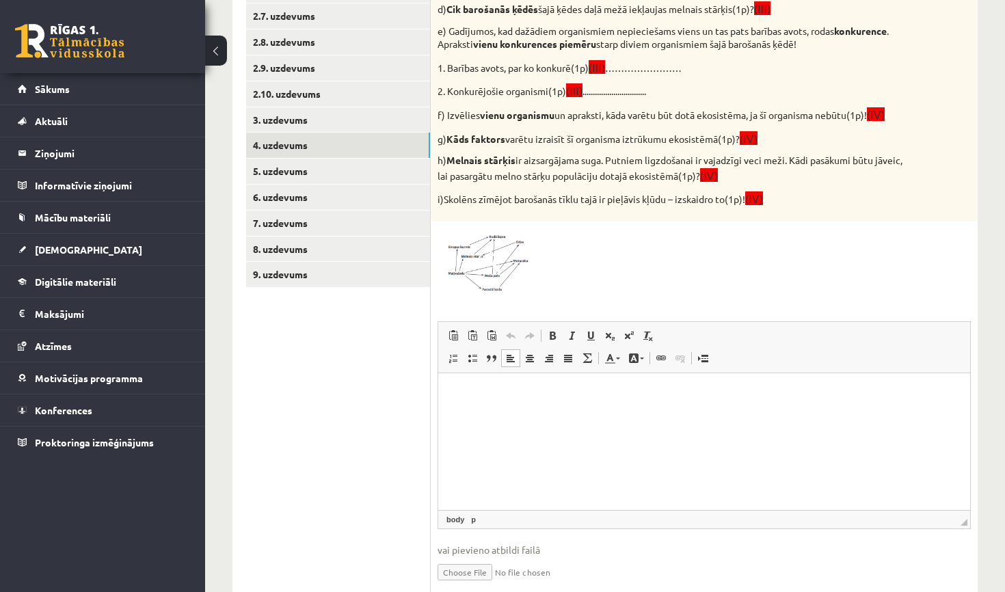
click at [476, 400] on html at bounding box center [704, 393] width 532 height 42
click at [476, 392] on p "Rich Text Editor, wiswyg-editor-user-answer-47025049784640" at bounding box center [704, 393] width 504 height 14
click at [446, 387] on html at bounding box center [704, 393] width 532 height 42
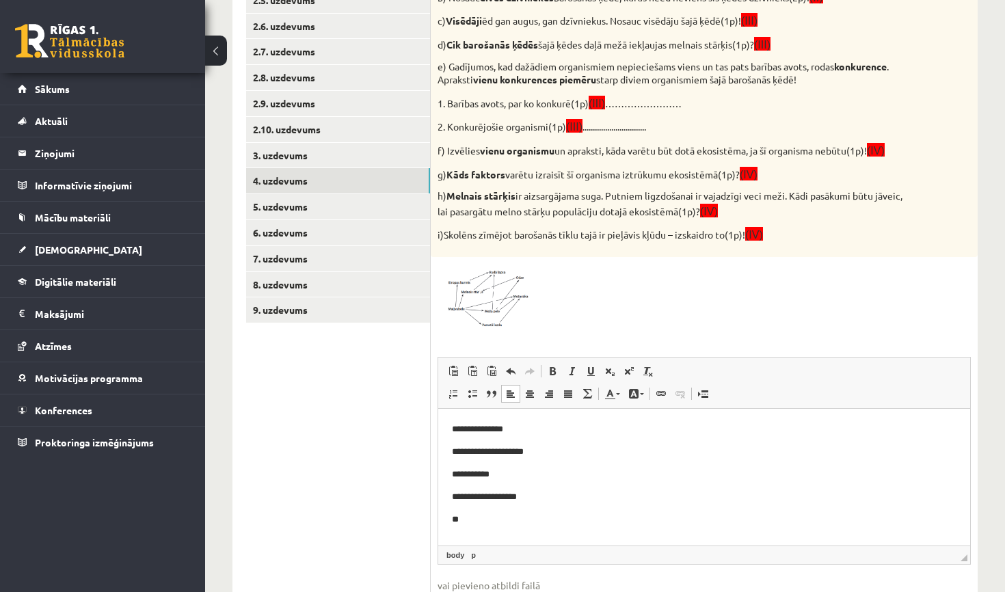
scroll to position [0, 0]
click at [511, 522] on p "**********" at bounding box center [704, 519] width 504 height 14
click at [546, 521] on p "**********" at bounding box center [704, 519] width 504 height 14
drag, startPoint x: 458, startPoint y: 124, endPoint x: 559, endPoint y: 126, distance: 101.1
click at [559, 126] on p "2. Konkurējošie organismi(1p) (III) ..............................." at bounding box center [669, 126] width 465 height 16
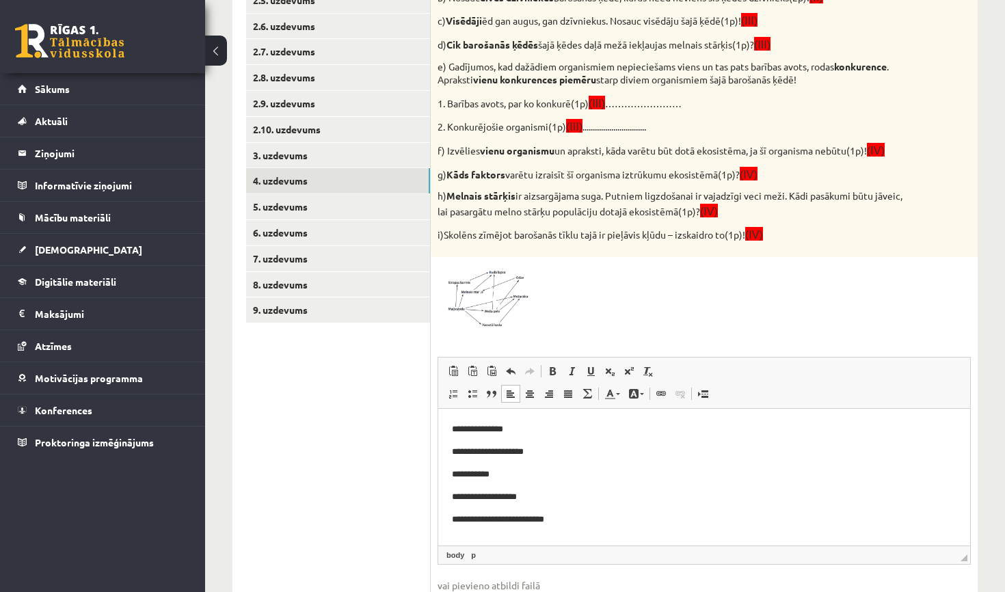
click at [583, 513] on p "**********" at bounding box center [704, 519] width 504 height 14
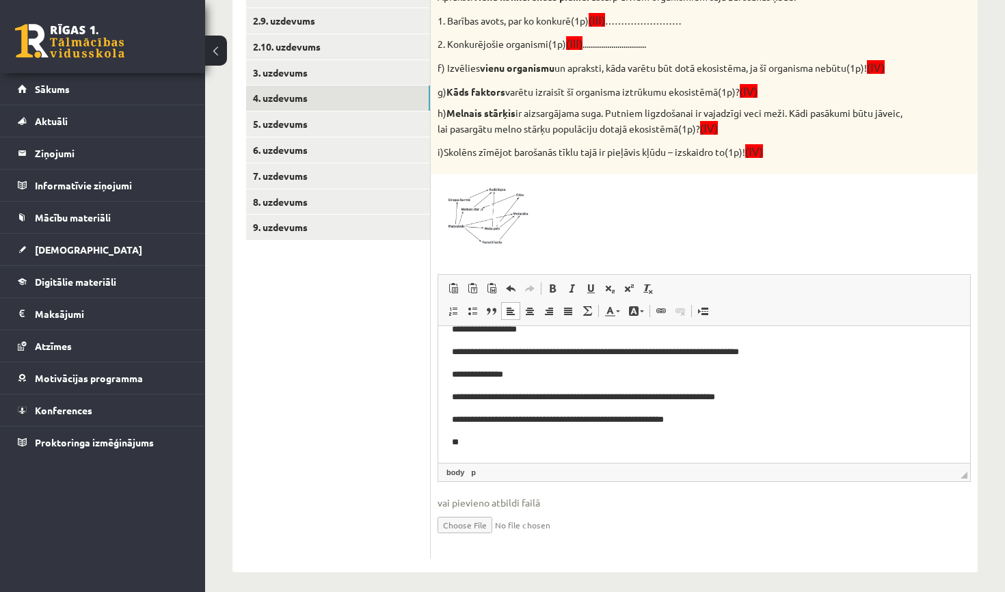
scroll to position [85, 0]
click at [344, 116] on link "5. uzdevums" at bounding box center [338, 123] width 184 height 25
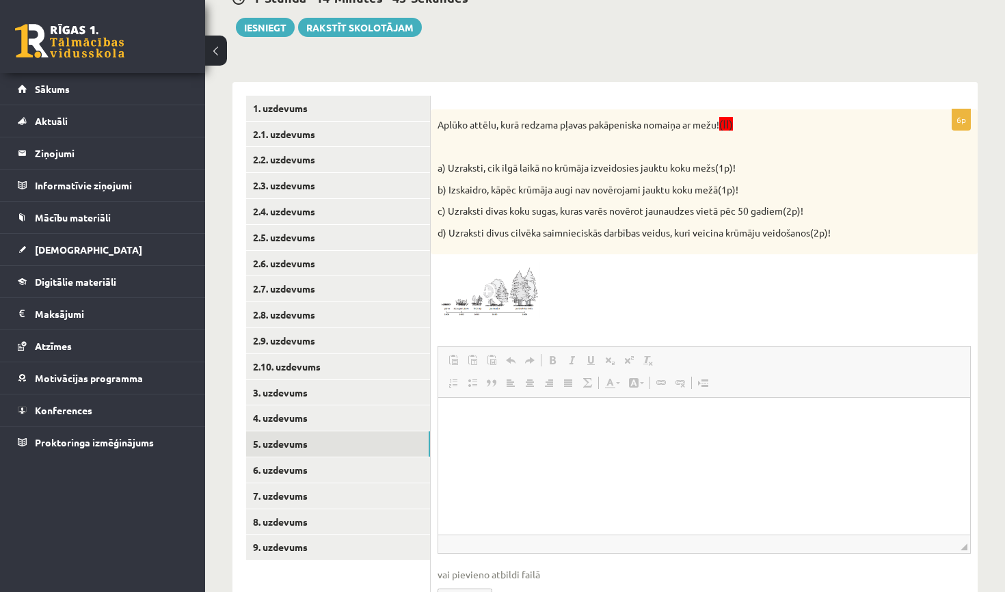
scroll to position [0, 0]
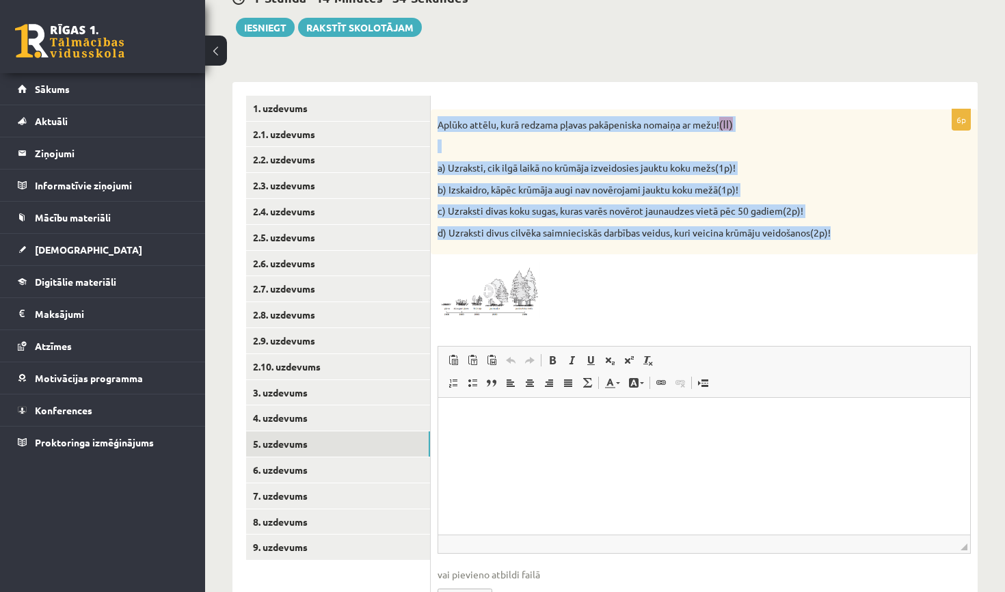
drag, startPoint x: 438, startPoint y: 122, endPoint x: 654, endPoint y: 239, distance: 245.5
click at [654, 239] on div "Aplūko attēlu, kurā redzama pļavas pakāpeniska nomaiņa ar mežu! (II) a) Uzrakst…" at bounding box center [704, 182] width 547 height 146
click at [476, 89] on div "6p Aplūko attēlu, kurā redzama pļavas pakāpeniska nomaiņa ar mežu! (II) a) Uzra…" at bounding box center [704, 363] width 547 height 562
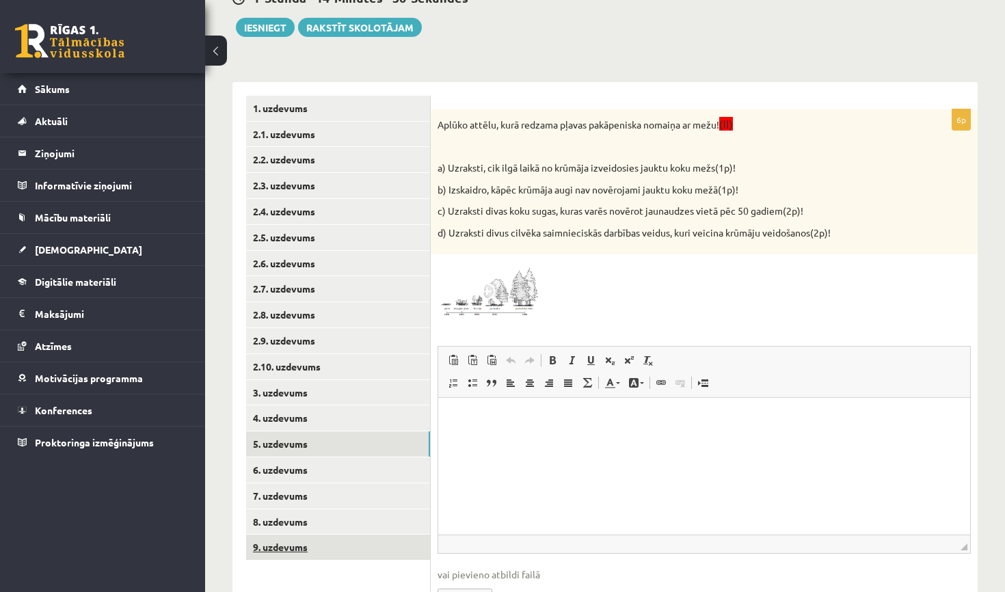
click at [303, 543] on link "9. uzdevums" at bounding box center [338, 546] width 184 height 25
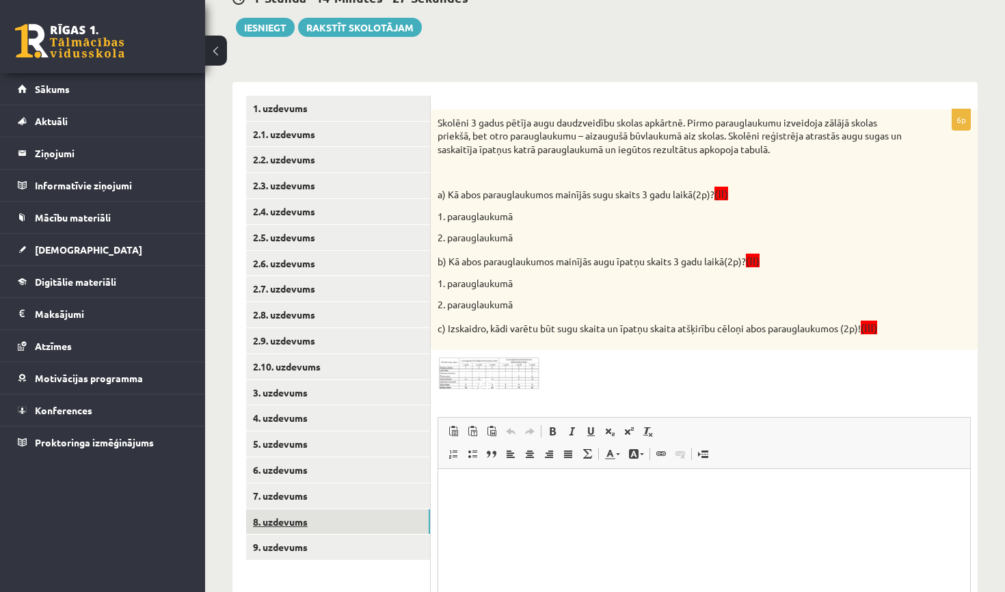
click at [304, 509] on link "8. uzdevums" at bounding box center [338, 521] width 184 height 25
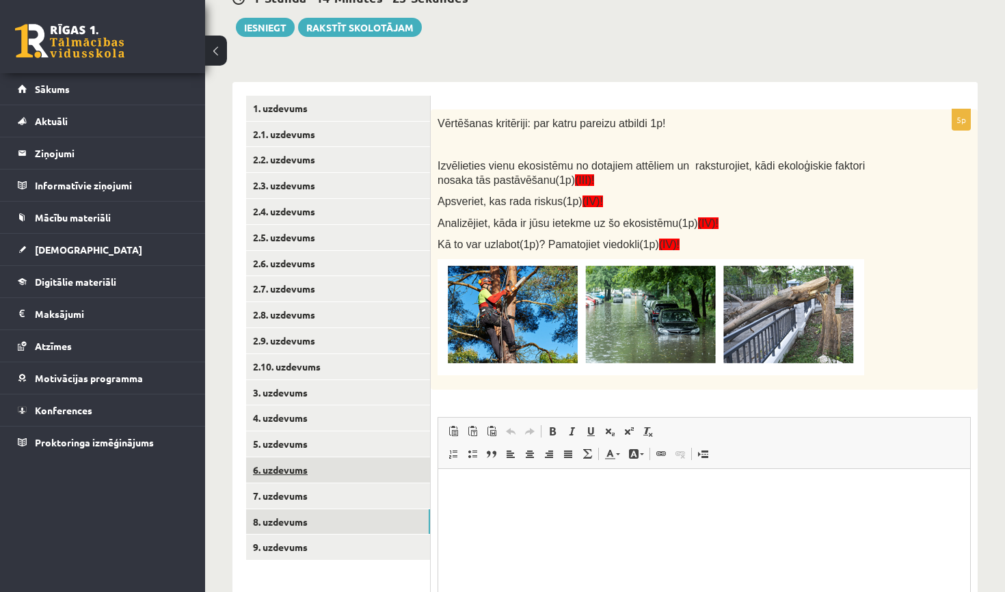
click at [304, 470] on link "6. uzdevums" at bounding box center [338, 469] width 184 height 25
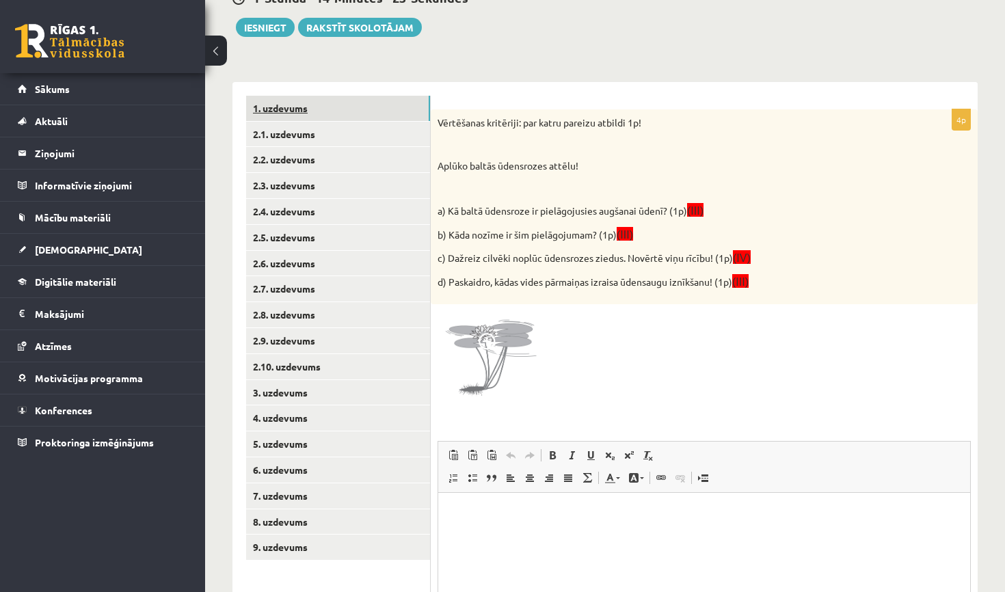
click at [337, 115] on link "1. uzdevums" at bounding box center [338, 108] width 184 height 25
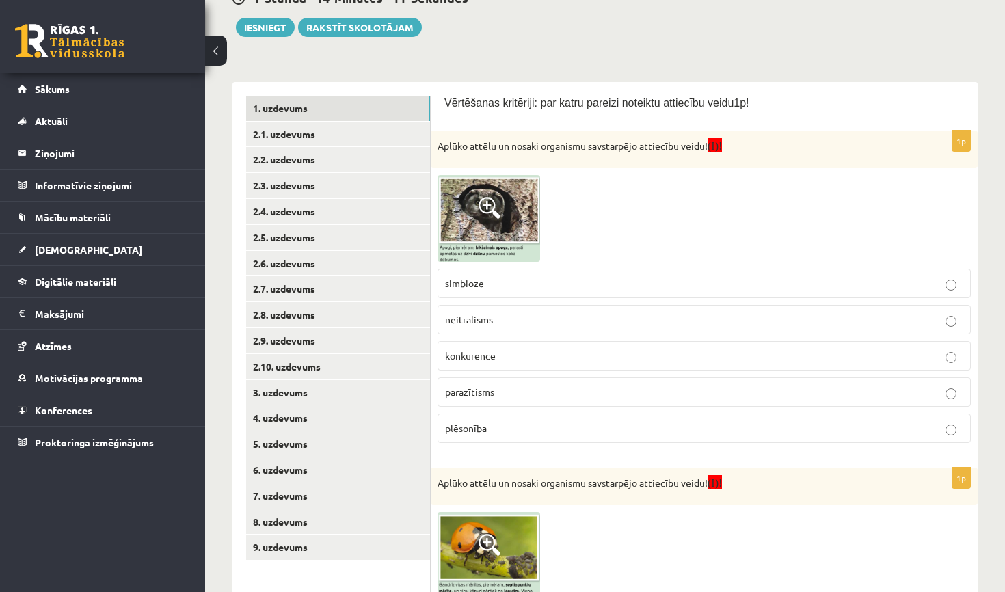
click at [502, 215] on img at bounding box center [488, 218] width 103 height 87
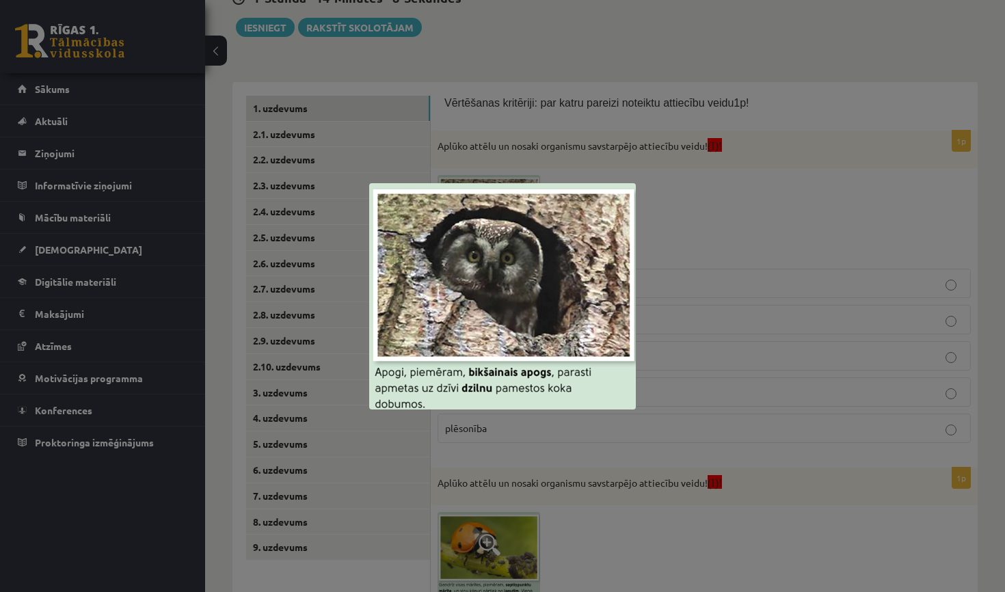
click at [800, 214] on div at bounding box center [502, 296] width 1005 height 592
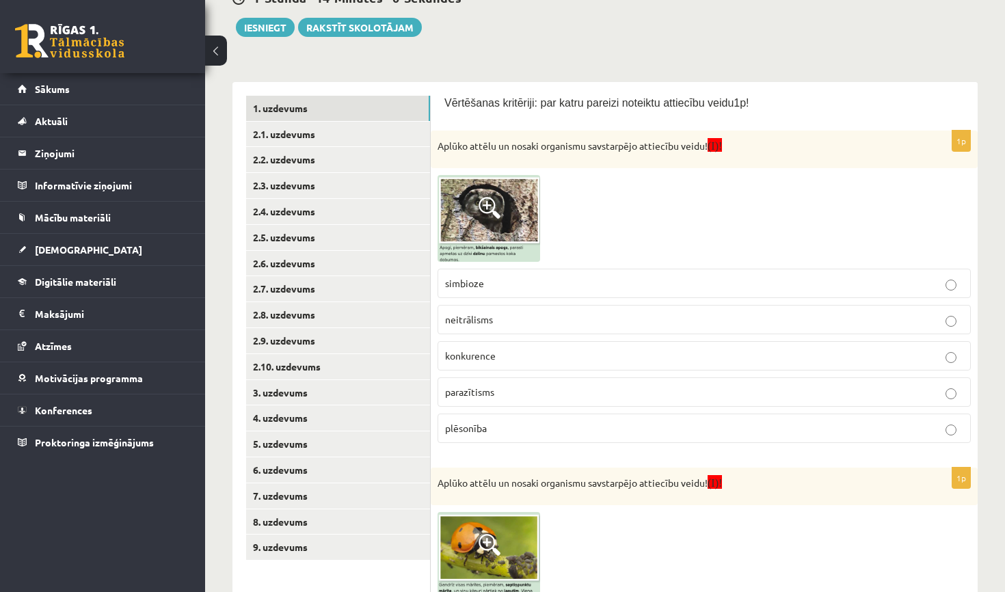
click at [491, 208] on span at bounding box center [489, 208] width 22 height 22
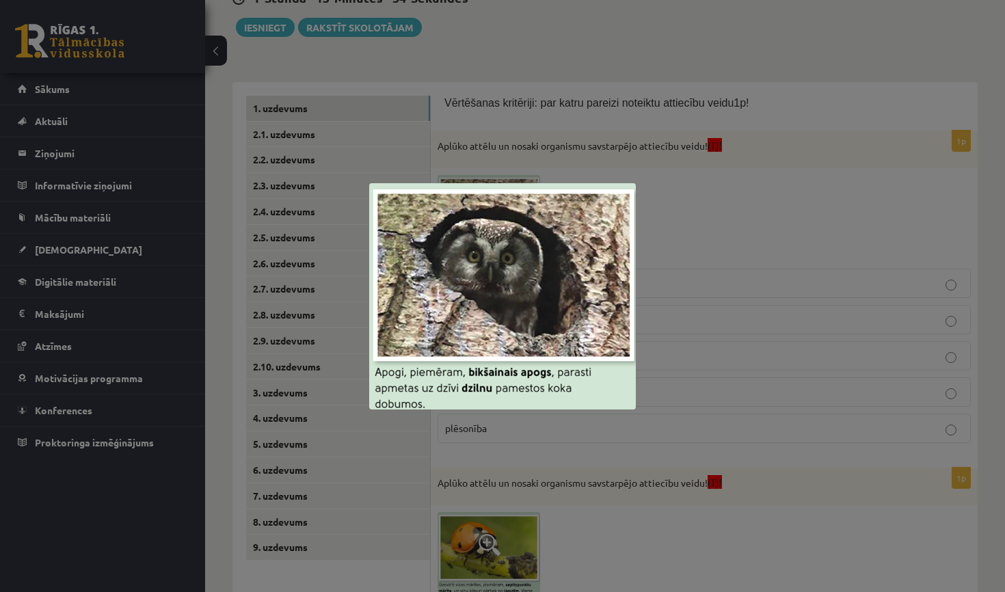
click at [709, 309] on div at bounding box center [502, 296] width 1005 height 592
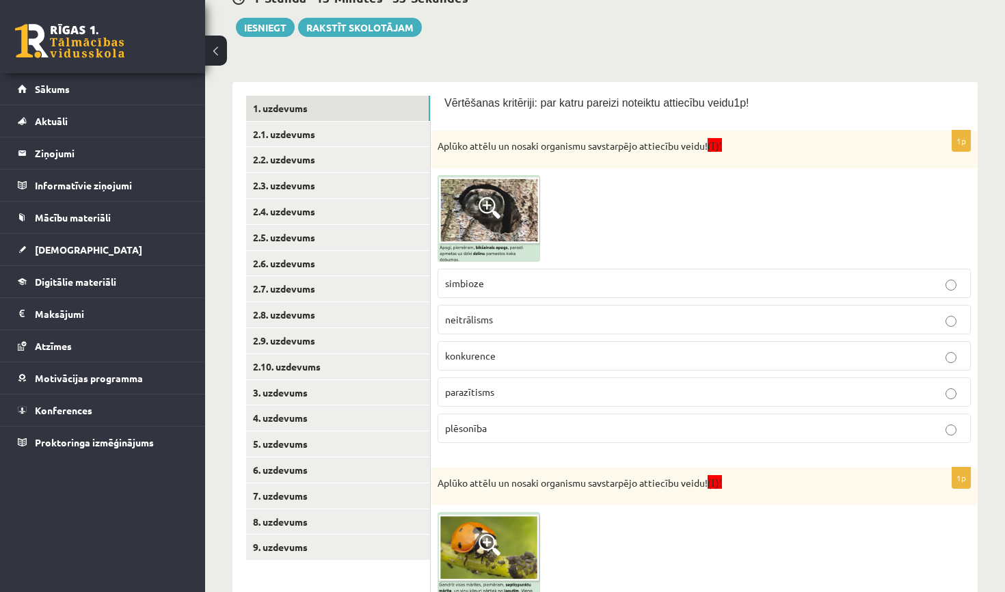
click at [487, 321] on span "neitrālisms" at bounding box center [469, 319] width 48 height 12
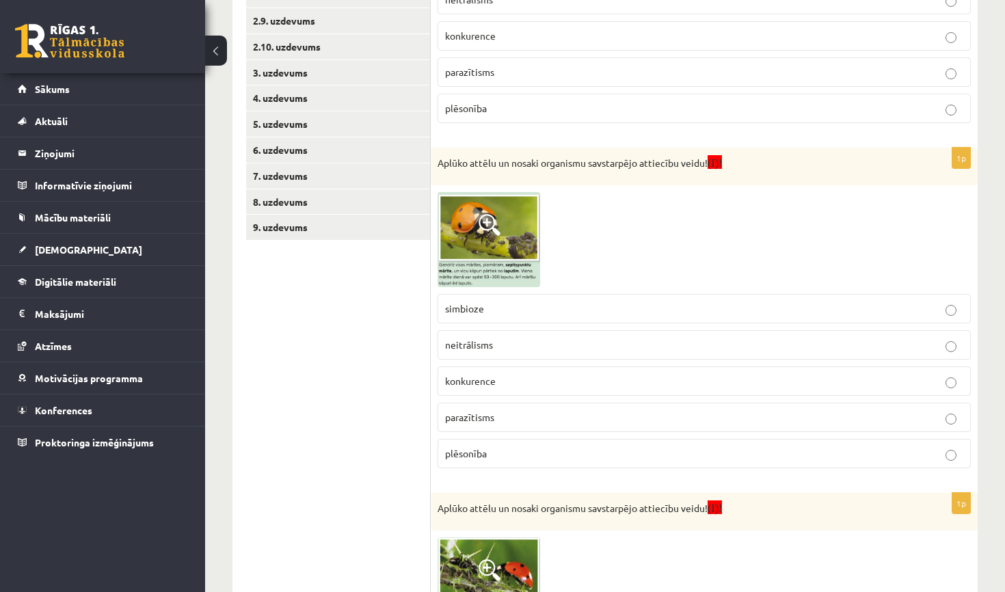
scroll to position [490, 0]
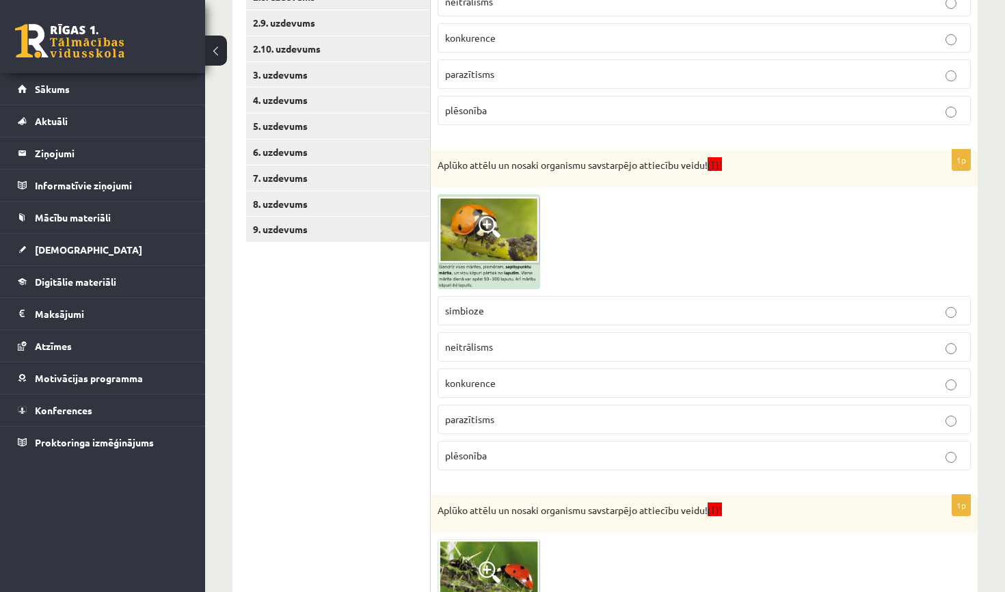
click at [470, 176] on div "Aplūko attēlu un nosaki organismu savstarpējo attiecību veidu! (I)!" at bounding box center [704, 169] width 547 height 38
click at [479, 219] on span at bounding box center [489, 227] width 22 height 22
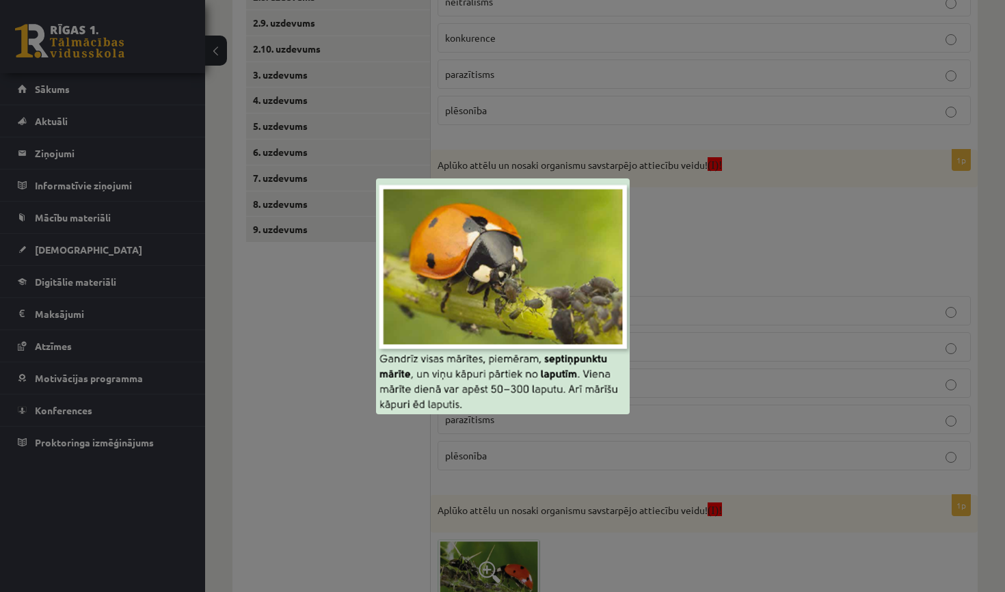
click at [623, 343] on img at bounding box center [503, 296] width 254 height 236
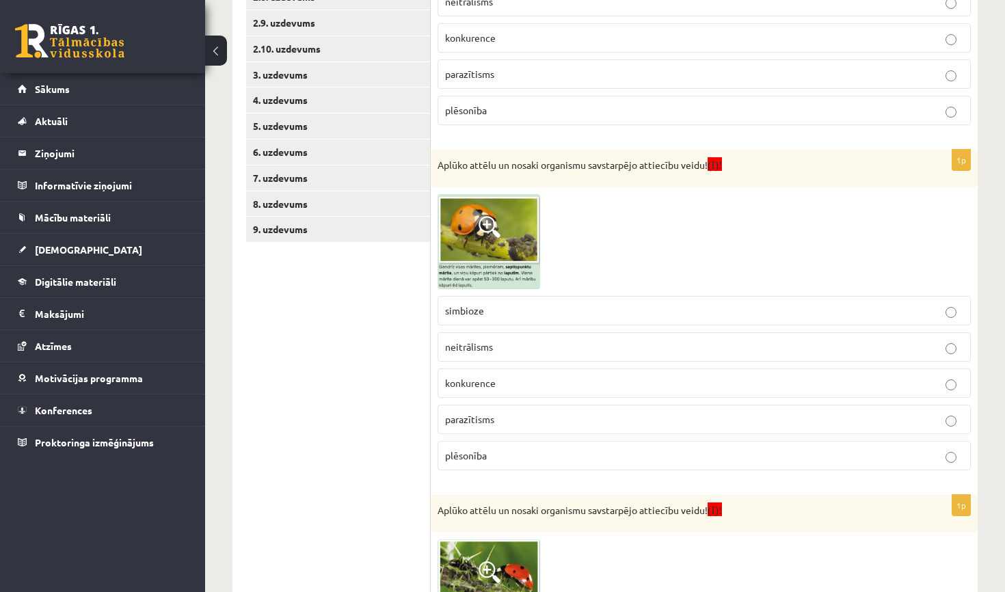
click at [498, 423] on p "parazītisms" at bounding box center [704, 419] width 518 height 14
click at [498, 379] on p "konkurence" at bounding box center [704, 383] width 518 height 14
click at [487, 425] on label "parazītisms" at bounding box center [703, 419] width 533 height 29
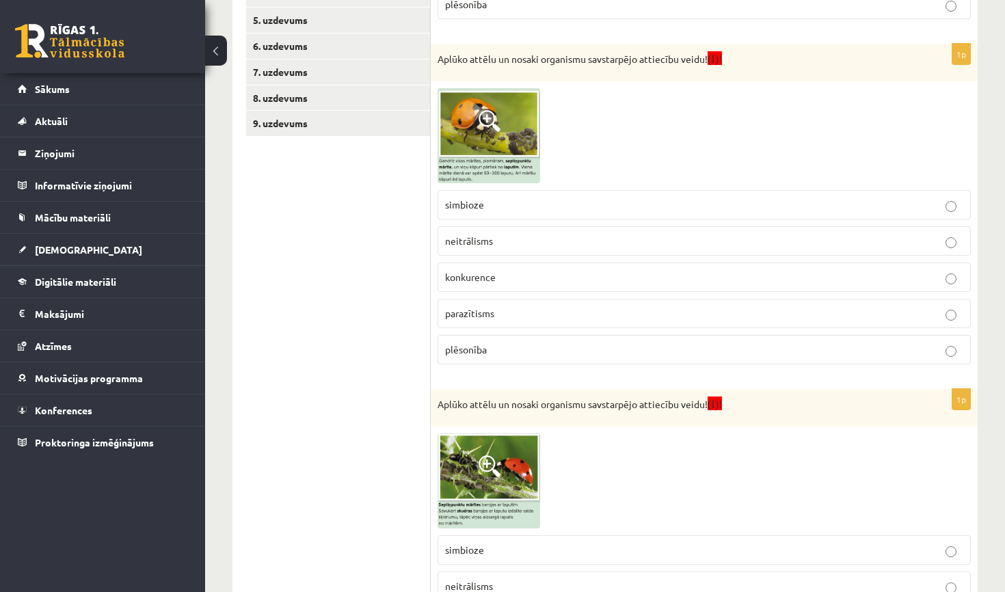
scroll to position [597, 0]
click at [521, 352] on p "plēsonība" at bounding box center [704, 349] width 518 height 14
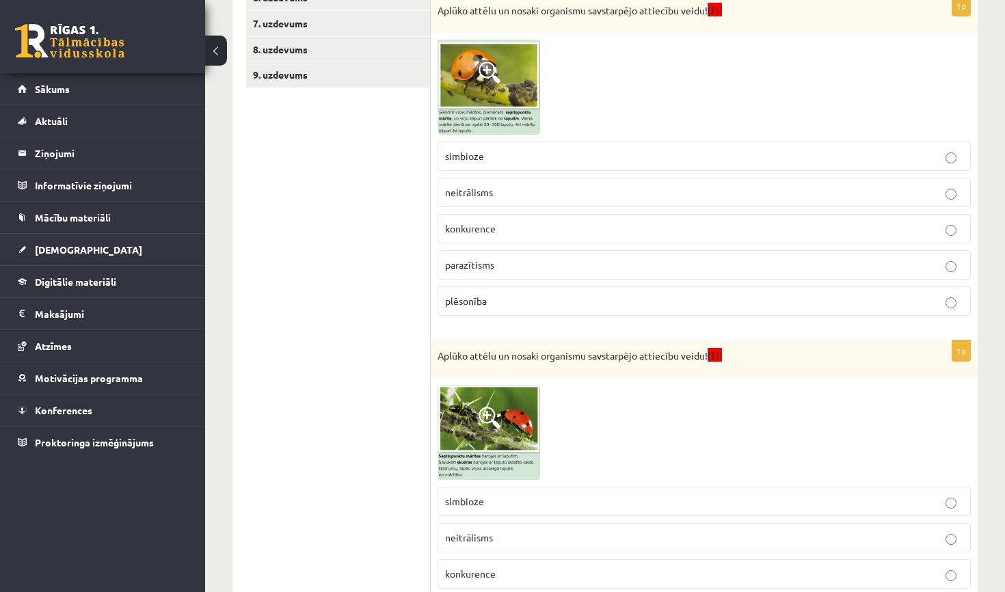
scroll to position [645, 0]
click at [480, 57] on img at bounding box center [488, 86] width 103 height 95
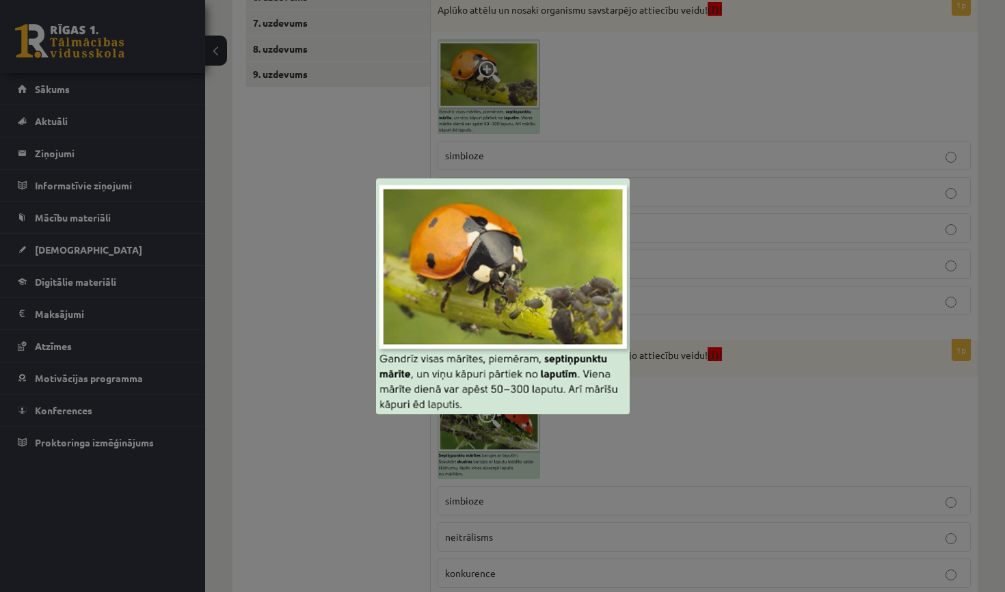
click at [679, 148] on div at bounding box center [502, 296] width 1005 height 592
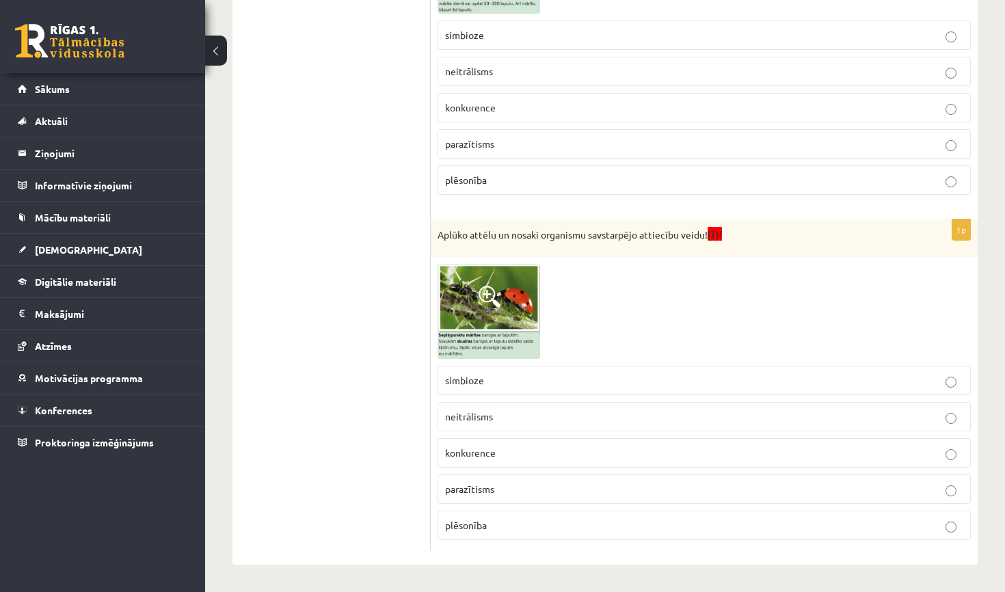
scroll to position [764, 0]
click at [466, 314] on img at bounding box center [488, 312] width 103 height 95
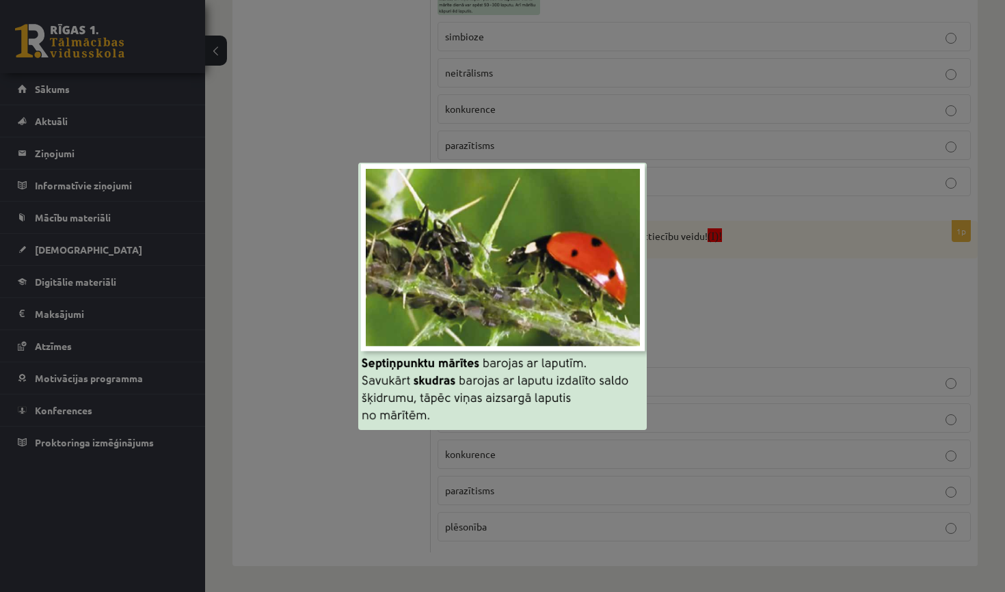
click at [699, 388] on div at bounding box center [502, 296] width 1005 height 592
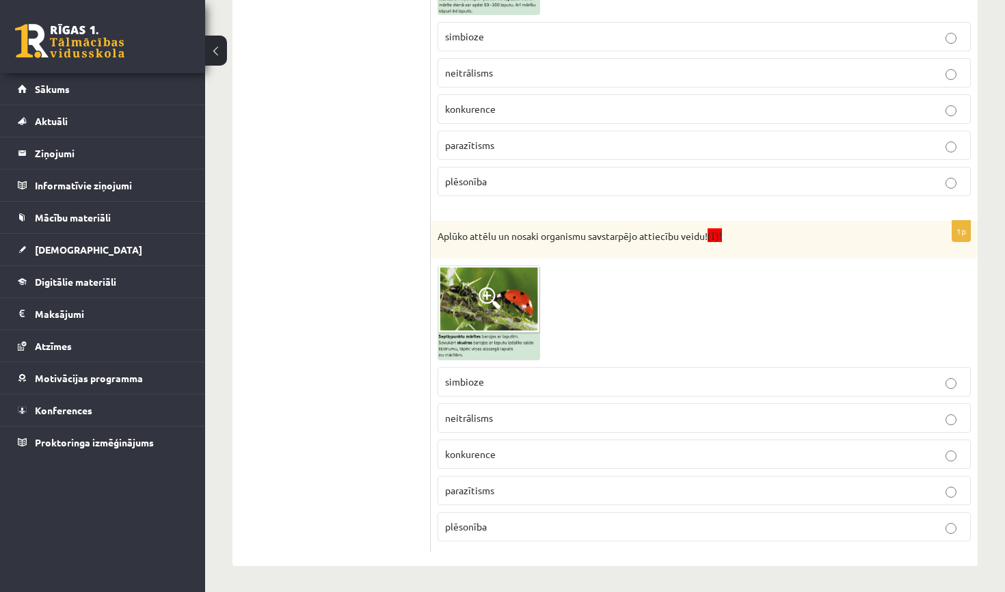
click at [524, 456] on p "konkurence" at bounding box center [704, 454] width 518 height 14
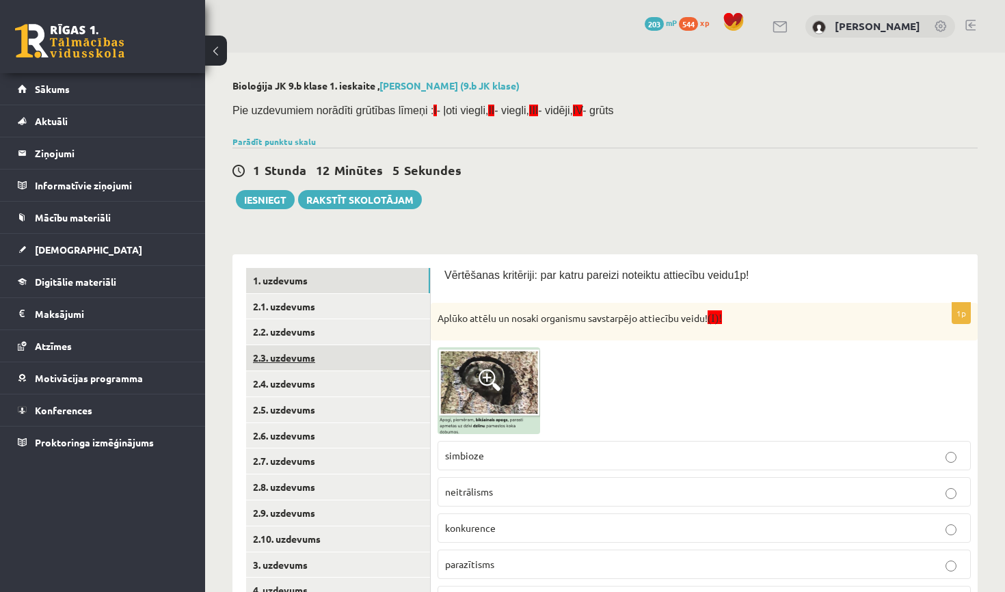
scroll to position [0, 0]
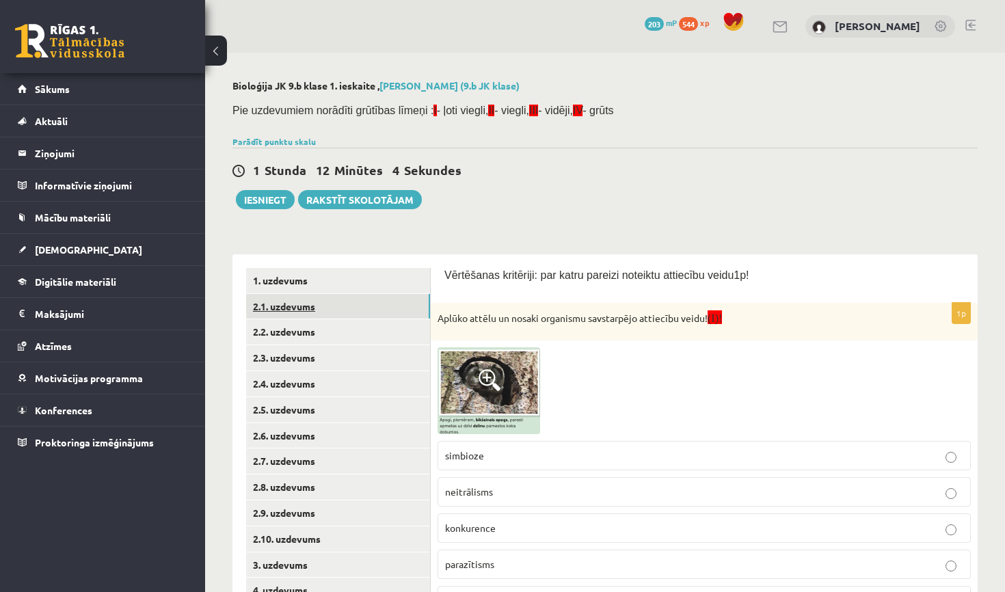
click at [300, 306] on link "2.1. uzdevums" at bounding box center [338, 306] width 184 height 25
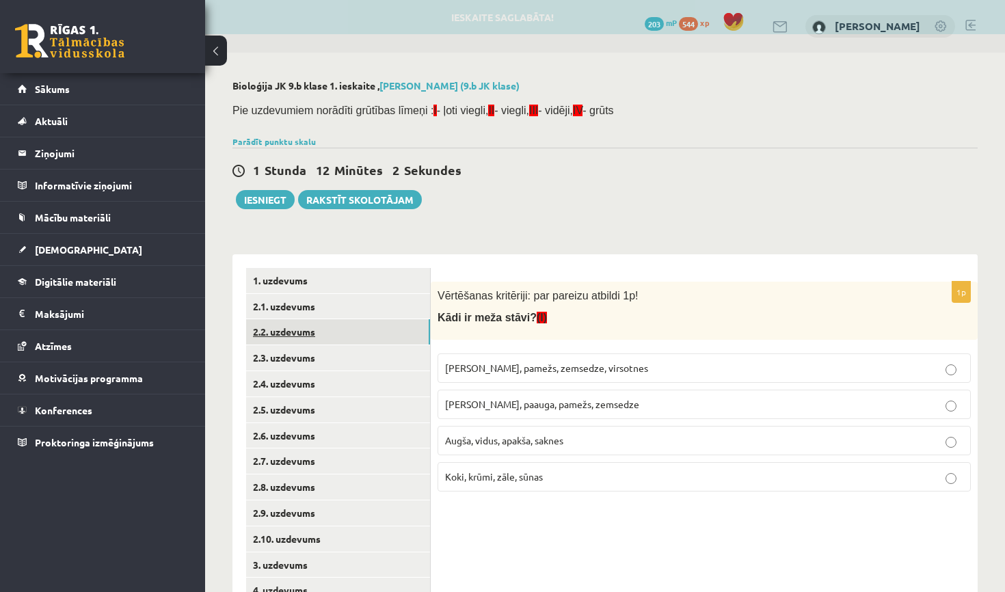
click at [298, 330] on link "2.2. uzdevums" at bounding box center [338, 331] width 184 height 25
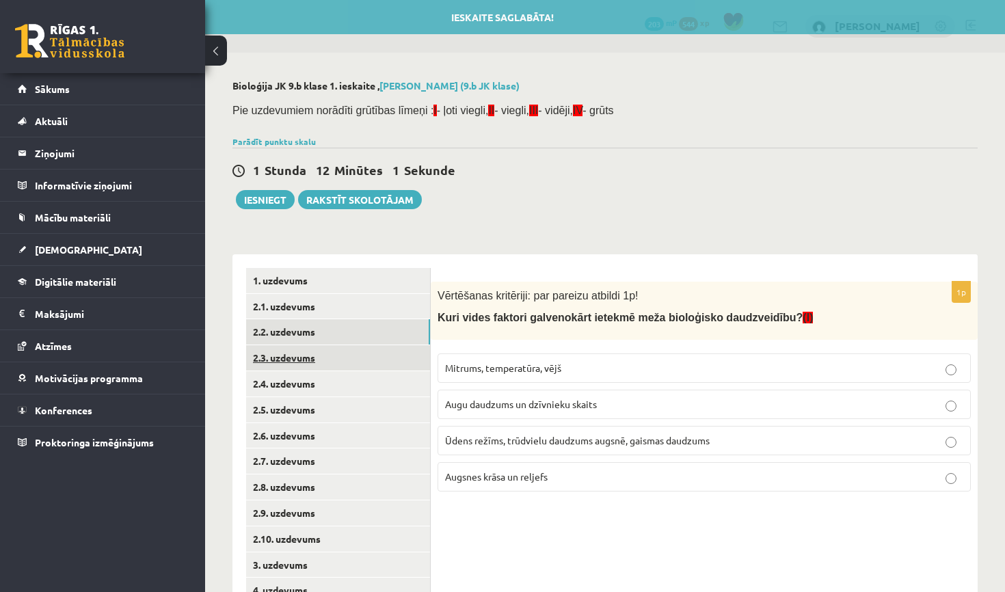
click at [297, 351] on link "2.3. uzdevums" at bounding box center [338, 357] width 184 height 25
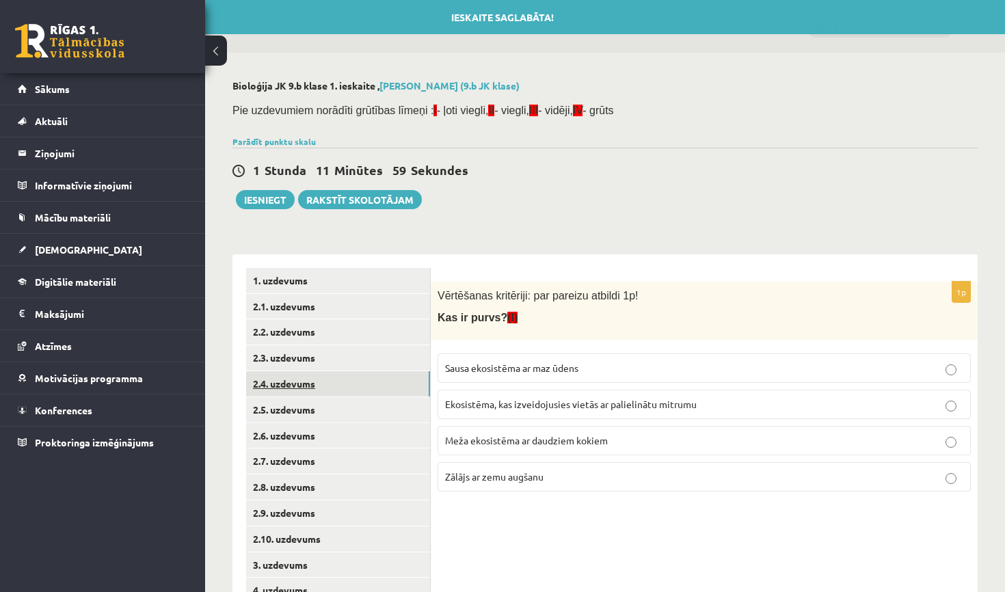
click at [297, 372] on link "2.4. uzdevums" at bounding box center [338, 383] width 184 height 25
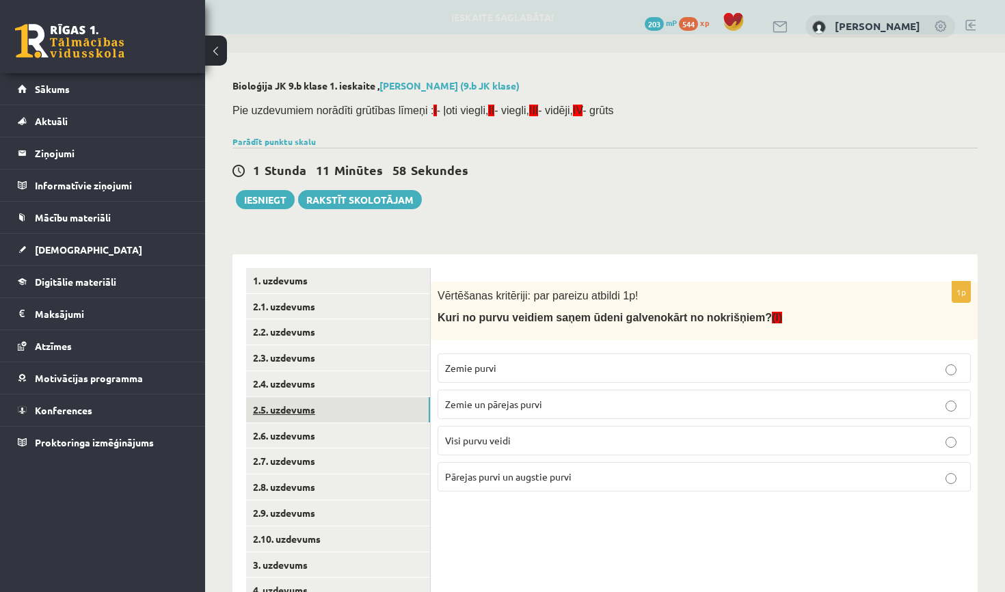
click at [305, 412] on link "2.5. uzdevums" at bounding box center [338, 409] width 184 height 25
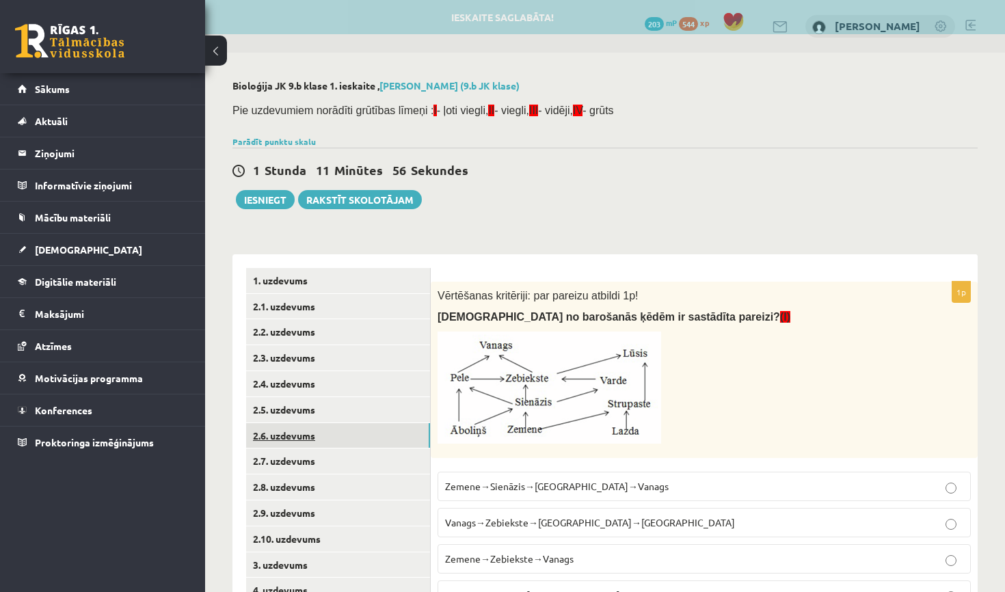
click at [308, 426] on link "2.6. uzdevums" at bounding box center [338, 435] width 184 height 25
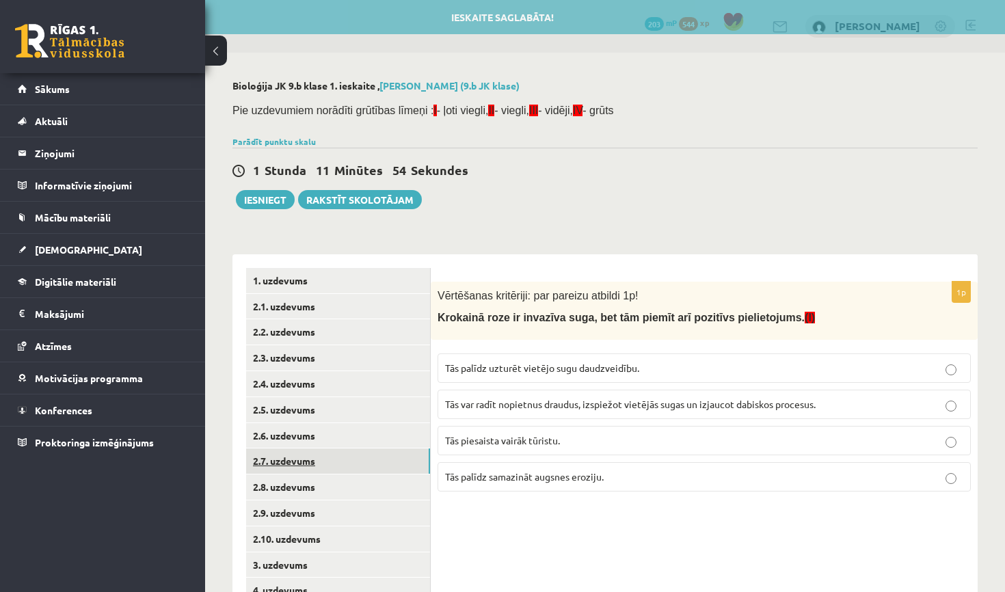
click at [310, 451] on link "2.7. uzdevums" at bounding box center [338, 460] width 184 height 25
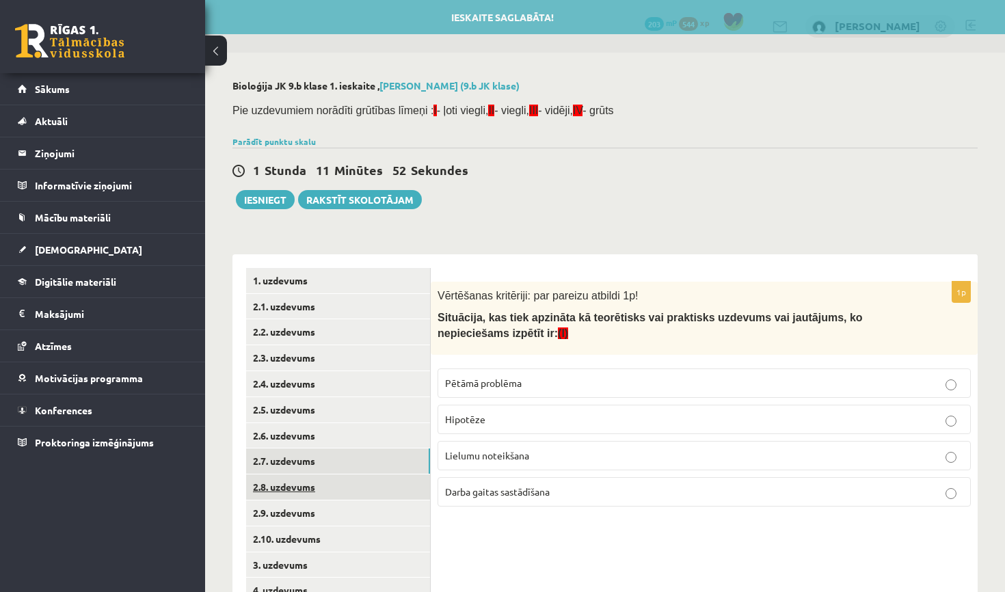
click at [309, 478] on link "2.8. uzdevums" at bounding box center [338, 486] width 184 height 25
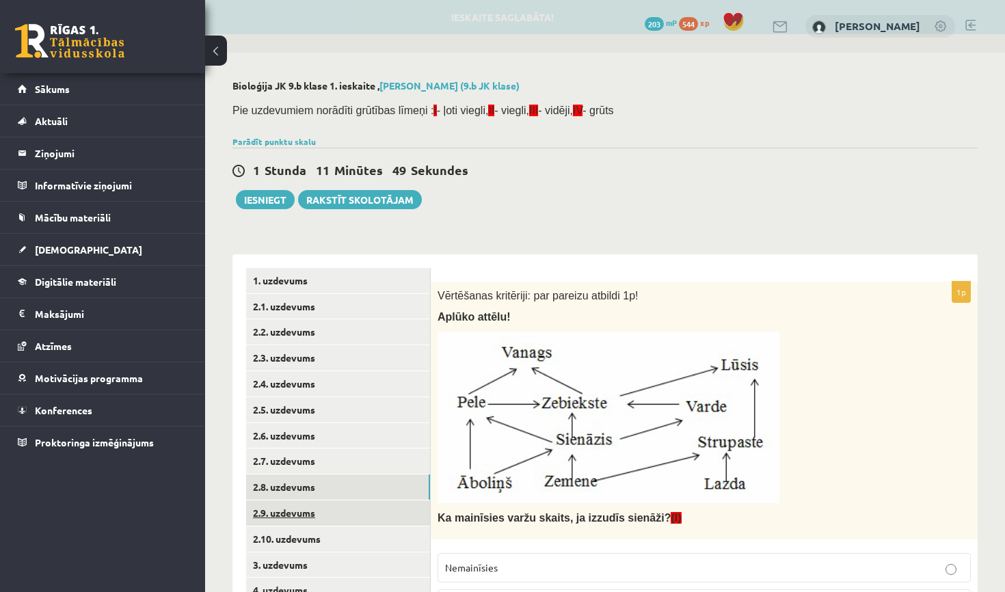
click at [305, 503] on link "2.9. uzdevums" at bounding box center [338, 512] width 184 height 25
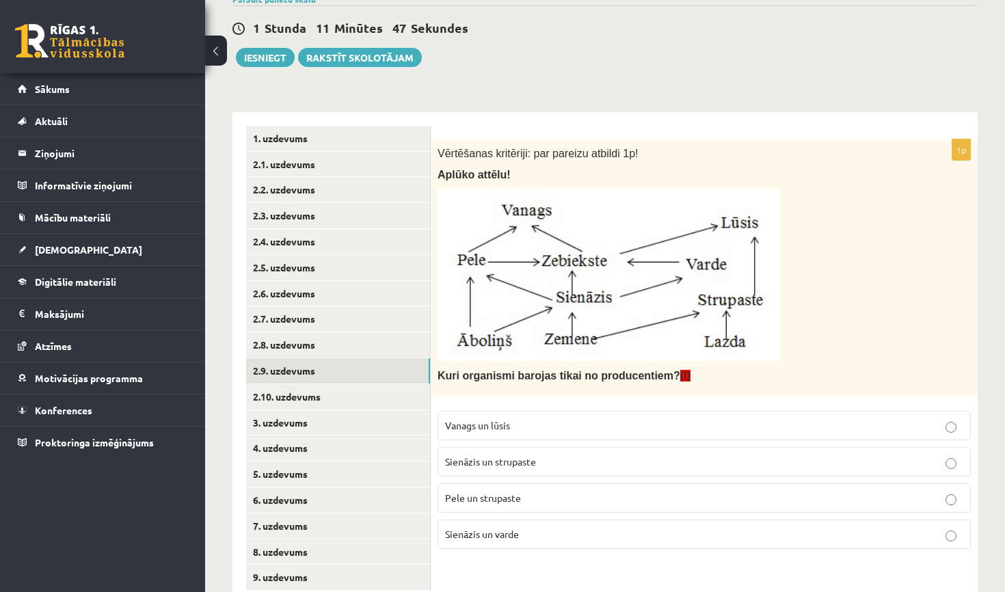
scroll to position [150, 0]
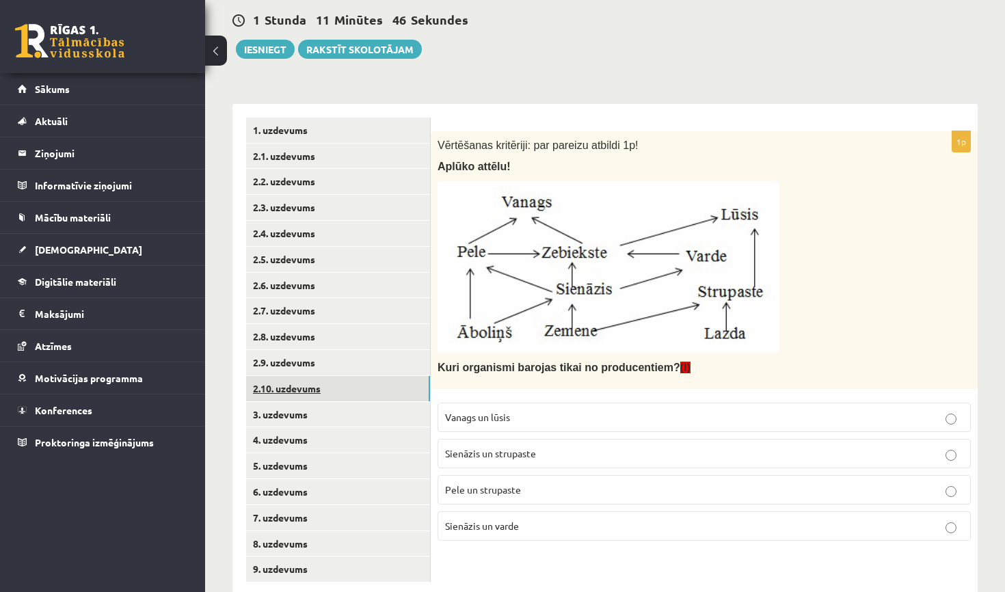
click at [398, 377] on link "2.10. uzdevums" at bounding box center [338, 388] width 184 height 25
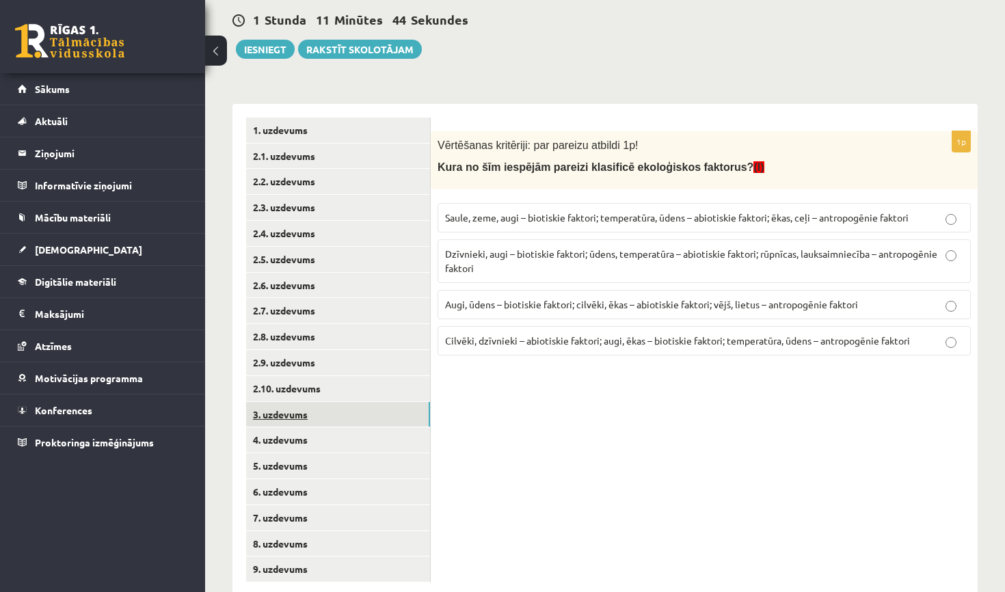
click at [383, 402] on link "3. uzdevums" at bounding box center [338, 414] width 184 height 25
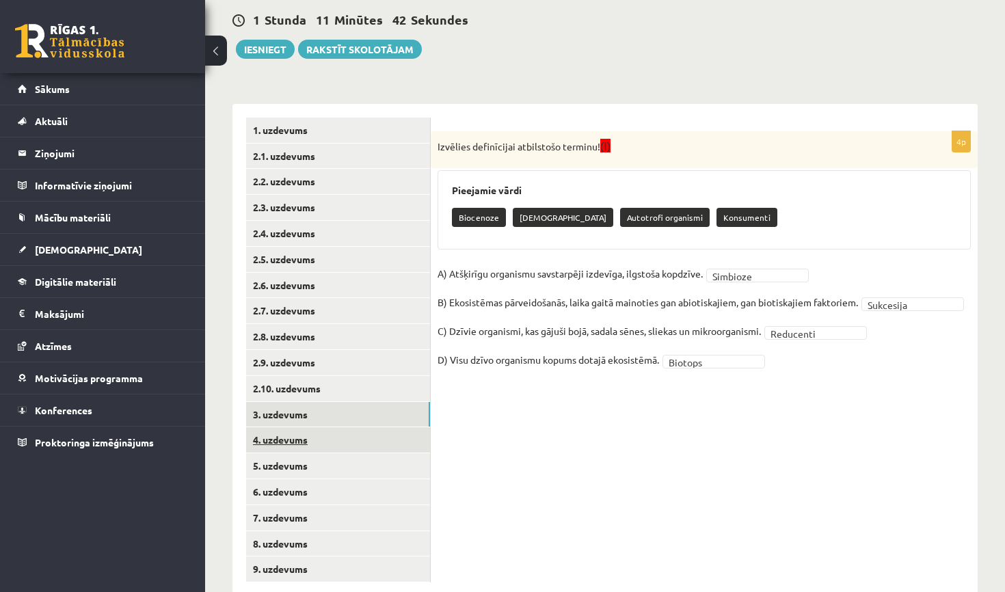
click at [372, 434] on link "4. uzdevums" at bounding box center [338, 439] width 184 height 25
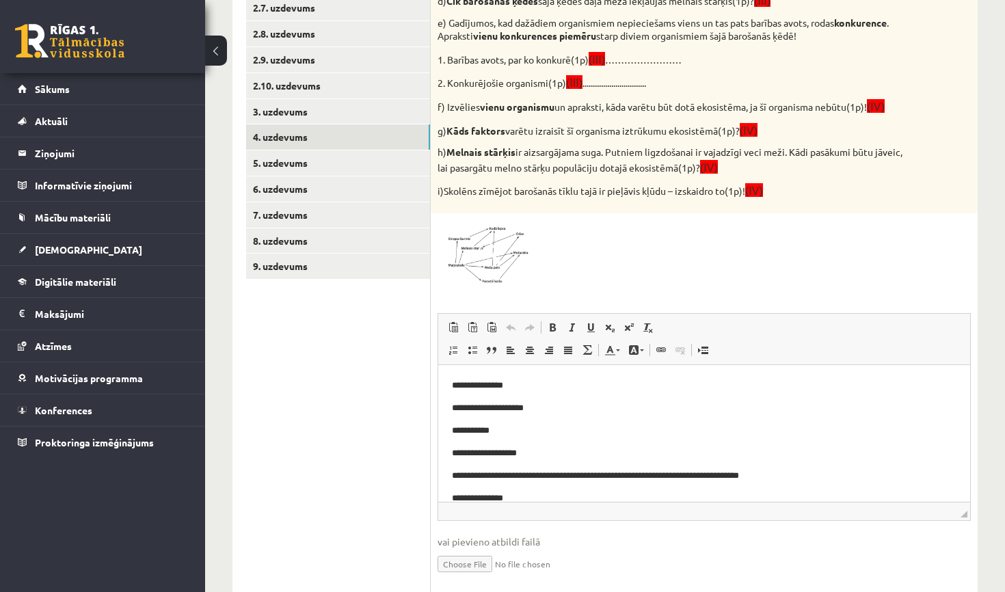
scroll to position [448, 0]
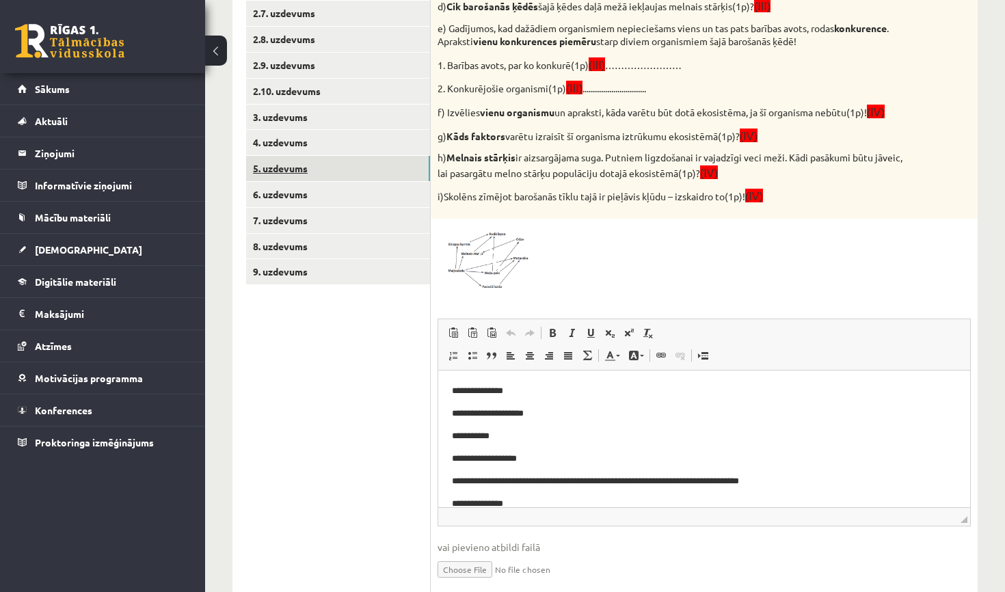
click at [391, 167] on link "5. uzdevums" at bounding box center [338, 168] width 184 height 25
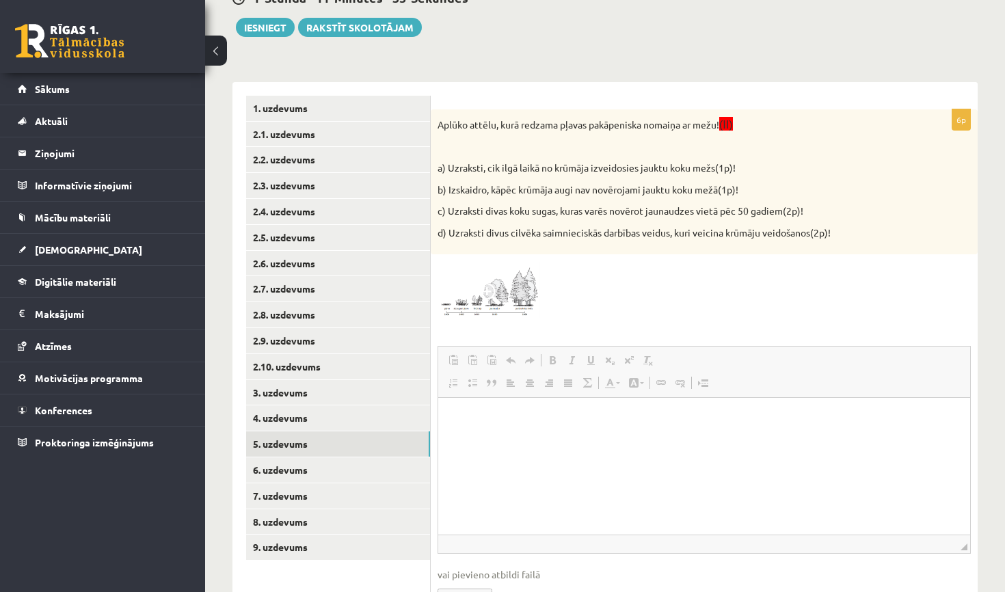
scroll to position [0, 0]
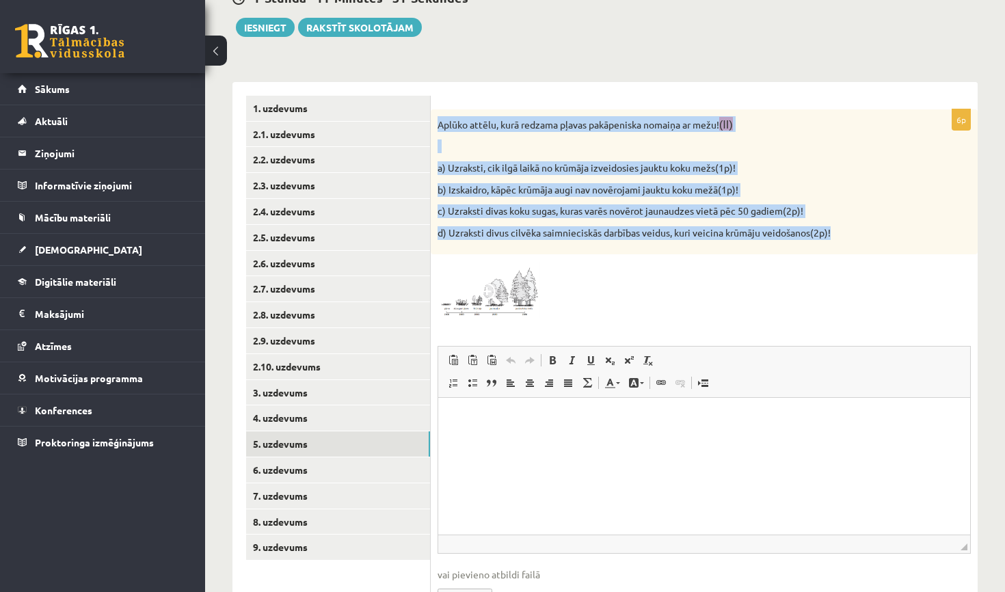
drag, startPoint x: 437, startPoint y: 122, endPoint x: 638, endPoint y: 243, distance: 234.5
click at [638, 243] on div "Aplūko attēlu, kurā redzama pļavas pakāpeniska nomaiņa ar mežu! (II) a) Uzrakst…" at bounding box center [704, 182] width 547 height 146
click at [448, 294] on img at bounding box center [488, 289] width 103 height 57
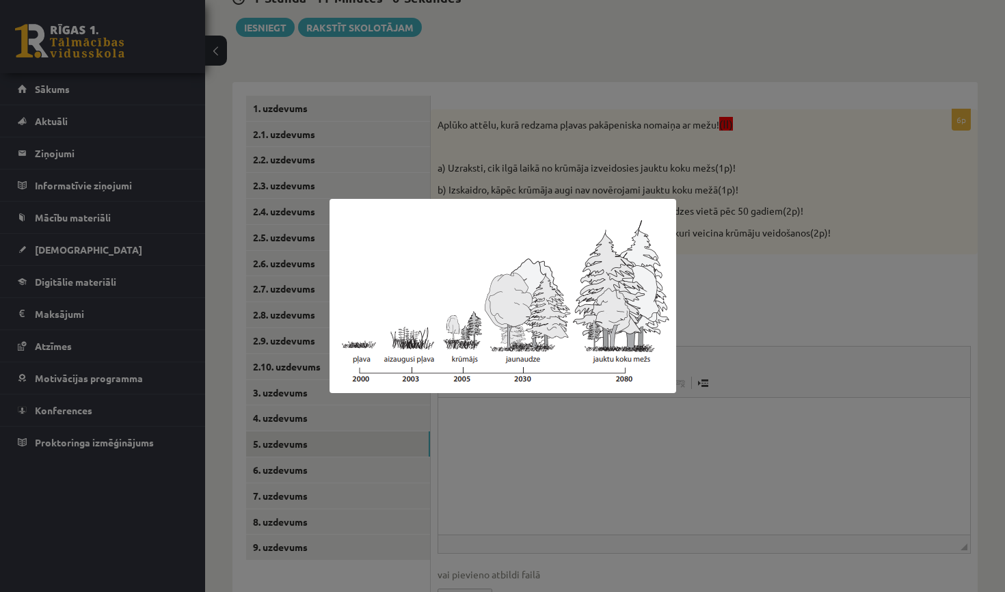
click at [753, 228] on div at bounding box center [502, 296] width 1005 height 592
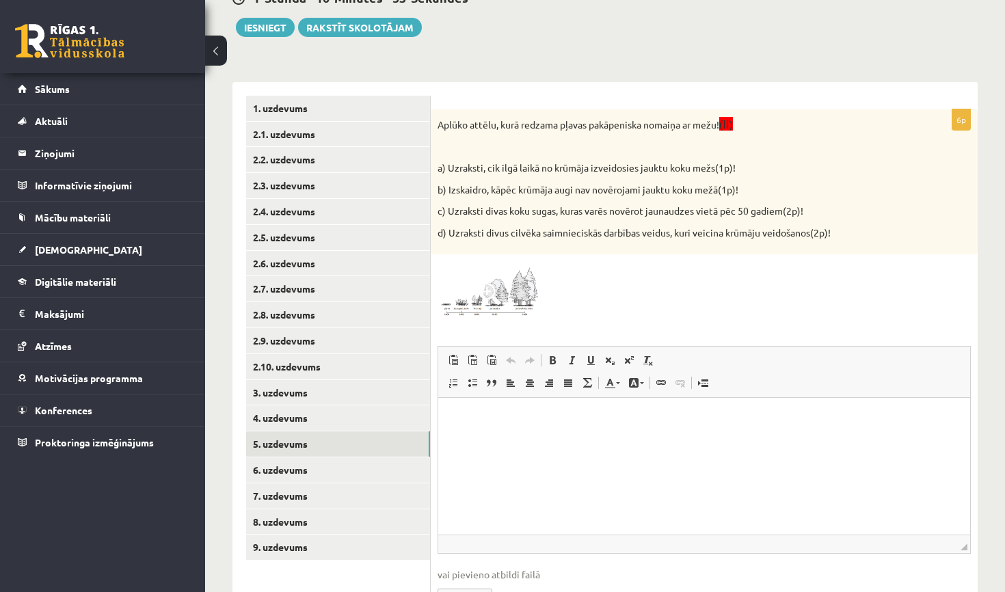
click at [484, 286] on span at bounding box center [489, 294] width 22 height 22
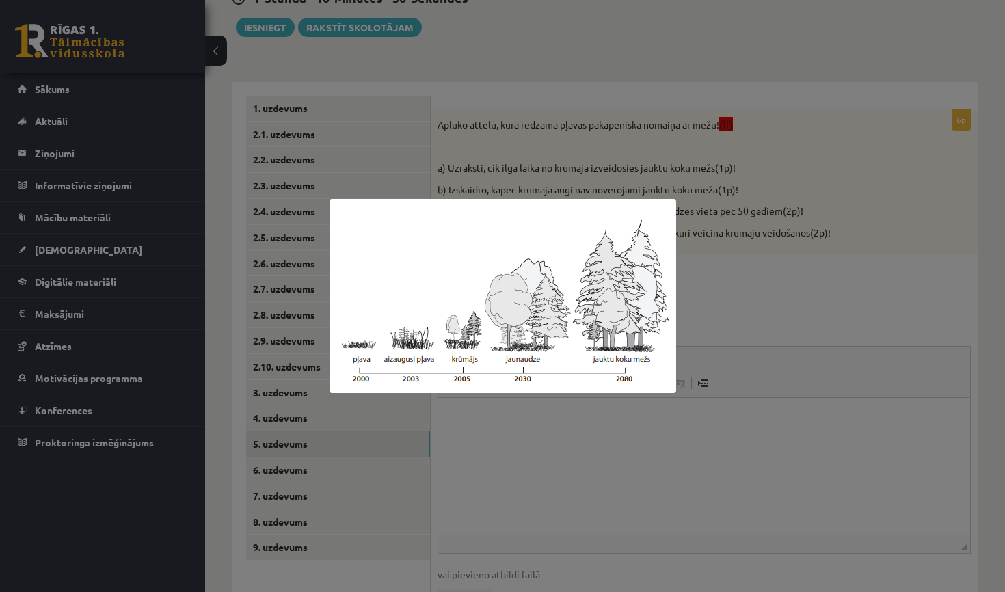
click at [719, 305] on div at bounding box center [502, 296] width 1005 height 592
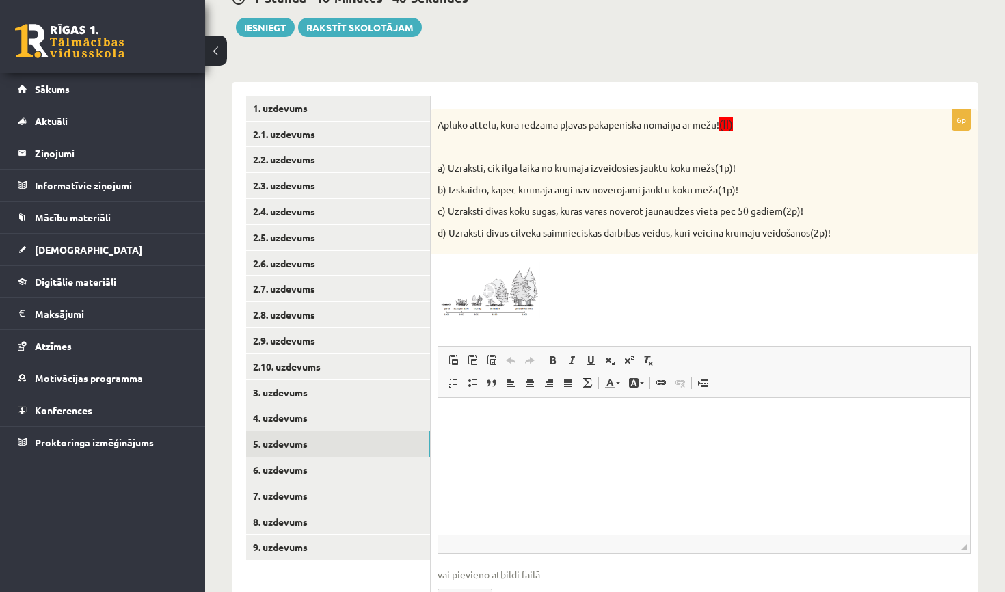
drag, startPoint x: 467, startPoint y: 431, endPoint x: 475, endPoint y: 415, distance: 17.7
click at [467, 431] on html at bounding box center [704, 419] width 532 height 42
click at [495, 291] on span at bounding box center [489, 294] width 22 height 22
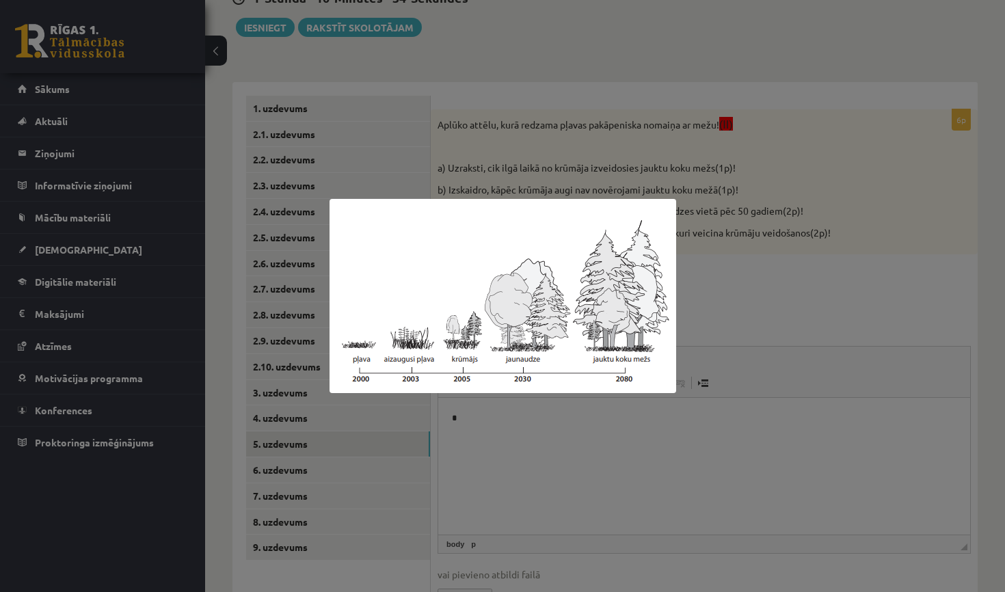
click at [708, 376] on div at bounding box center [502, 296] width 1005 height 592
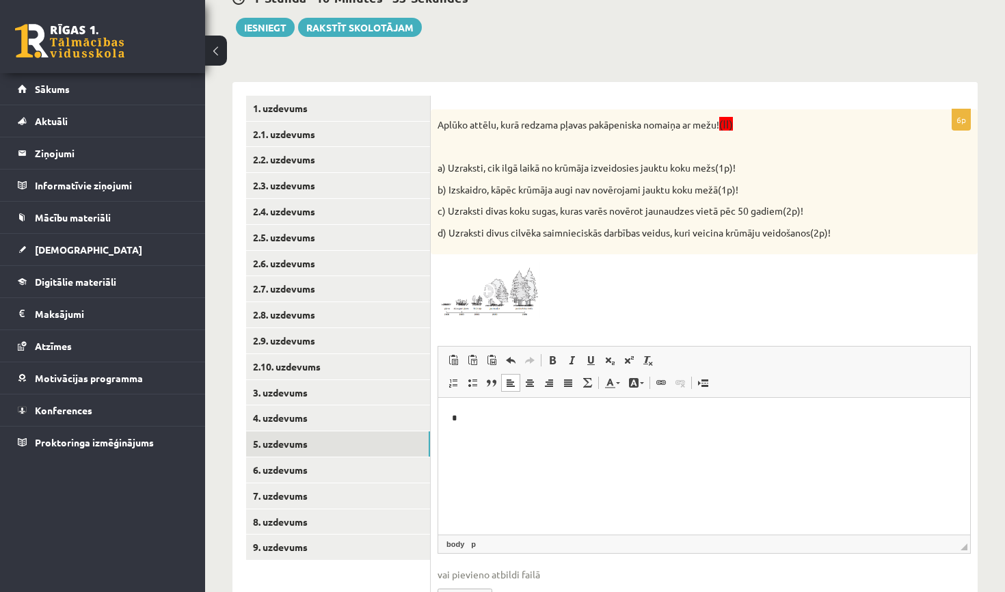
click at [568, 426] on html "*" at bounding box center [704, 418] width 532 height 41
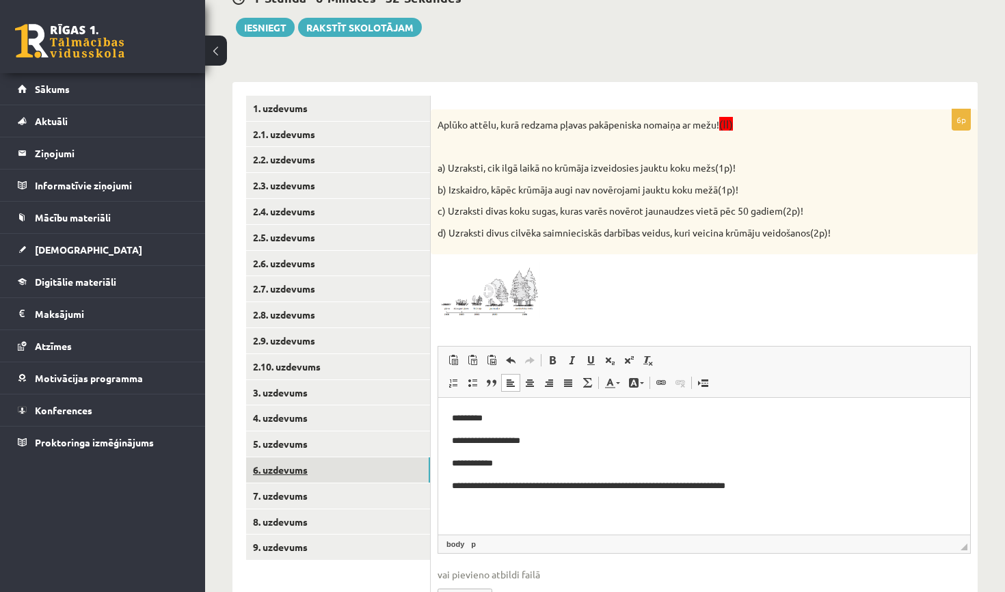
click at [295, 462] on link "6. uzdevums" at bounding box center [338, 469] width 184 height 25
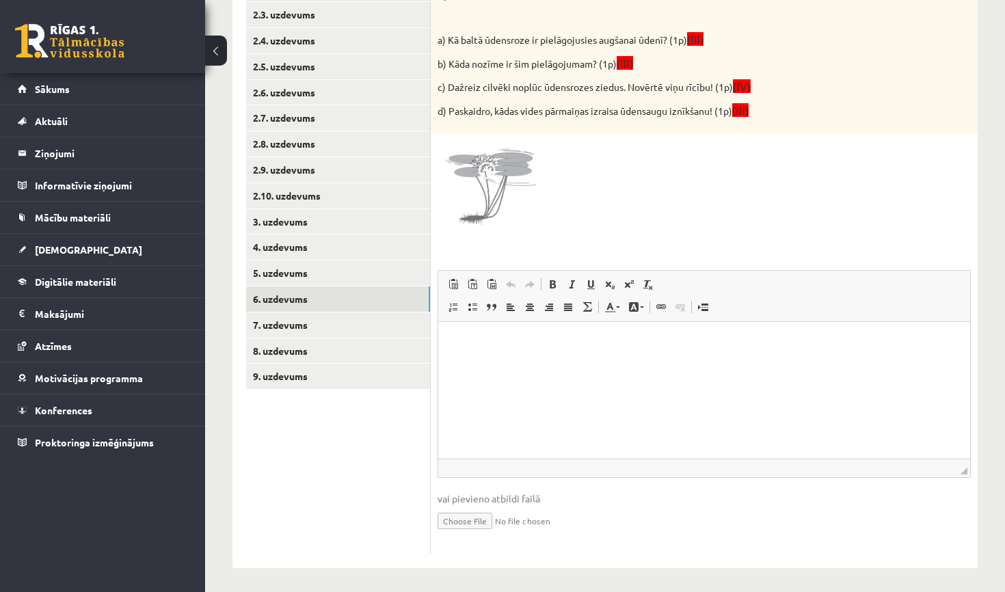
scroll to position [342, 0]
click at [514, 338] on p "Rich Text Editor, wiswyg-editor-user-answer-47024847878240" at bounding box center [704, 343] width 504 height 14
click at [515, 333] on html "** **" at bounding box center [704, 355] width 532 height 64
click at [506, 355] on body "** **" at bounding box center [704, 354] width 504 height 36
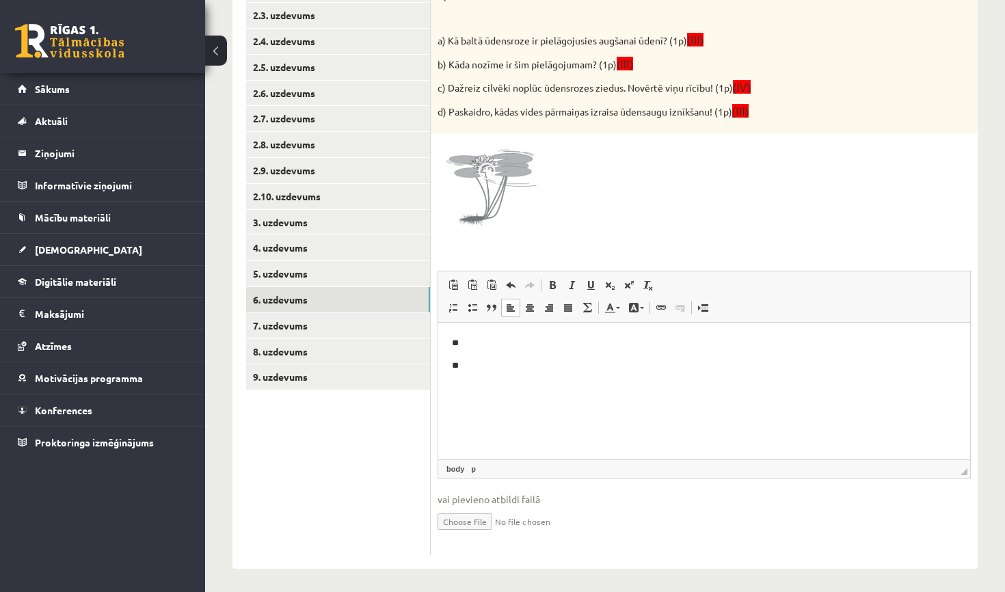
click at [475, 343] on p "**" at bounding box center [704, 343] width 504 height 14
click at [469, 361] on p "**" at bounding box center [704, 366] width 504 height 14
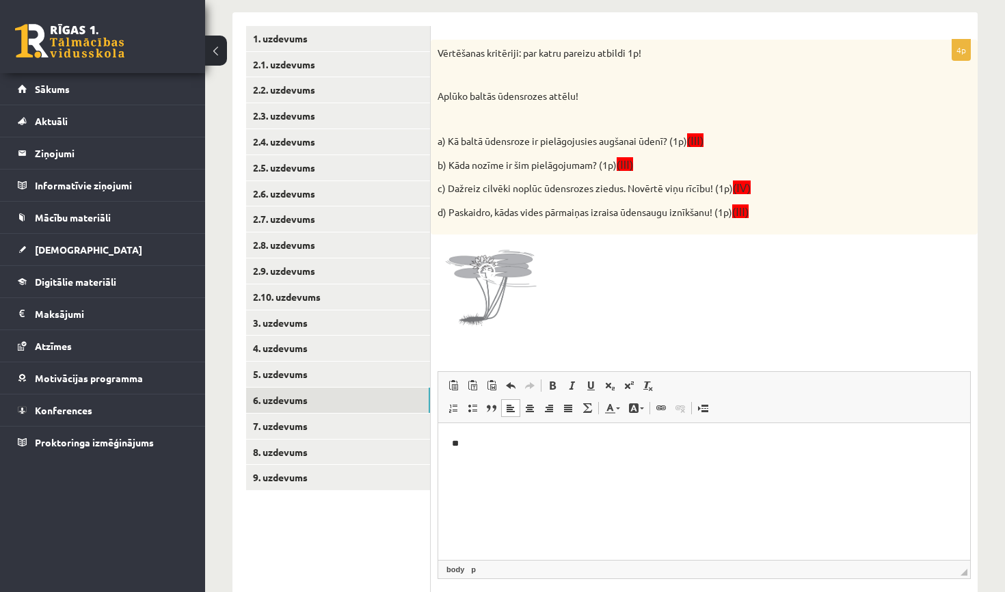
scroll to position [241, 0]
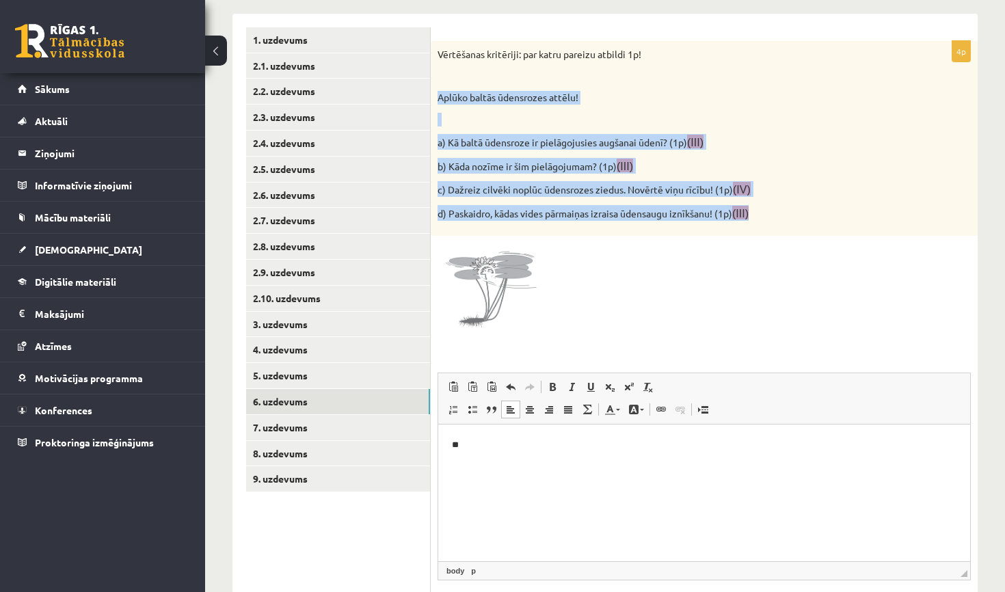
drag, startPoint x: 435, startPoint y: 93, endPoint x: 633, endPoint y: 230, distance: 241.7
click at [633, 230] on div "Vērtēšanas kritēriji: par katru pareizu atbildi 1p! Aplūko baltās ūdensrozes at…" at bounding box center [704, 138] width 547 height 195
click at [513, 244] on img at bounding box center [488, 294] width 103 height 103
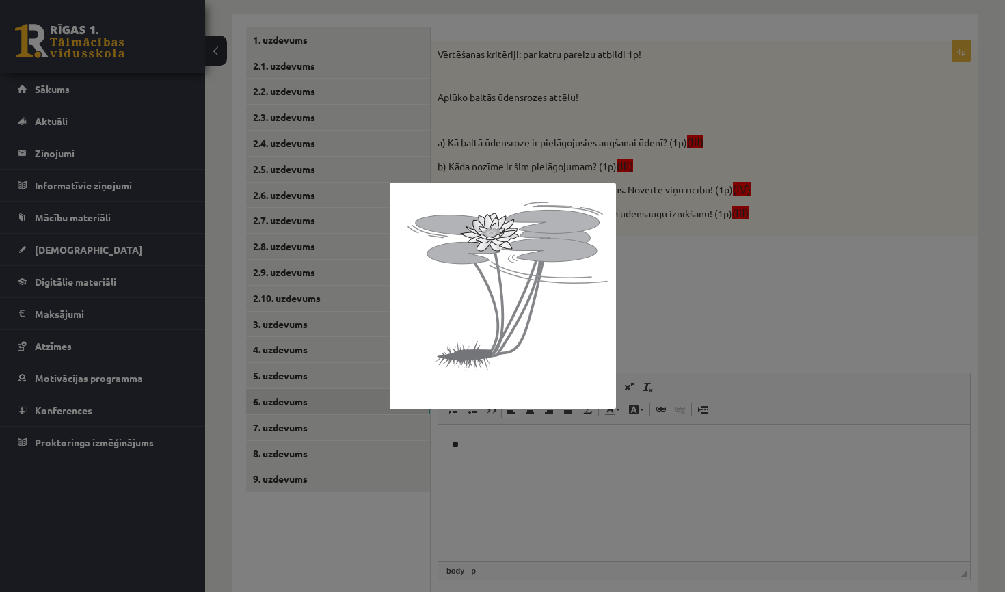
click at [639, 432] on div at bounding box center [502, 296] width 1005 height 592
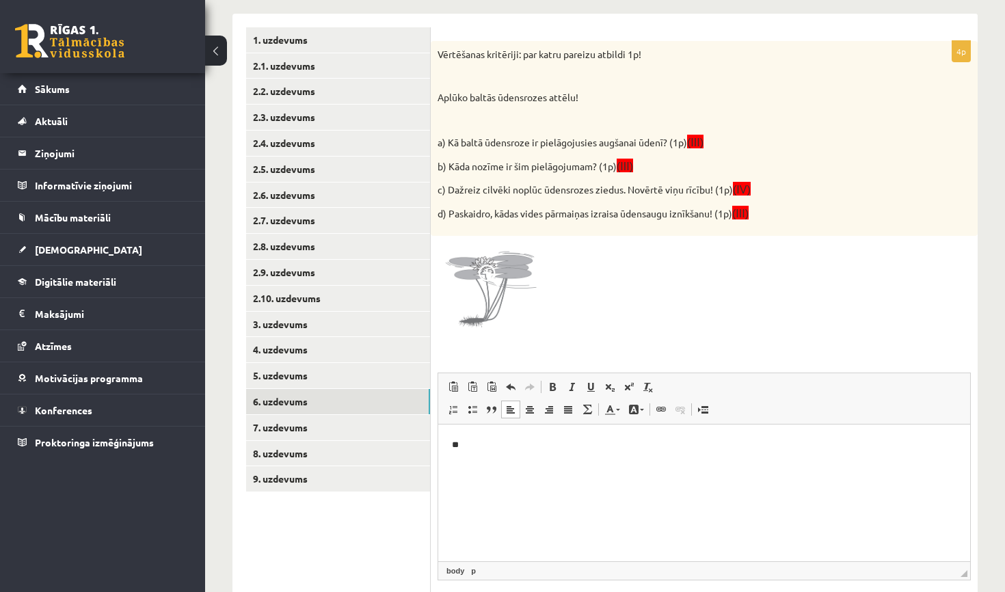
click at [552, 452] on html "**" at bounding box center [704, 444] width 532 height 41
drag, startPoint x: 783, startPoint y: 469, endPoint x: 405, endPoint y: 469, distance: 378.6
click at [438, 469] on html "**********" at bounding box center [704, 472] width 532 height 96
click at [478, 454] on body "**" at bounding box center [704, 456] width 504 height 37
click at [478, 442] on p "**" at bounding box center [704, 445] width 504 height 14
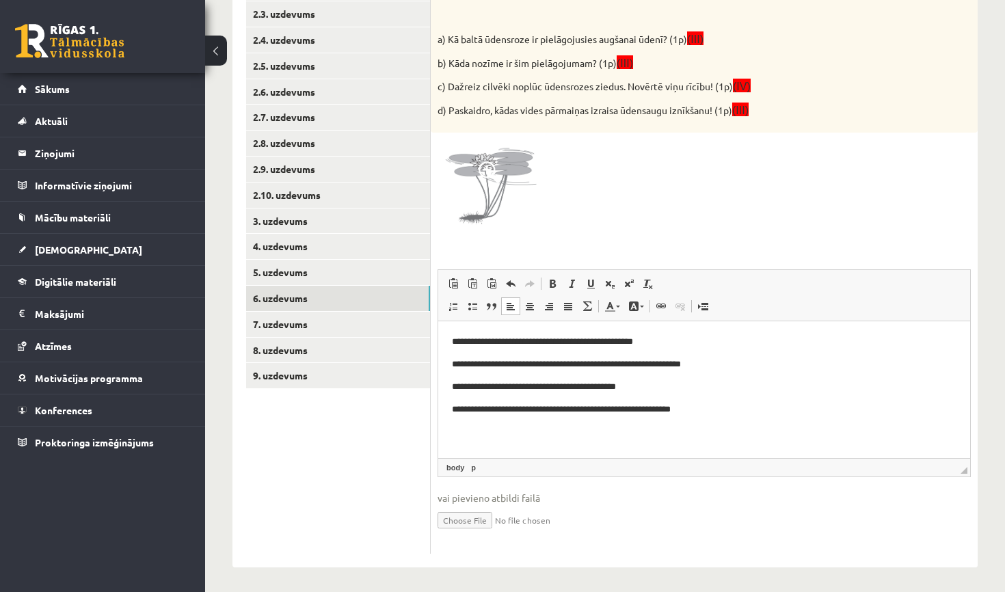
scroll to position [342, 0]
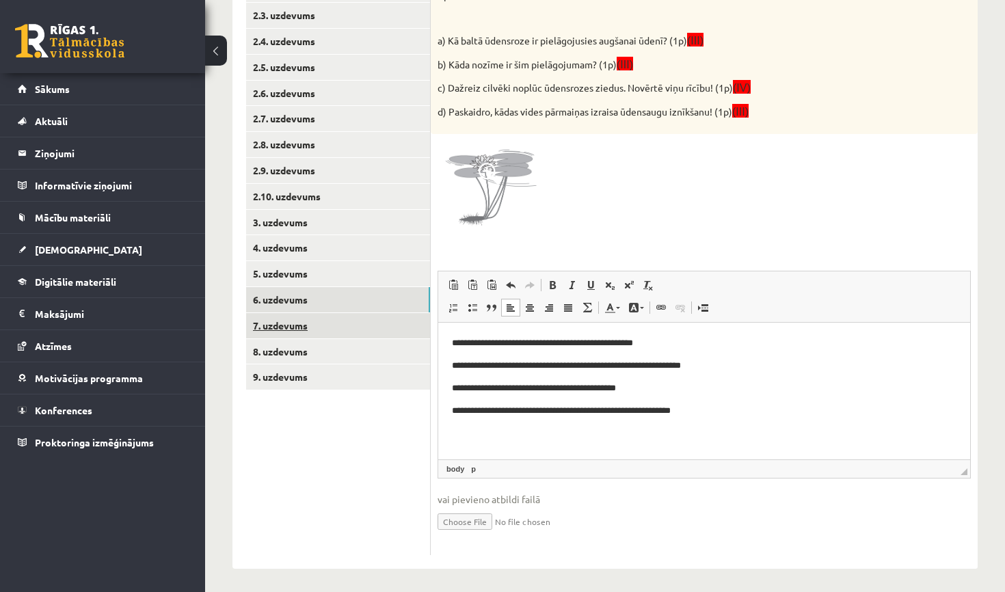
click at [379, 316] on link "7. uzdevums" at bounding box center [338, 325] width 184 height 25
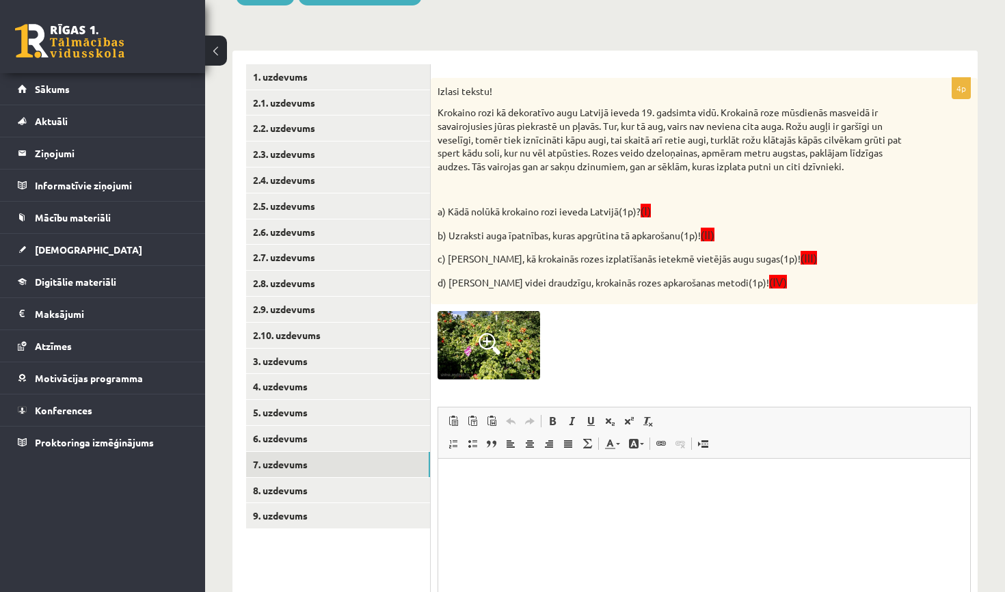
scroll to position [180, 0]
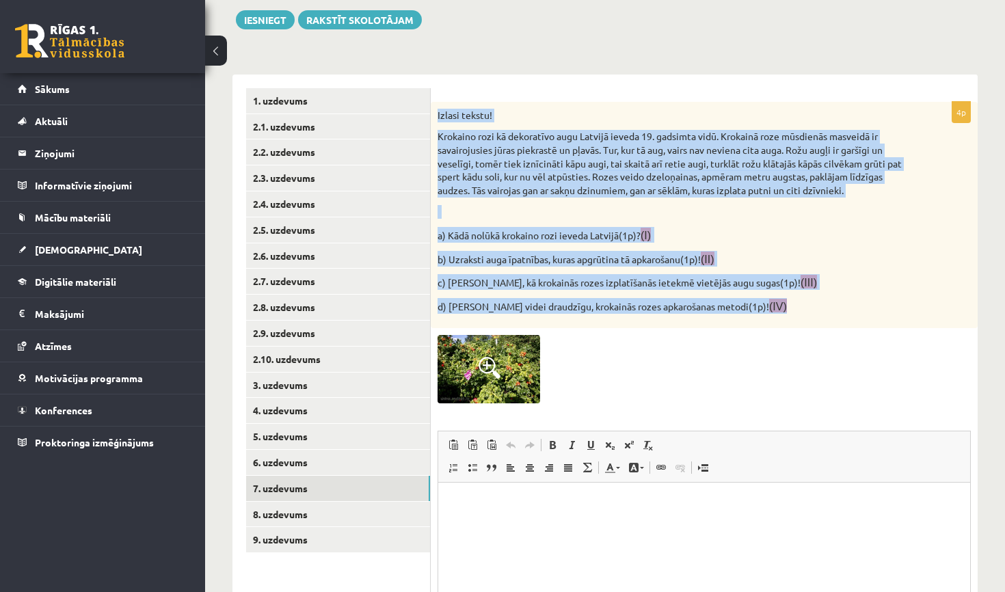
drag, startPoint x: 438, startPoint y: 112, endPoint x: 623, endPoint y: 314, distance: 273.3
click at [625, 314] on div "Izlasi tekstu! Krokaino rozi kā dekoratīvo augu Latvijā ieveda 19. gadsimta vid…" at bounding box center [704, 215] width 547 height 227
click at [515, 343] on img at bounding box center [488, 369] width 103 height 68
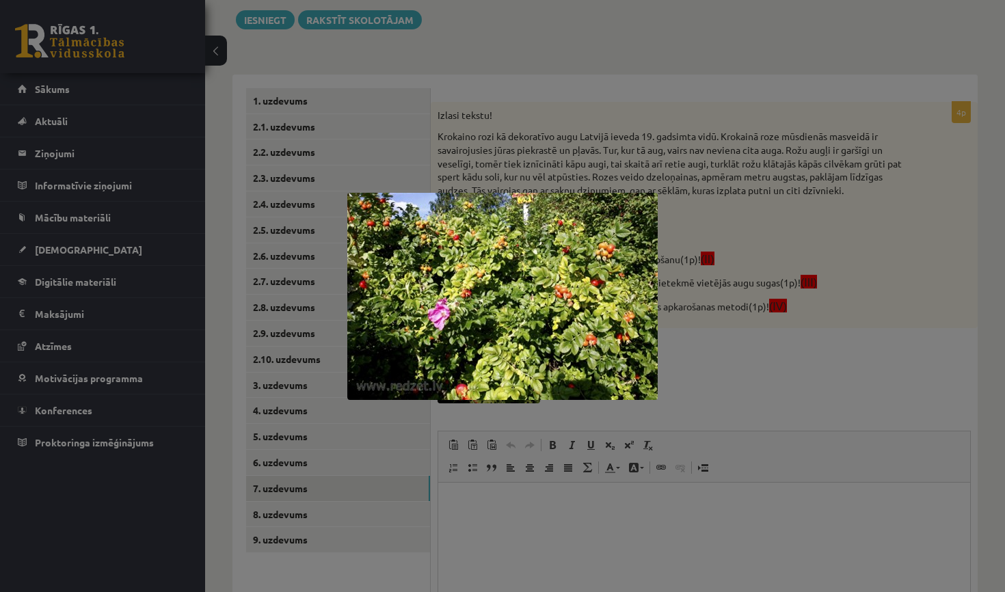
click at [460, 500] on div at bounding box center [502, 296] width 1005 height 592
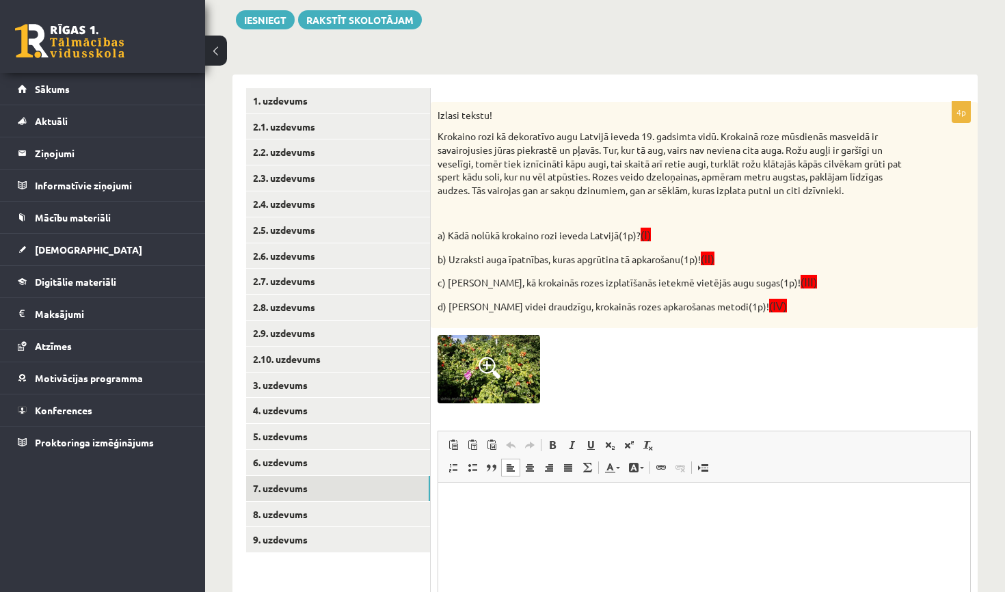
click at [468, 500] on p "Rich Text Editor, wiswyg-editor-user-answer-47024886477060" at bounding box center [704, 503] width 504 height 14
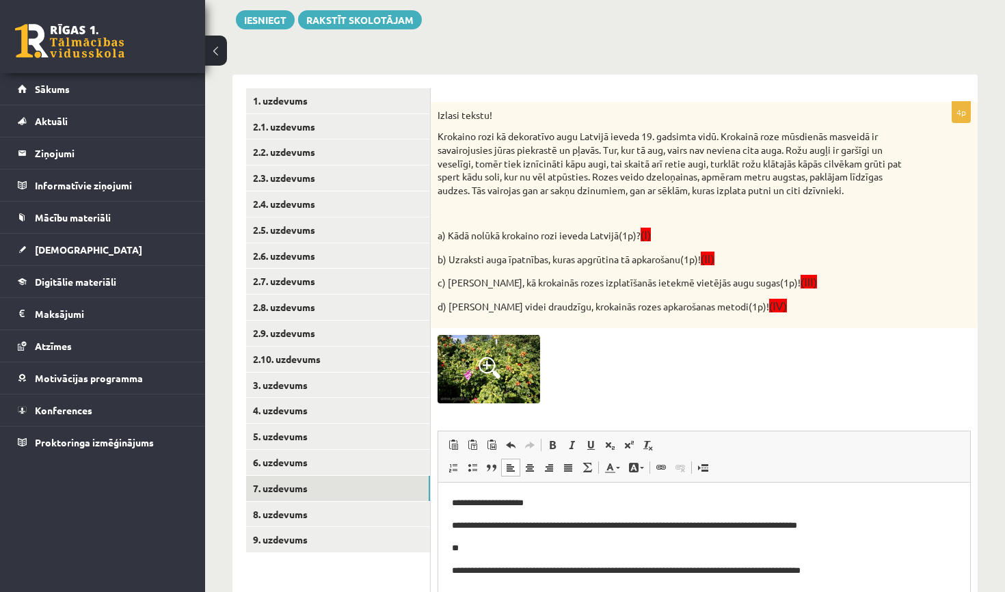
click at [452, 571] on p "**********" at bounding box center [704, 571] width 504 height 14
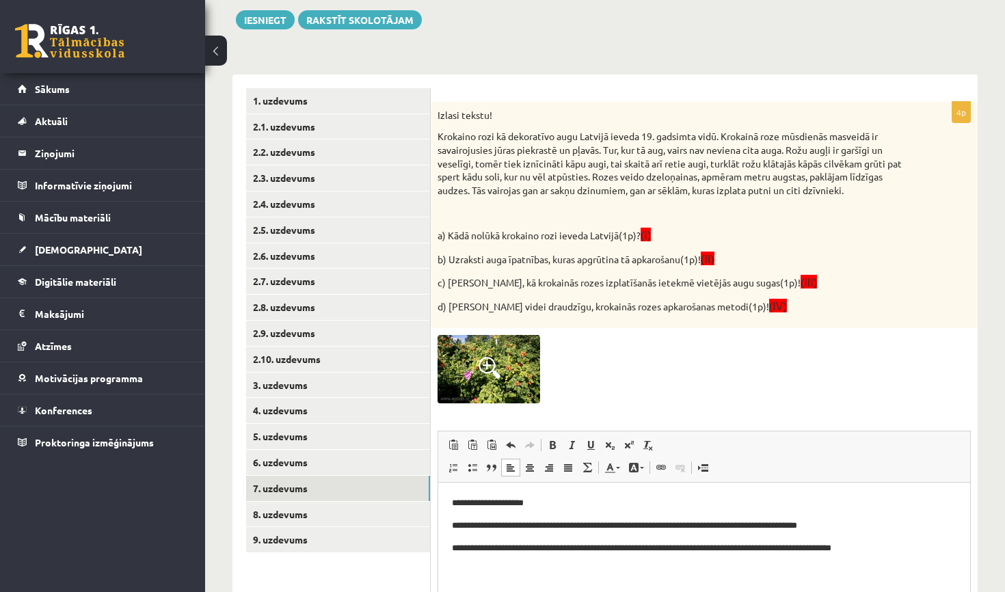
click at [840, 553] on p "**********" at bounding box center [704, 548] width 504 height 14
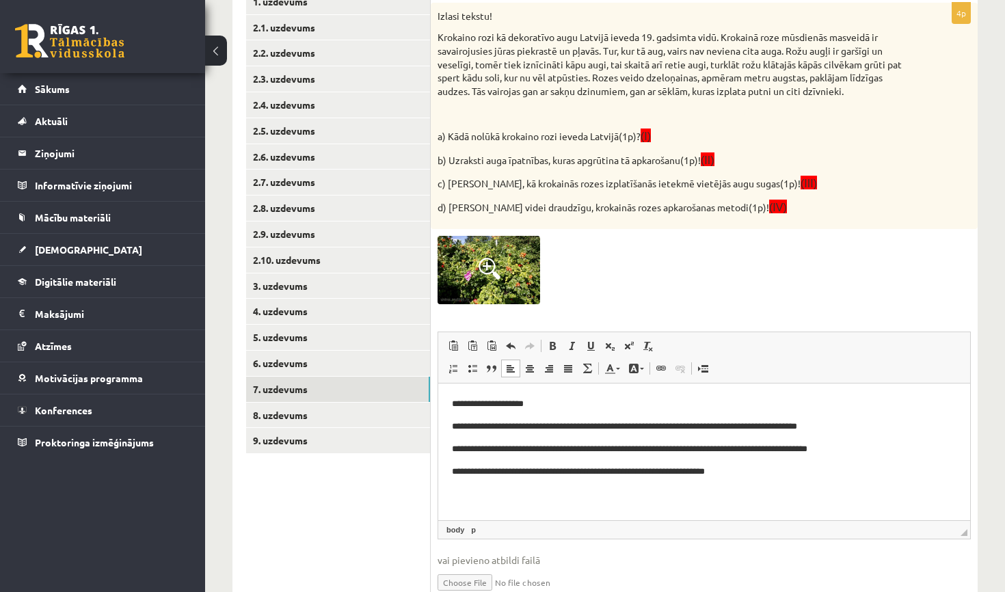
scroll to position [281, 0]
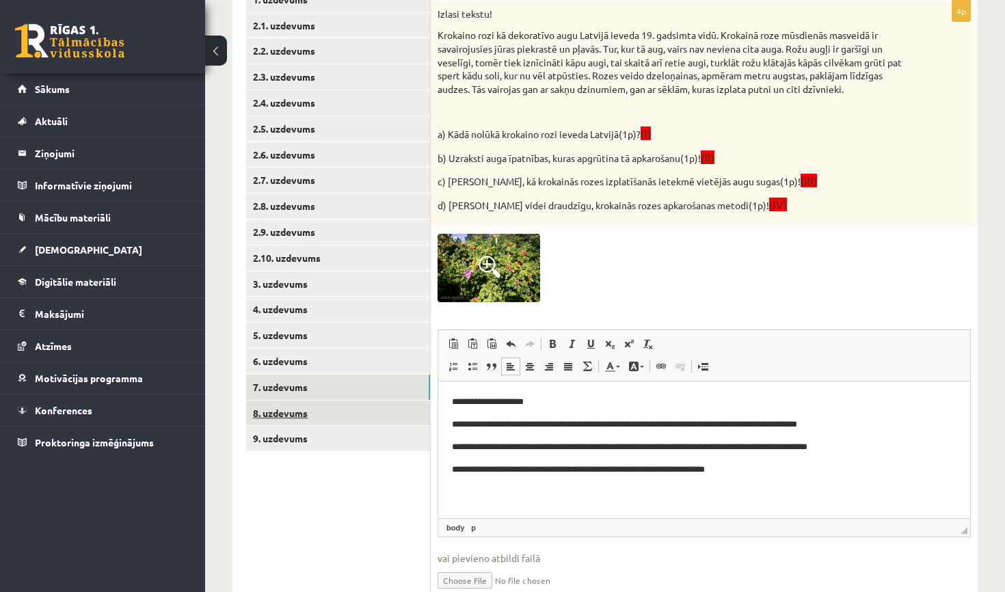
click at [387, 401] on link "8. uzdevums" at bounding box center [338, 412] width 184 height 25
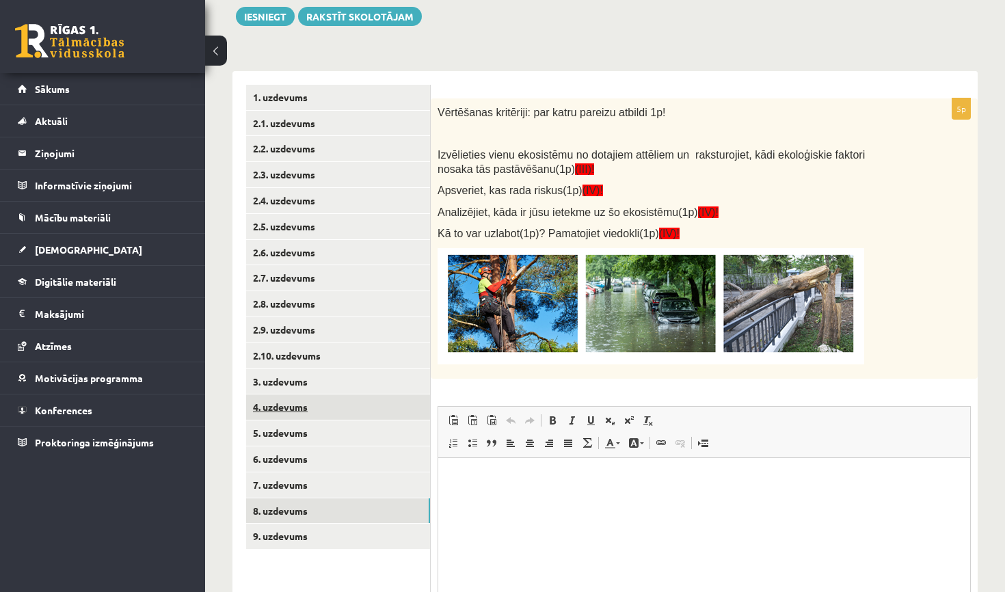
scroll to position [0, 0]
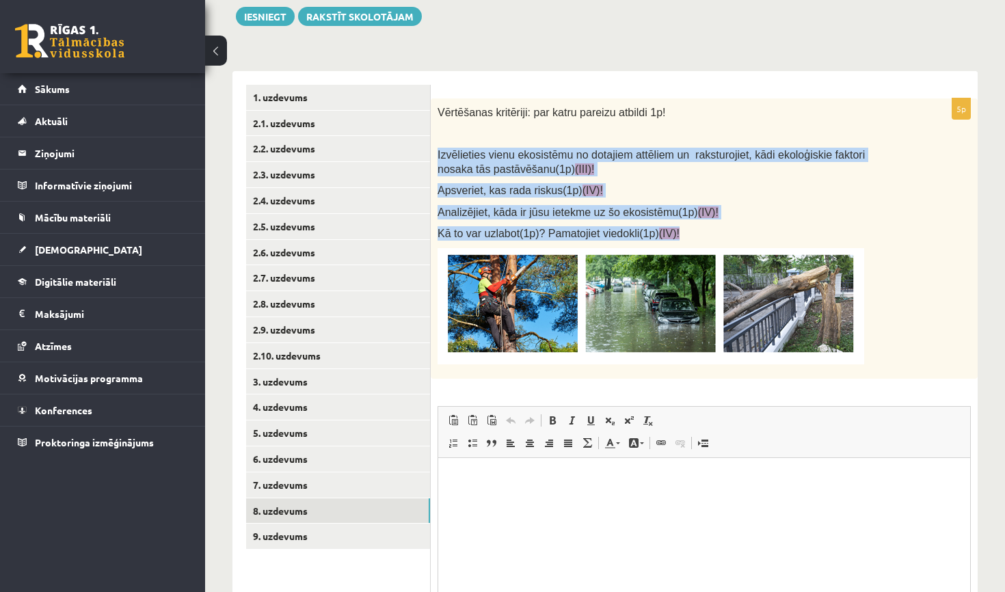
drag, startPoint x: 439, startPoint y: 150, endPoint x: 732, endPoint y: 230, distance: 304.1
click at [732, 230] on div "Vērtēšanas kritēriji: par katru pareizu atbildi 1p! Izvēlieties vienu ekosistēm…" at bounding box center [704, 238] width 547 height 280
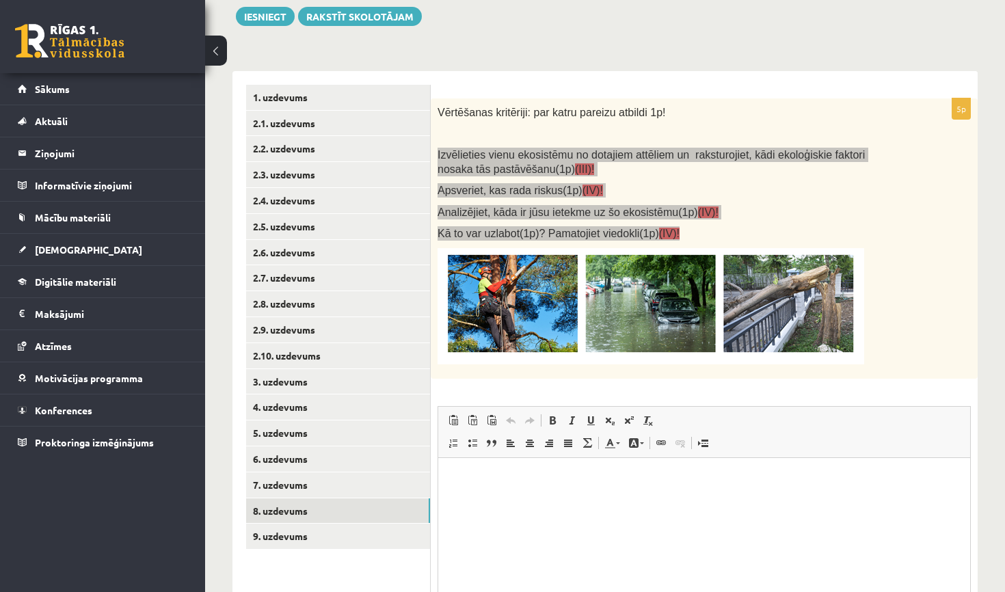
click at [523, 490] on html at bounding box center [704, 478] width 532 height 42
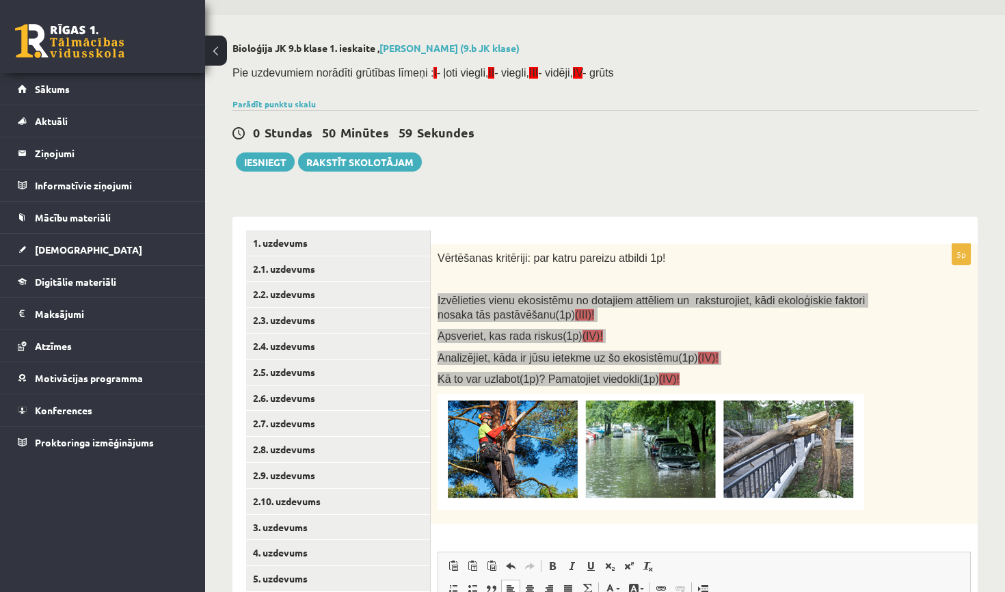
scroll to position [48, 0]
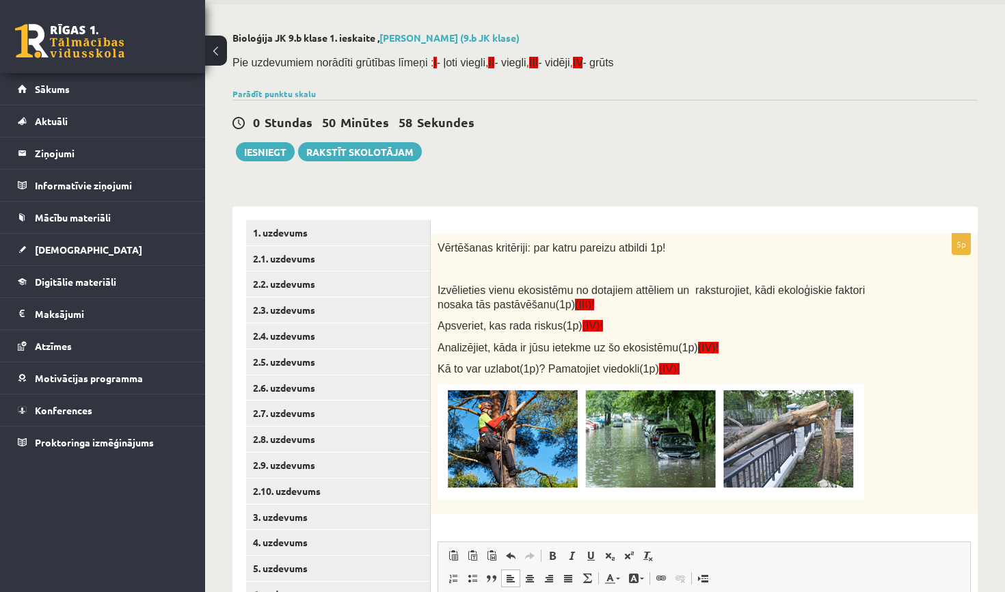
click at [687, 234] on div "Vērtēšanas kritēriji: par katru pareizu atbildi 1p! Izvēlieties vienu ekosistēm…" at bounding box center [704, 374] width 547 height 280
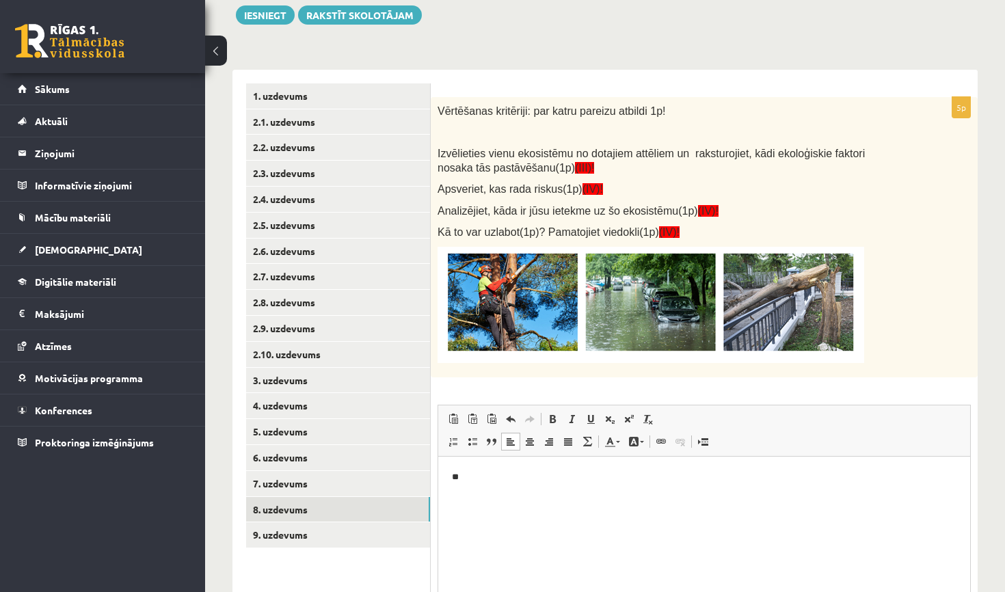
scroll to position [185, 0]
click at [525, 485] on html "**" at bounding box center [704, 475] width 532 height 41
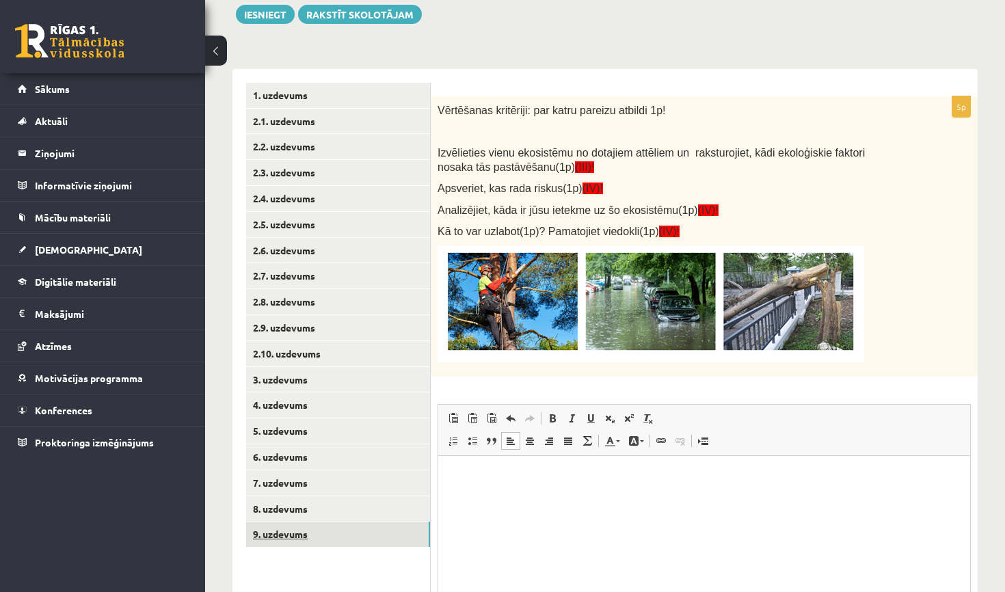
click at [385, 523] on link "9. uzdevums" at bounding box center [338, 533] width 184 height 25
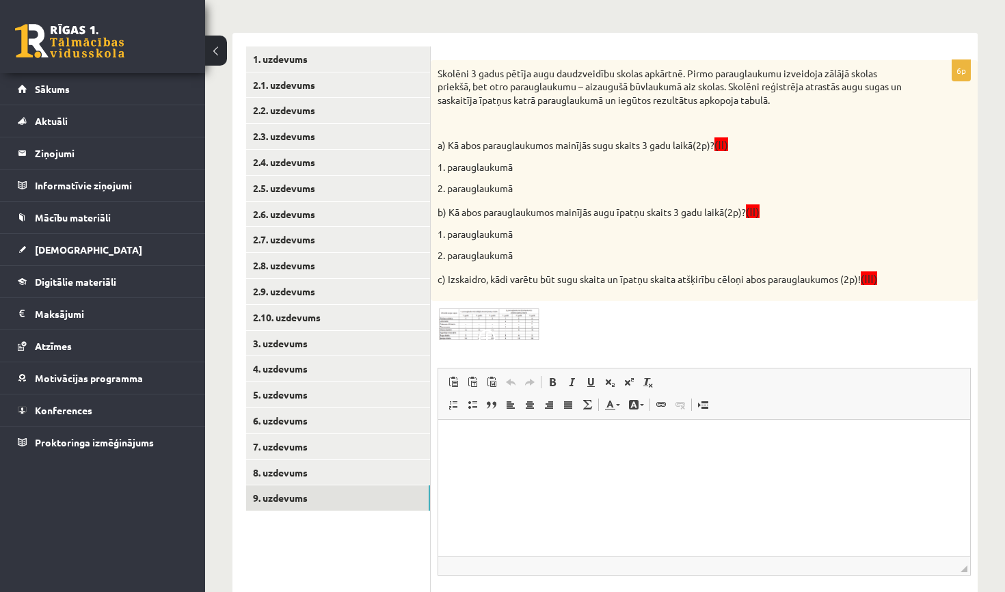
scroll to position [229, 0]
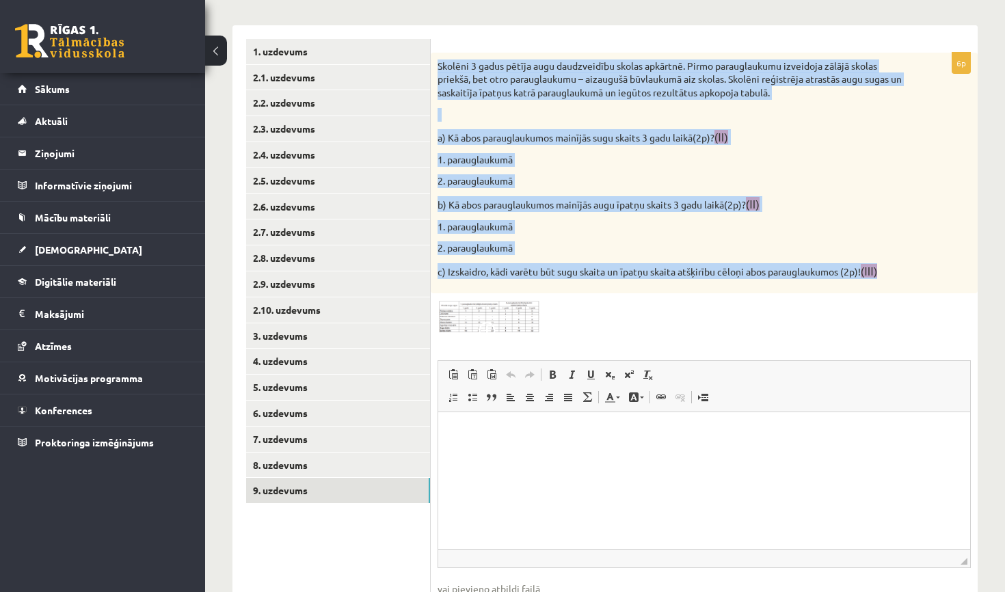
drag, startPoint x: 437, startPoint y: 64, endPoint x: 694, endPoint y: 292, distance: 343.2
click at [694, 292] on div "6p Skolēni 3 gadus pētīja augu daudzveidību skolas apkārtnē. Pirmo parauglaukum…" at bounding box center [704, 349] width 547 height 592
click at [457, 304] on img at bounding box center [488, 316] width 103 height 33
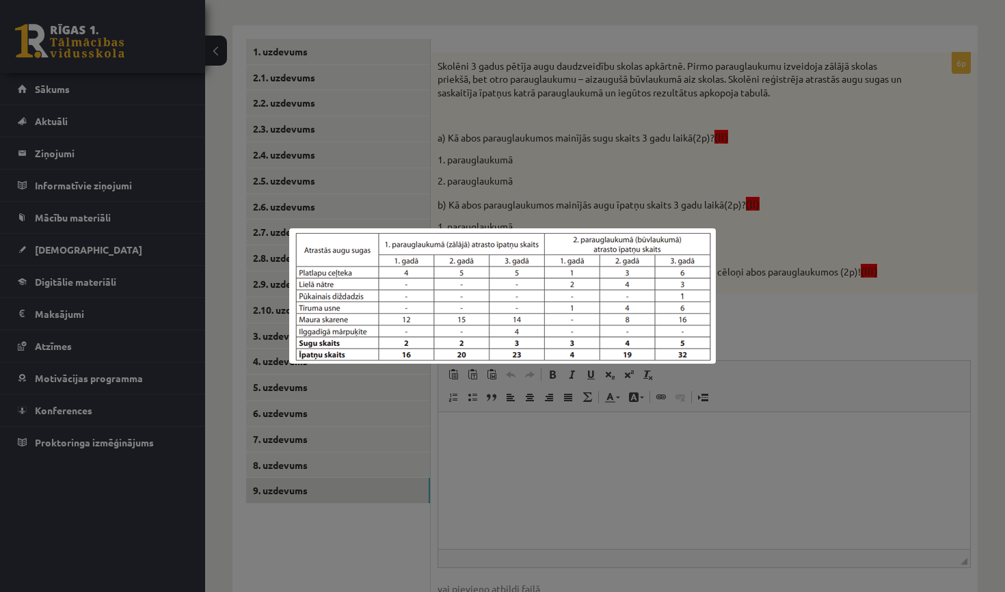
drag, startPoint x: 346, startPoint y: 247, endPoint x: 566, endPoint y: 332, distance: 235.8
click at [708, 352] on img at bounding box center [502, 295] width 426 height 135
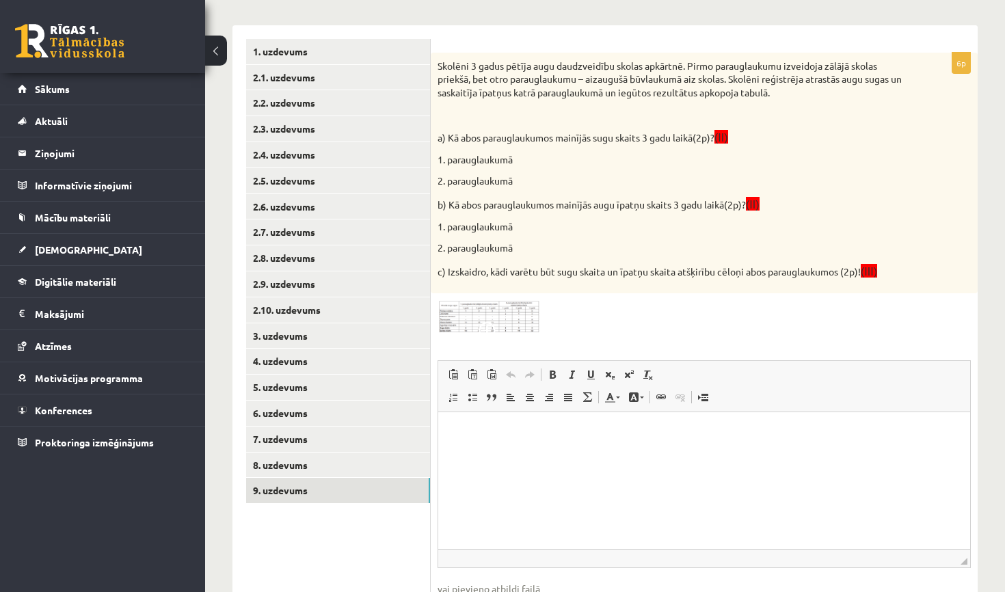
click at [512, 322] on img at bounding box center [488, 316] width 103 height 33
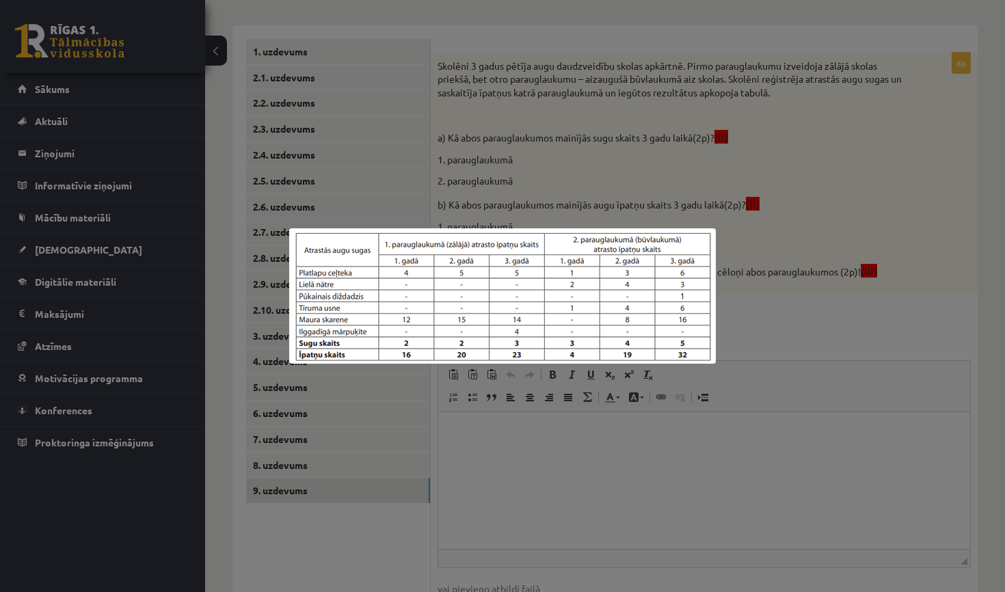
click at [448, 161] on div at bounding box center [502, 296] width 1005 height 592
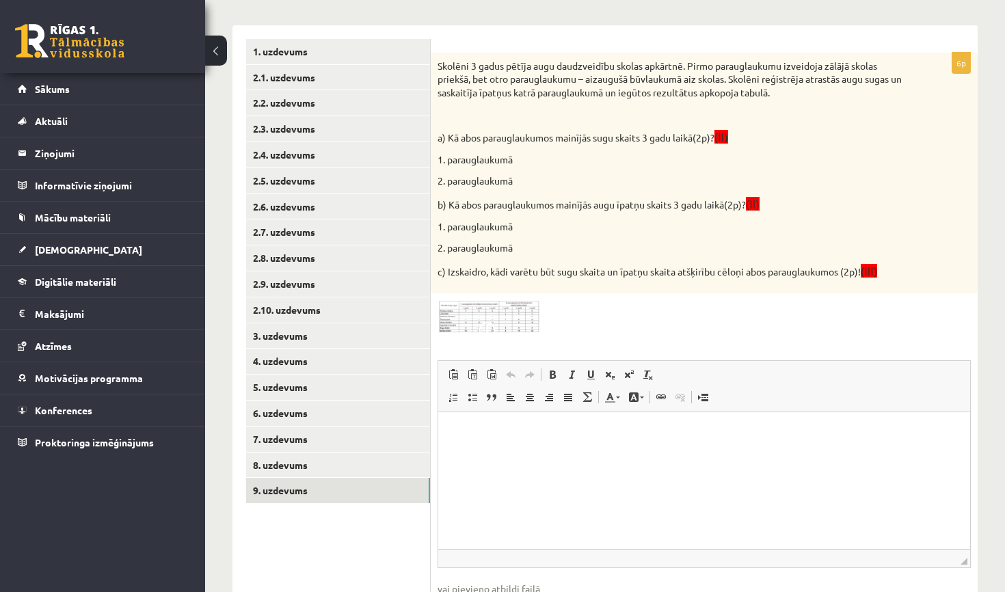
click at [536, 438] on p "Rich Text Editor, wiswyg-editor-user-answer-47024900082280" at bounding box center [704, 432] width 504 height 14
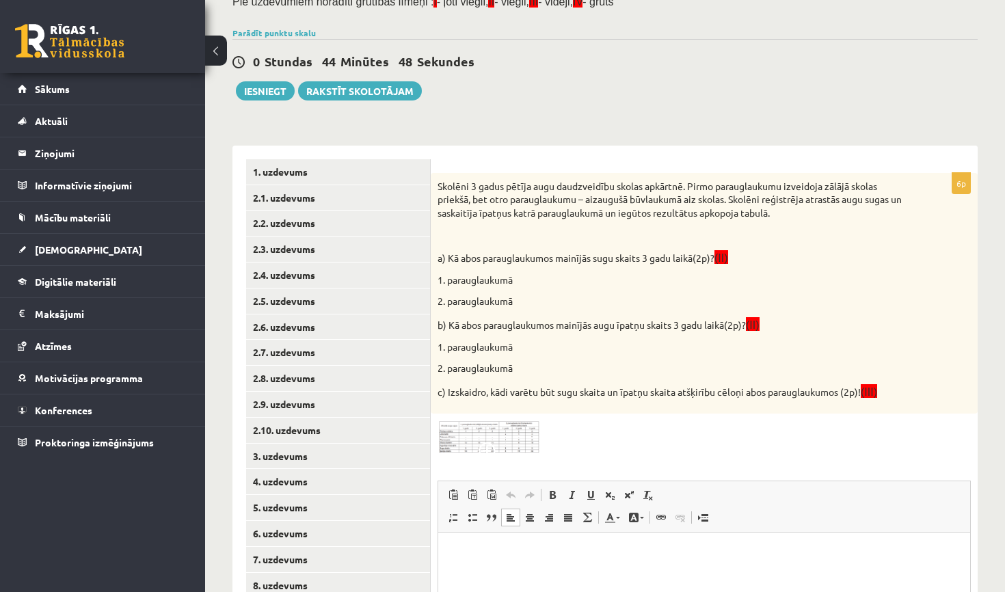
scroll to position [117, 0]
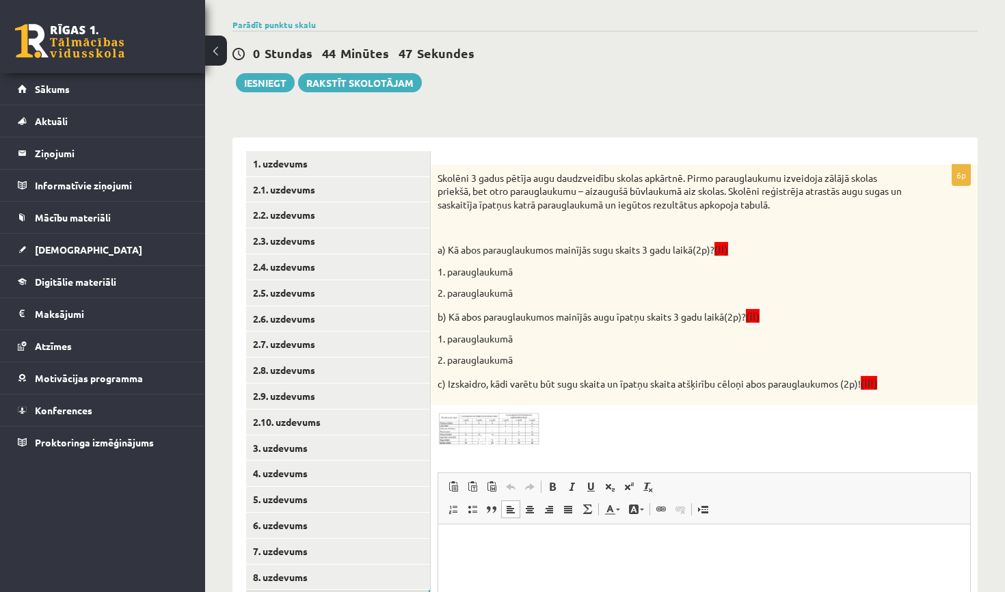
click at [491, 540] on p "Rich Text Editor, wiswyg-editor-user-answer-47024900082280" at bounding box center [704, 544] width 504 height 14
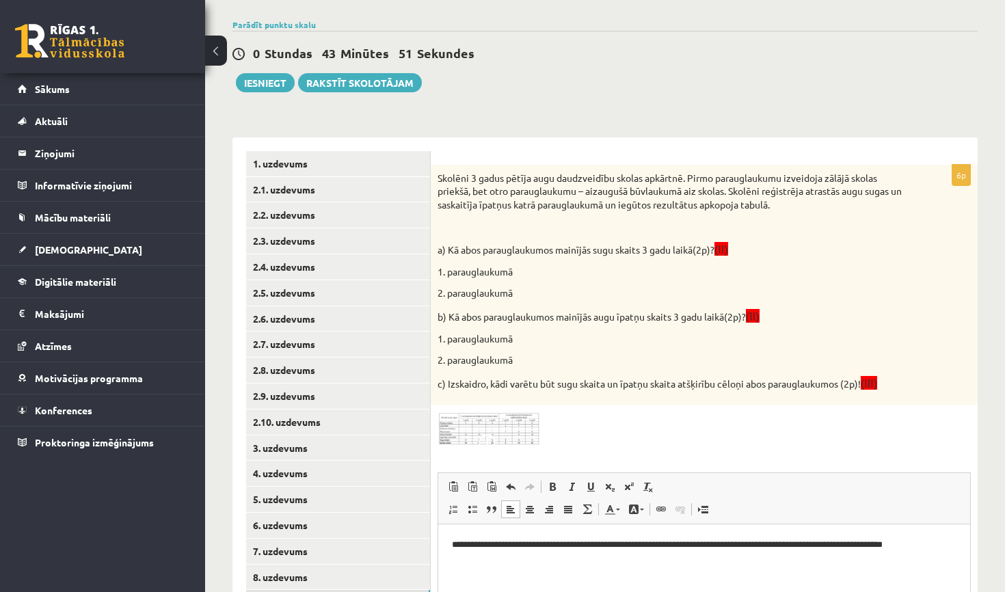
click at [461, 545] on p "**********" at bounding box center [704, 550] width 504 height 27
click at [530, 569] on html "**********" at bounding box center [704, 550] width 532 height 55
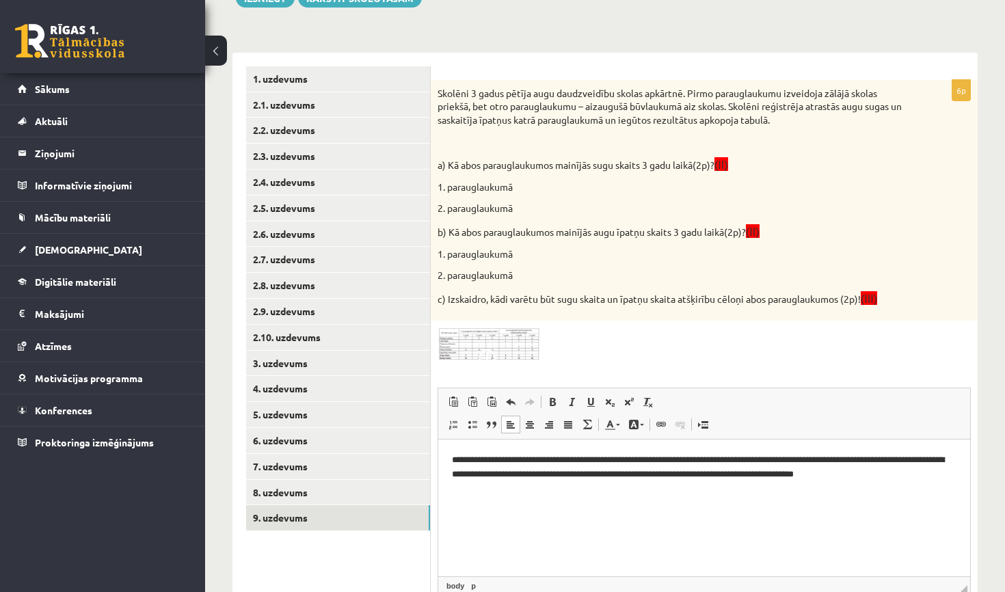
scroll to position [254, 0]
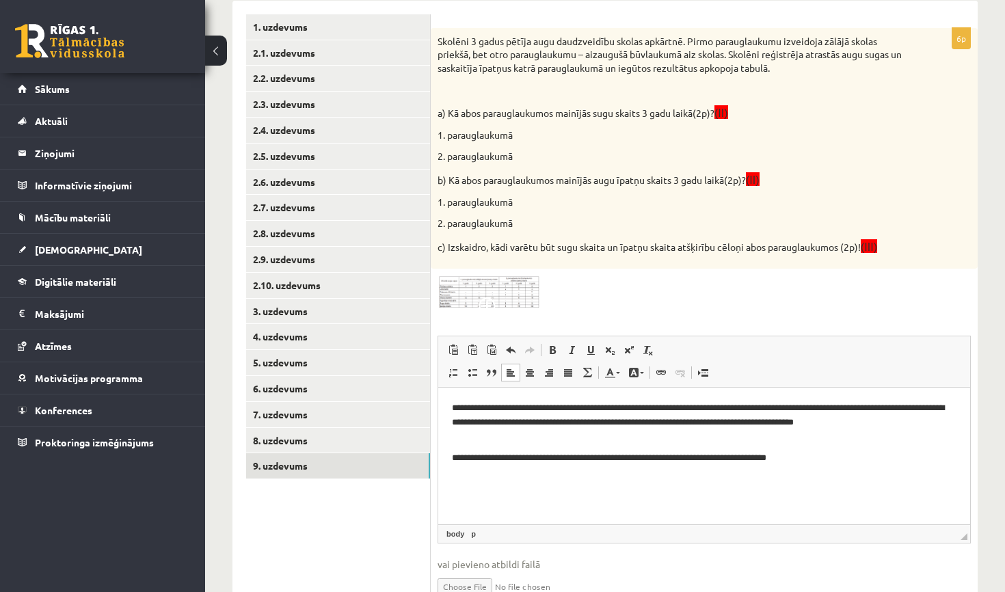
click at [459, 456] on p "**********" at bounding box center [704, 457] width 504 height 14
click at [854, 467] on html "**********" at bounding box center [704, 432] width 532 height 91
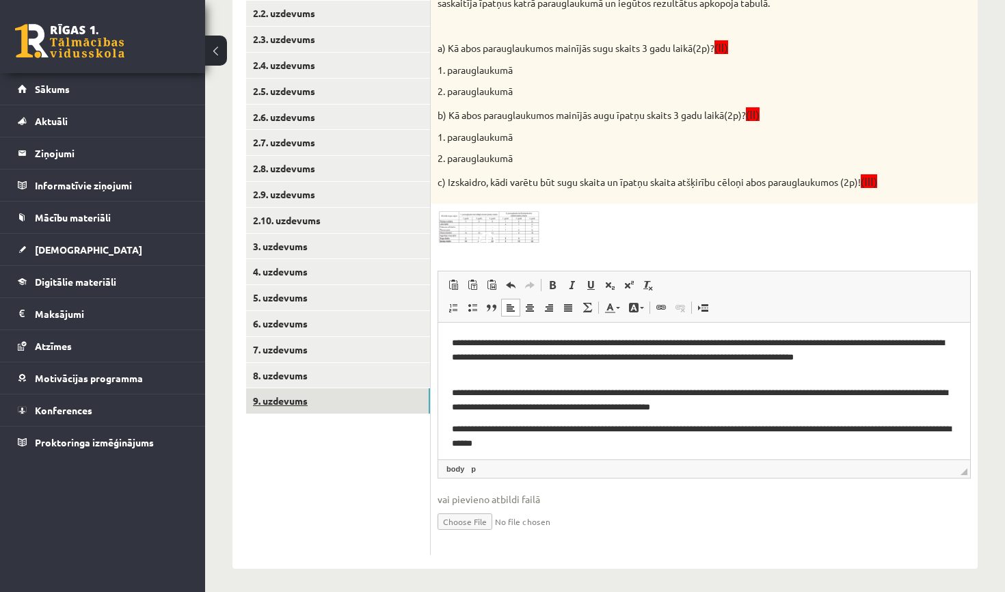
scroll to position [318, 0]
click at [332, 371] on link "8. uzdevums" at bounding box center [338, 376] width 184 height 25
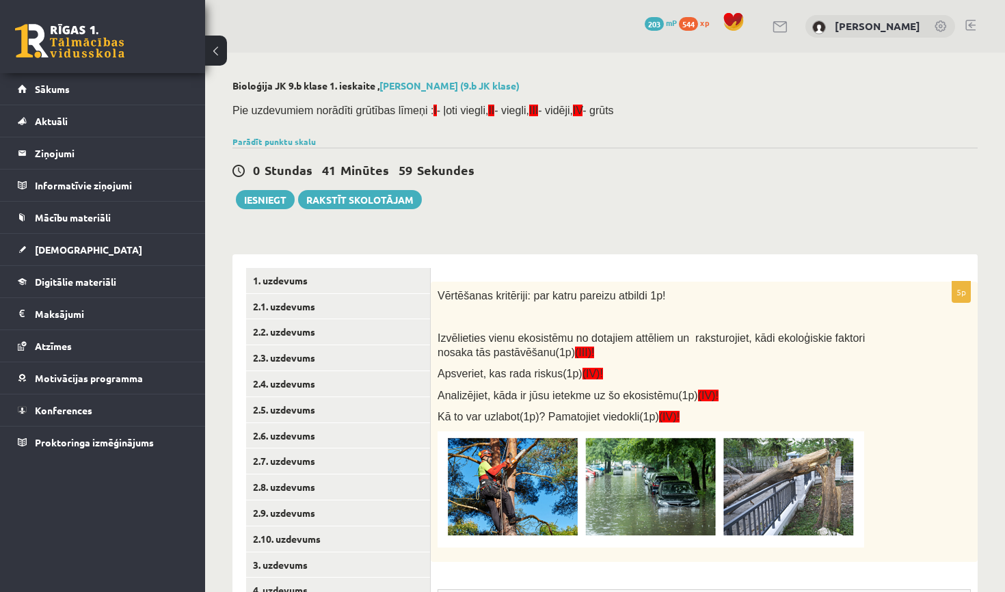
scroll to position [0, 0]
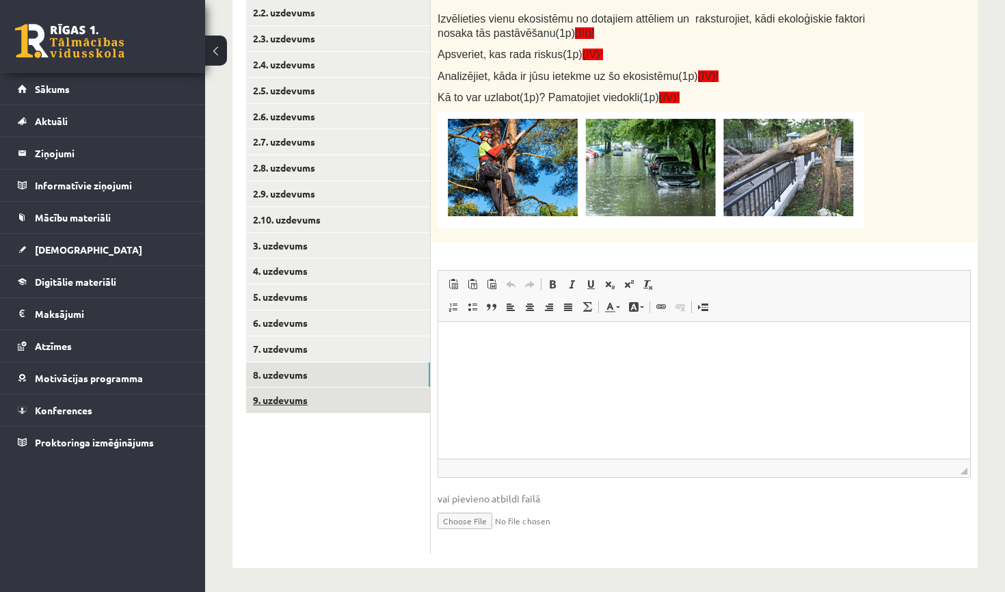
click at [296, 389] on link "9. uzdevums" at bounding box center [338, 399] width 184 height 25
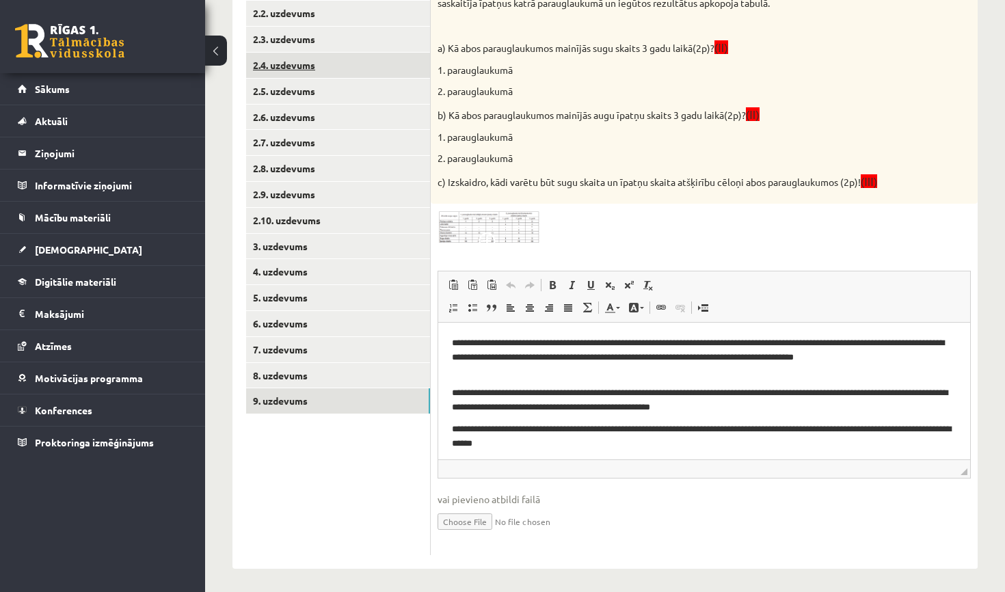
scroll to position [318, 0]
click at [310, 369] on link "8. uzdevums" at bounding box center [338, 376] width 184 height 25
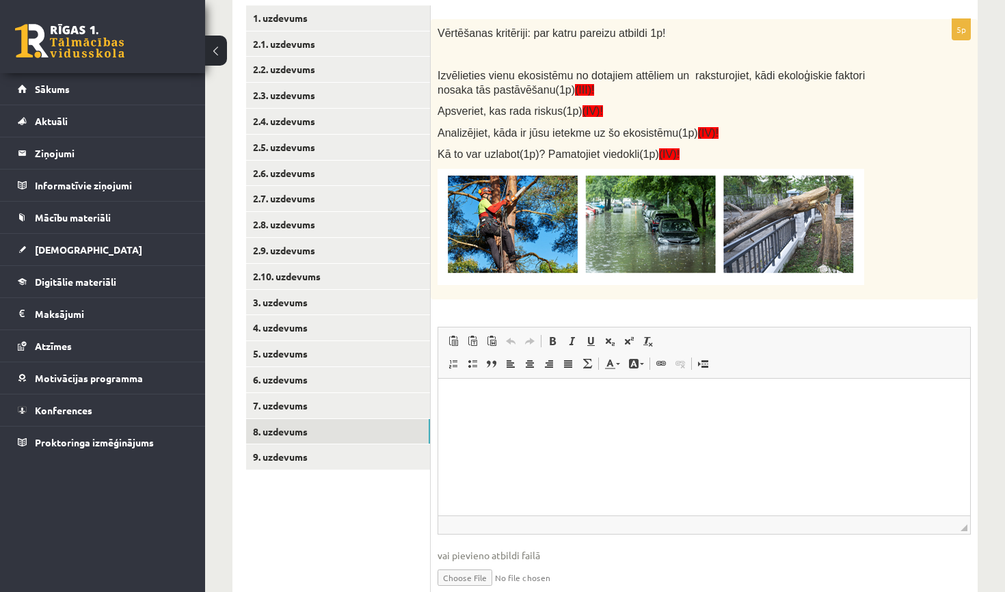
scroll to position [267, 0]
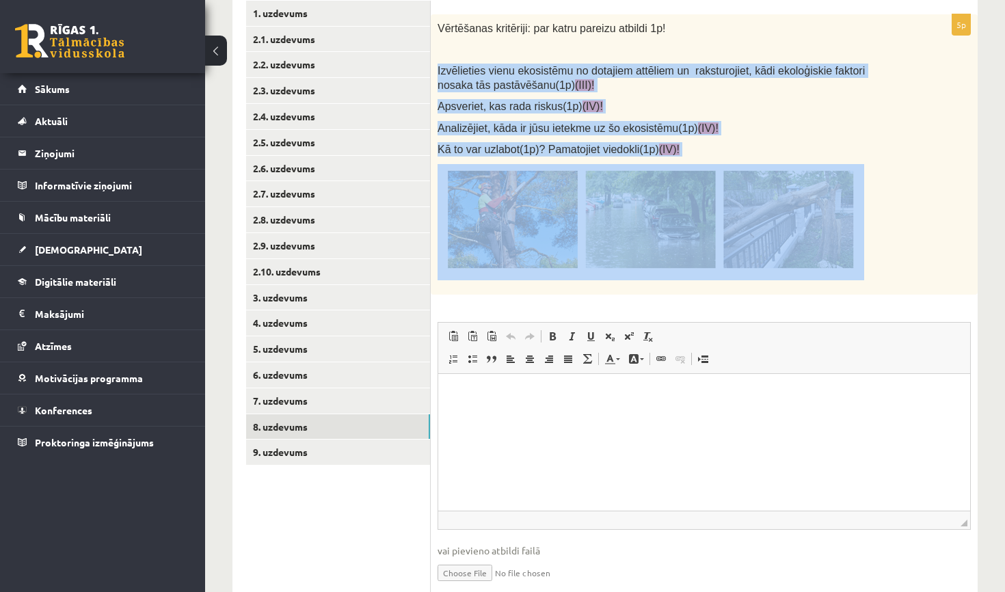
drag, startPoint x: 439, startPoint y: 69, endPoint x: 724, endPoint y: 280, distance: 355.2
click at [724, 280] on div "Vērtēšanas kritēriji: par katru pareizu atbildi 1p! Izvēlieties vienu ekosistēm…" at bounding box center [704, 154] width 547 height 280
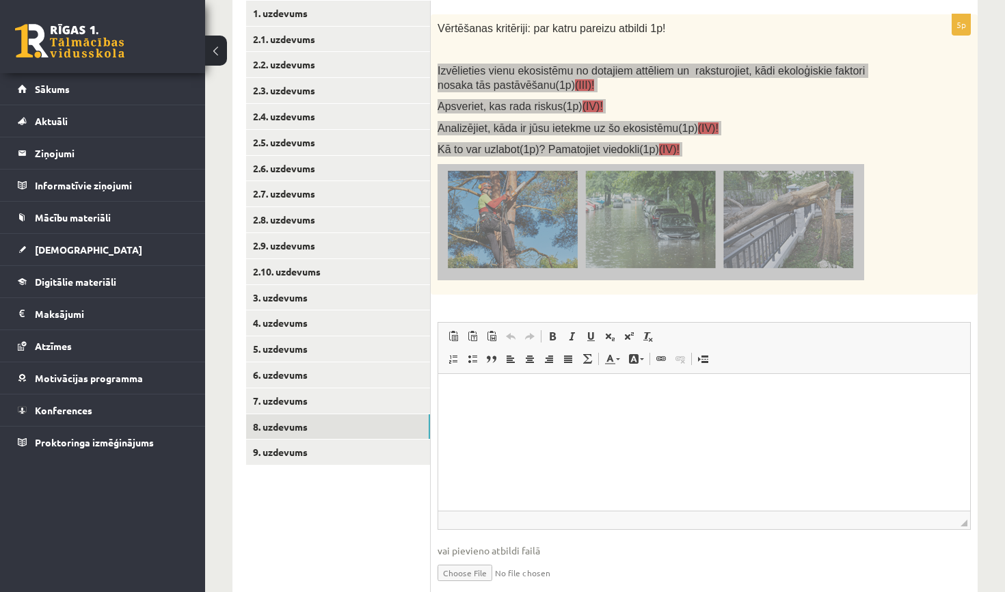
click at [830, 394] on p "Rich Text Editor, wiswyg-editor-user-answer-47024891601720" at bounding box center [704, 394] width 504 height 14
click at [813, 341] on span "Paste Keyboard shortcut Command+V Paste as plain text Keyboard shortcut Command…" at bounding box center [704, 338] width 521 height 23
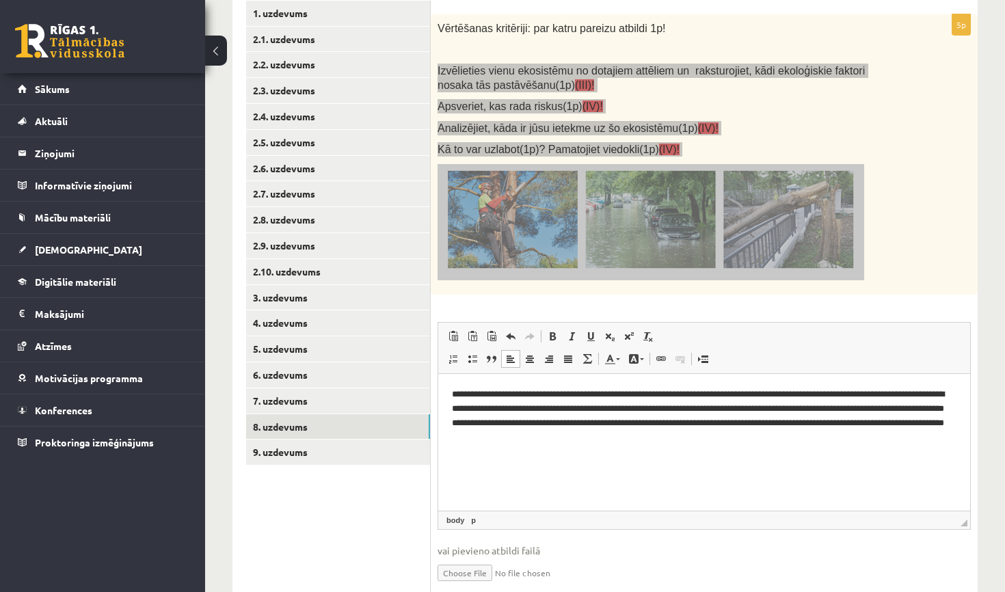
click at [790, 430] on p "**********" at bounding box center [704, 414] width 504 height 55
click at [788, 446] on html "**********" at bounding box center [704, 414] width 532 height 82
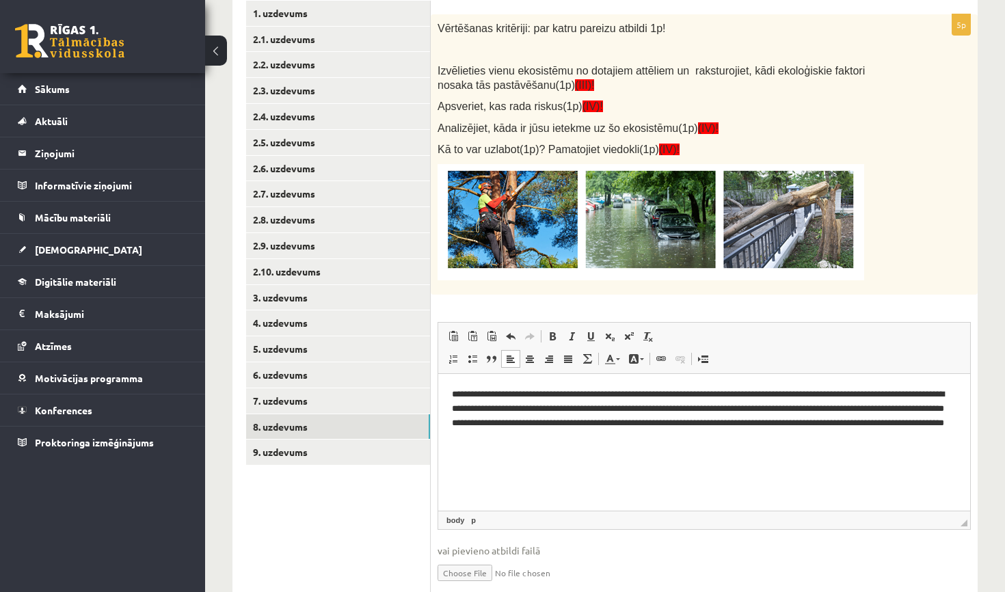
click at [849, 301] on div "5p Vērtēšanas kritēriji: par katru pareizu atbildi 1p! Izvēlieties vienu ekosis…" at bounding box center [704, 310] width 547 height 592
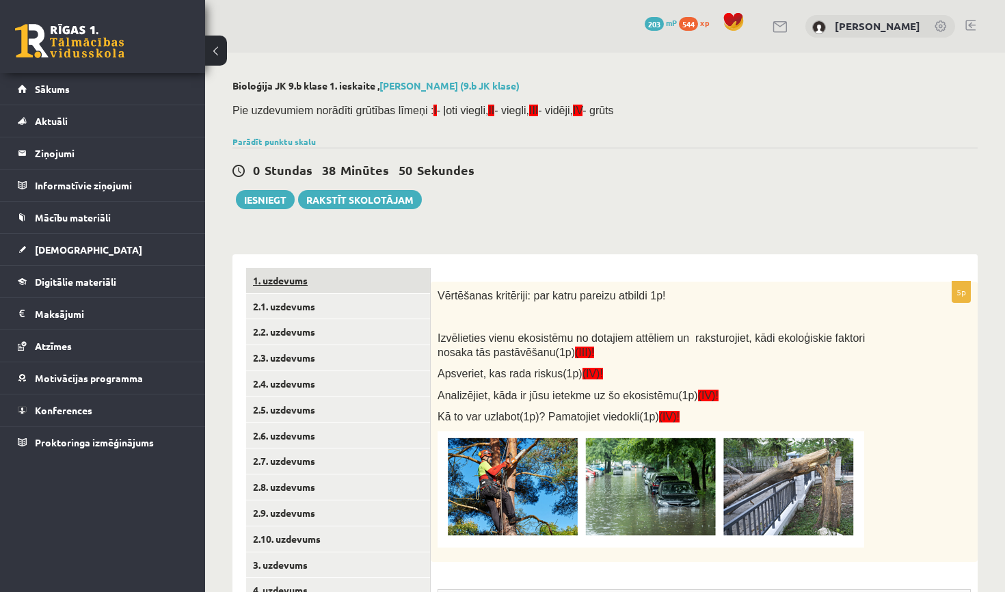
scroll to position [0, 0]
click at [331, 279] on link "1. uzdevums" at bounding box center [338, 280] width 184 height 25
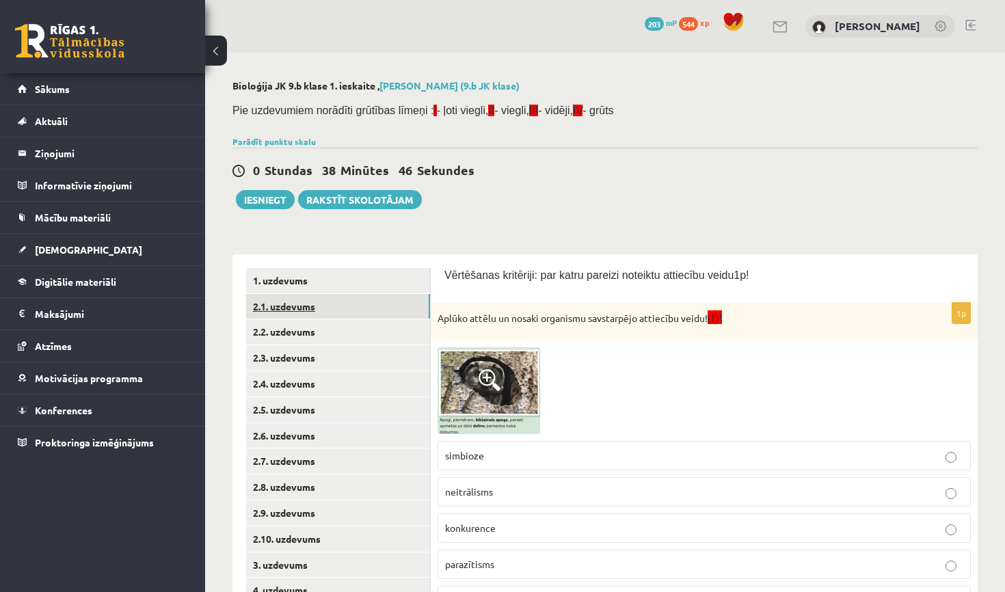
click at [293, 300] on link "2.1. uzdevums" at bounding box center [338, 306] width 184 height 25
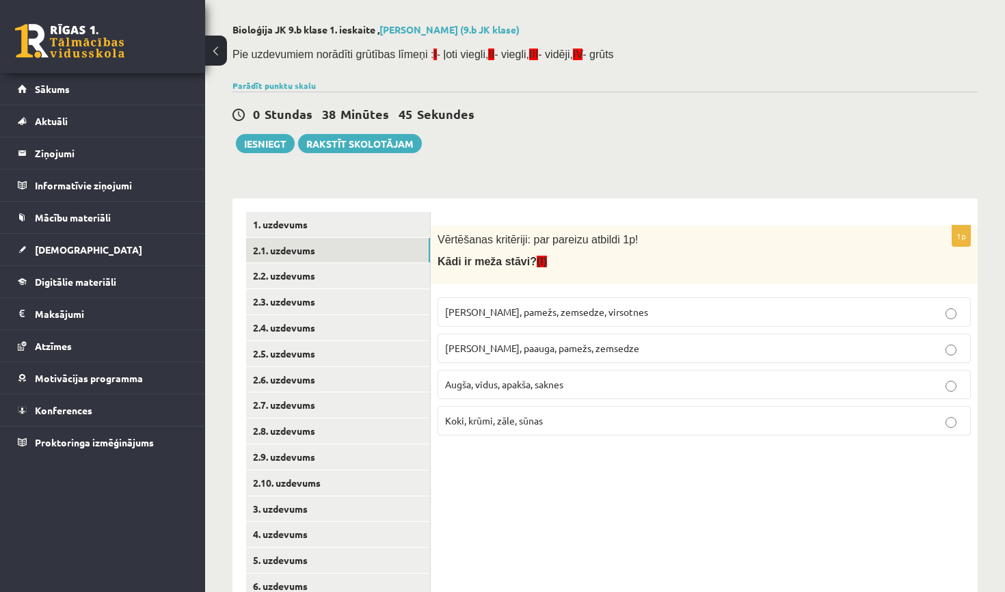
scroll to position [79, 0]
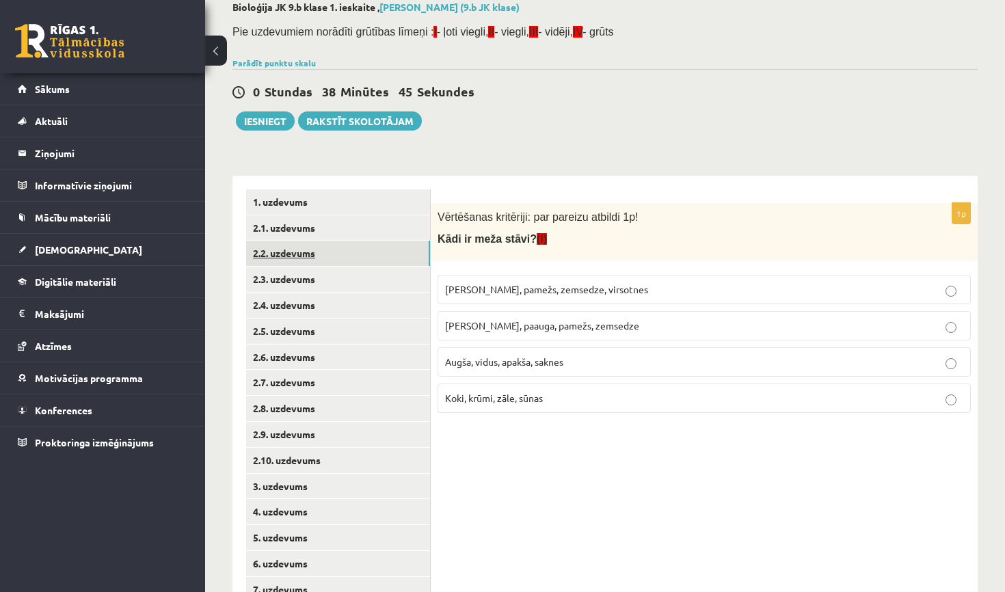
click at [310, 254] on link "2.2. uzdevums" at bounding box center [338, 253] width 184 height 25
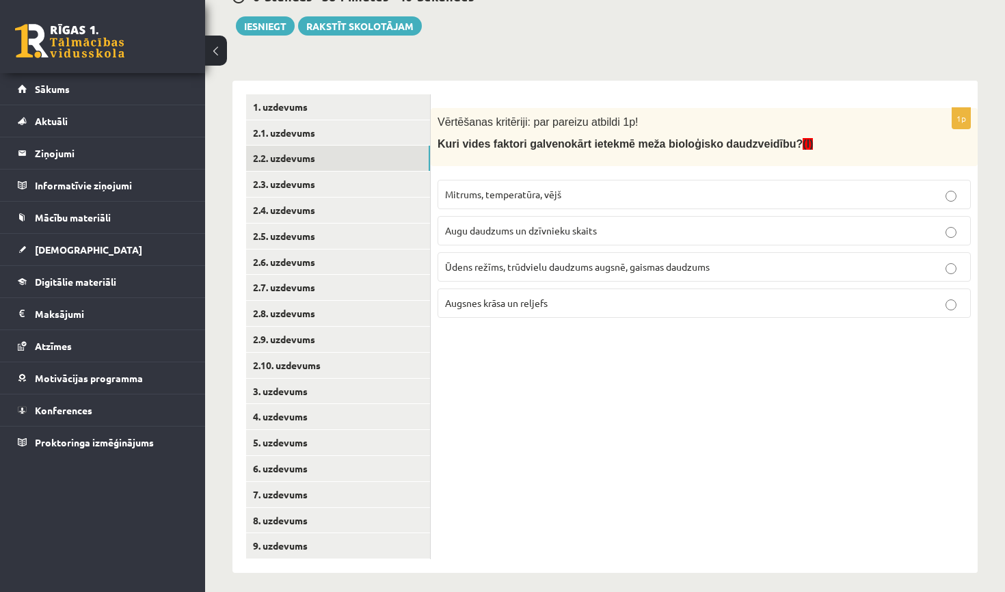
scroll to position [172, 0]
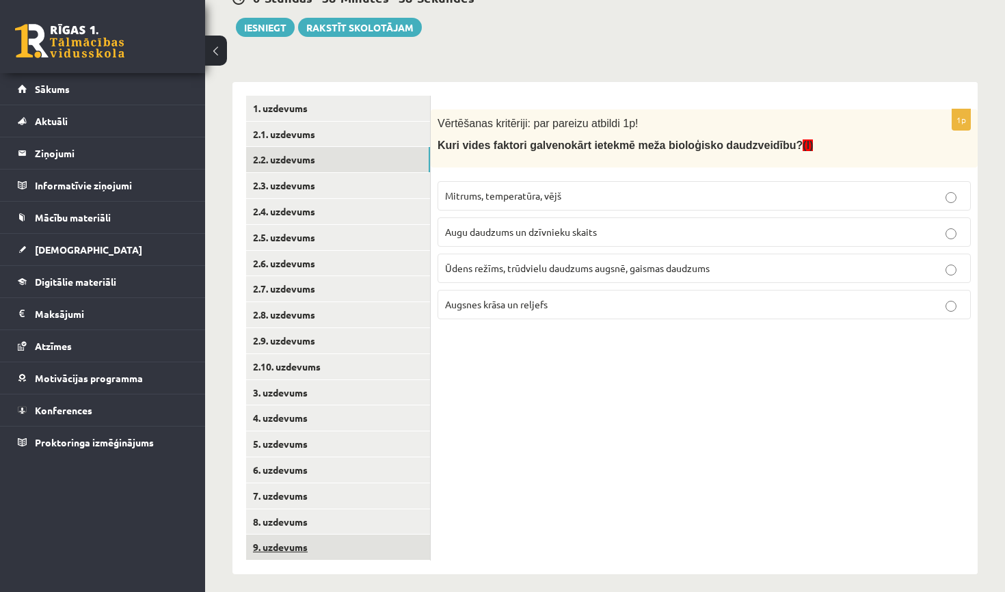
click at [348, 548] on link "9. uzdevums" at bounding box center [338, 546] width 184 height 25
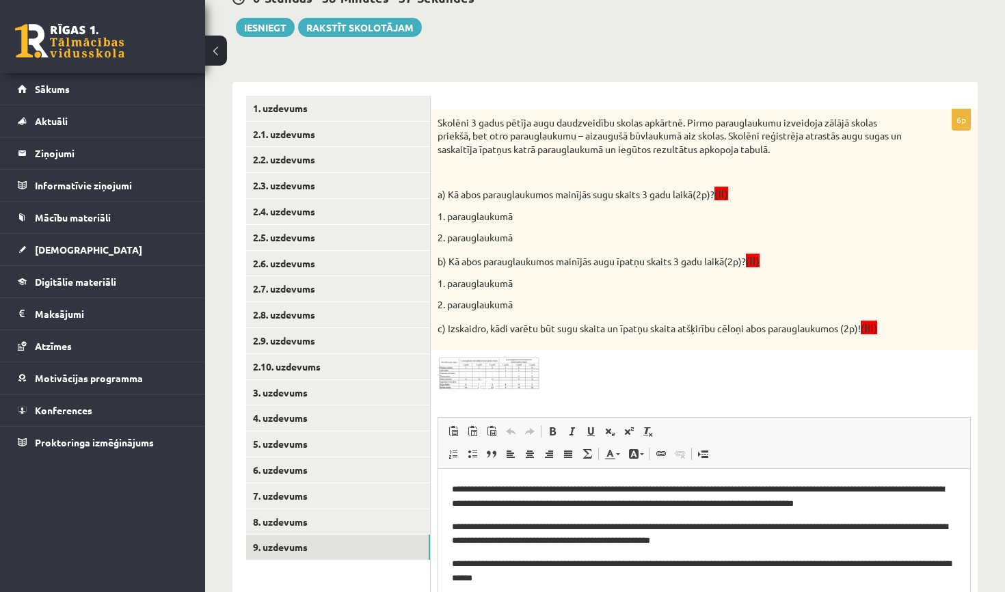
scroll to position [0, 0]
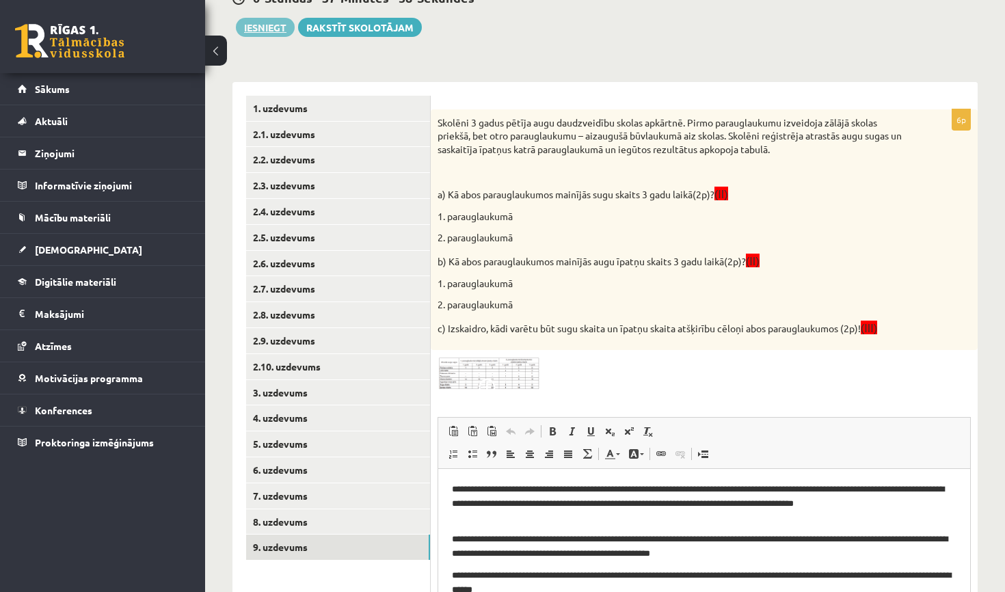
click at [278, 30] on button "Iesniegt" at bounding box center [265, 27] width 59 height 19
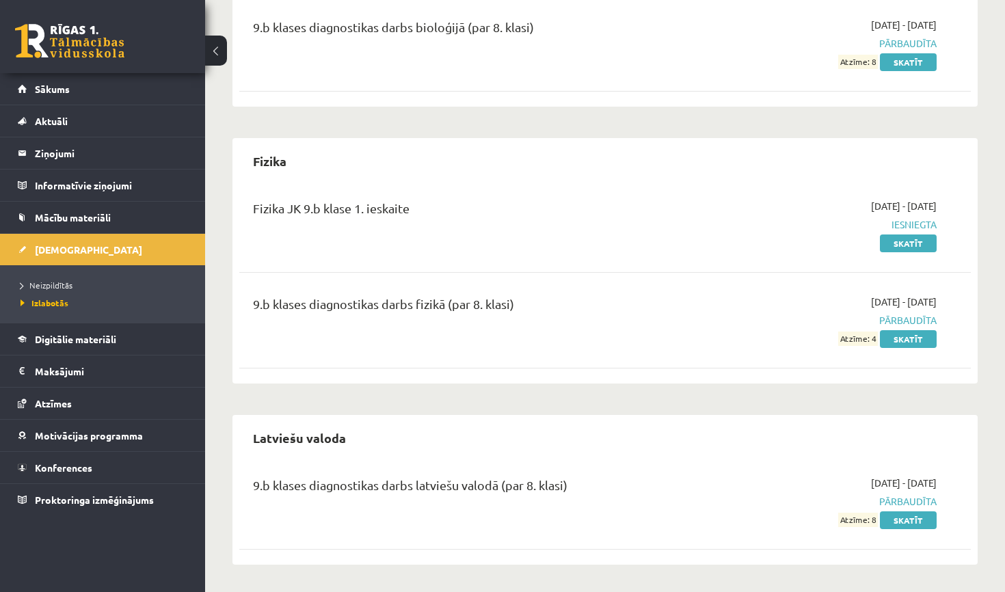
scroll to position [549, 0]
click at [29, 253] on link "[DEMOGRAPHIC_DATA]" at bounding box center [103, 249] width 170 height 31
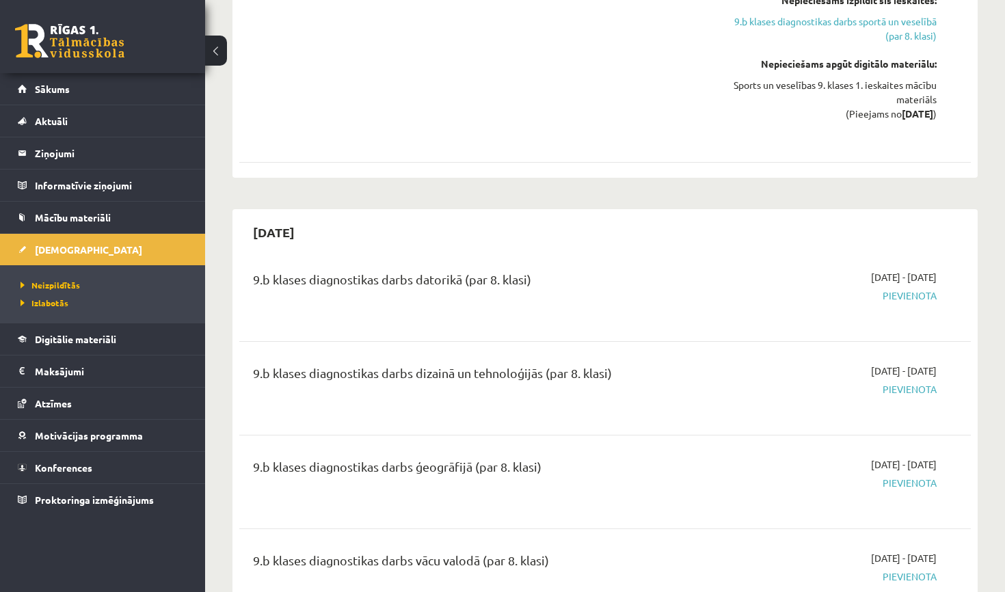
scroll to position [1884, 0]
click at [91, 216] on span "Mācību materiāli" at bounding box center [73, 217] width 76 height 12
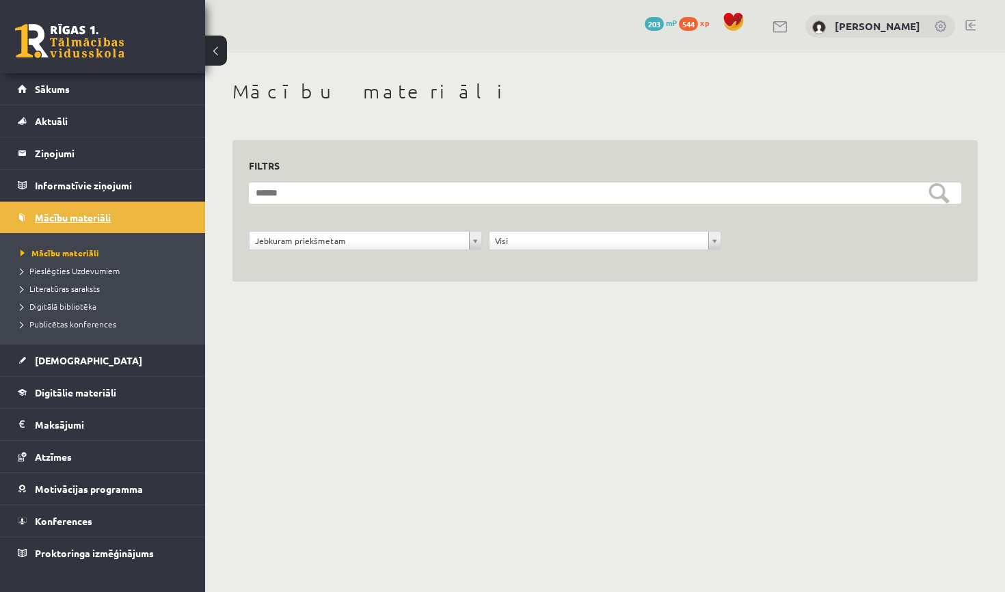
click at [74, 215] on span "Mācību materiāli" at bounding box center [73, 217] width 76 height 12
click at [91, 383] on link "Digitālie materiāli" at bounding box center [103, 392] width 170 height 31
